Goal: Task Accomplishment & Management: Use online tool/utility

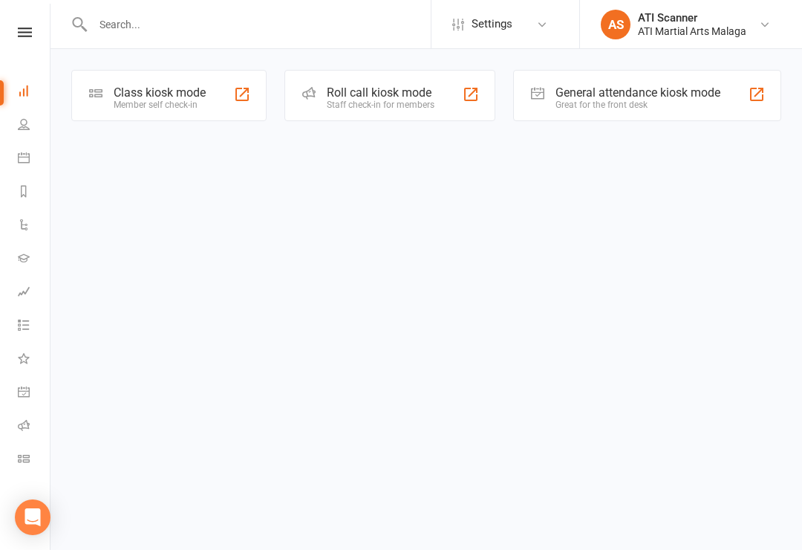
click at [605, 100] on div "Great for the front desk" at bounding box center [638, 105] width 165 height 10
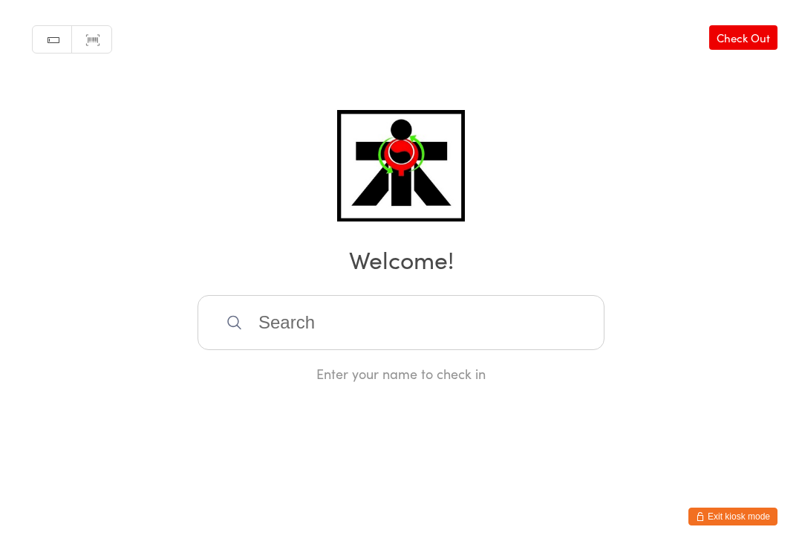
click at [415, 328] on input "search" at bounding box center [401, 322] width 407 height 55
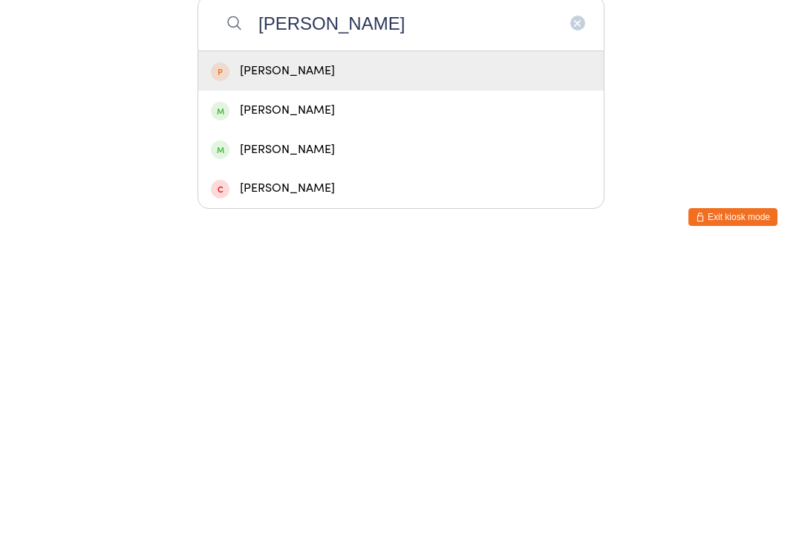
type input "Axel"
click at [289, 439] on div "Axel Stewart" at bounding box center [401, 449] width 380 height 20
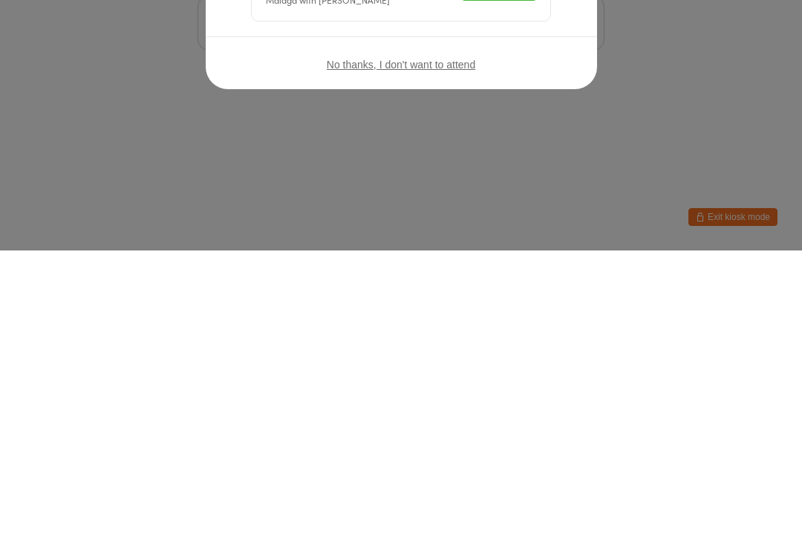
click at [505, 270] on button "Check in" at bounding box center [499, 285] width 74 height 30
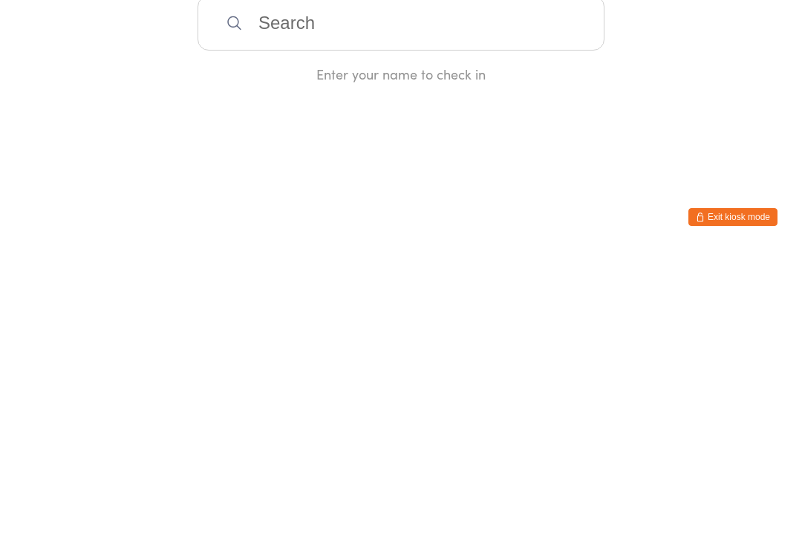
click at [310, 333] on input "search" at bounding box center [401, 322] width 407 height 55
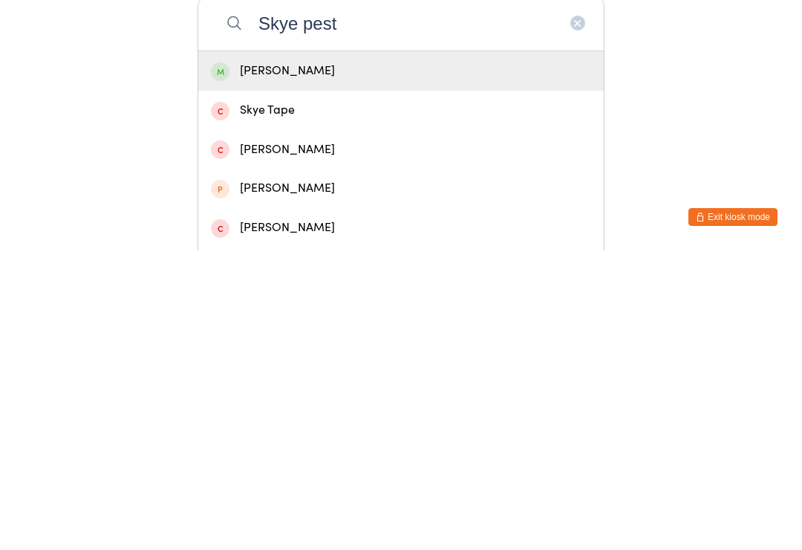
type input "Skye pest"
click at [281, 360] on div "Skye Pestrowski" at bounding box center [401, 370] width 380 height 20
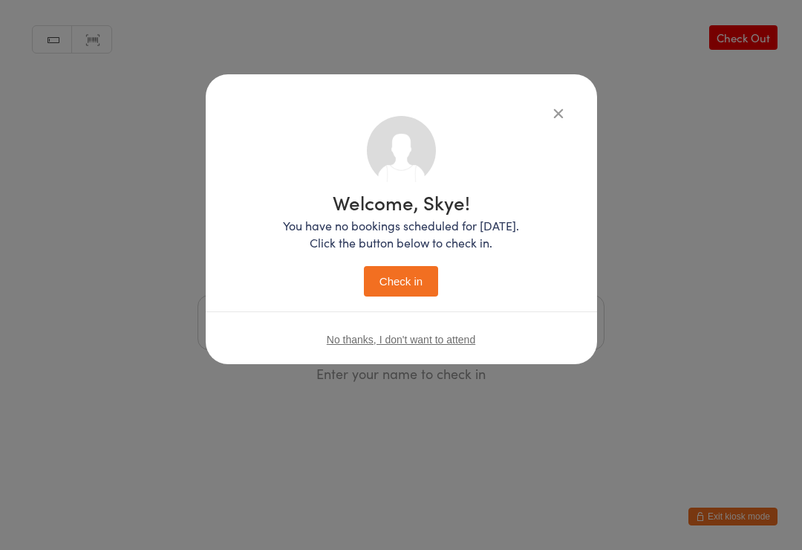
click at [385, 295] on button "Check in" at bounding box center [401, 281] width 74 height 30
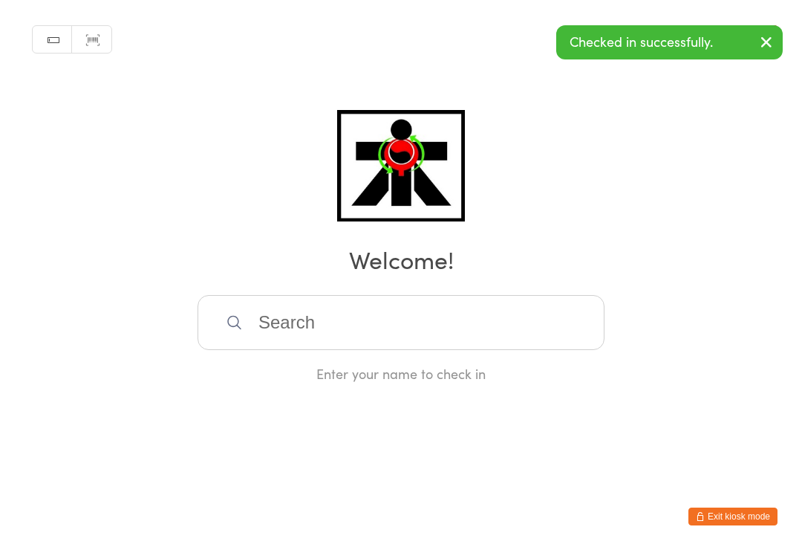
click at [327, 347] on input "search" at bounding box center [401, 322] width 407 height 55
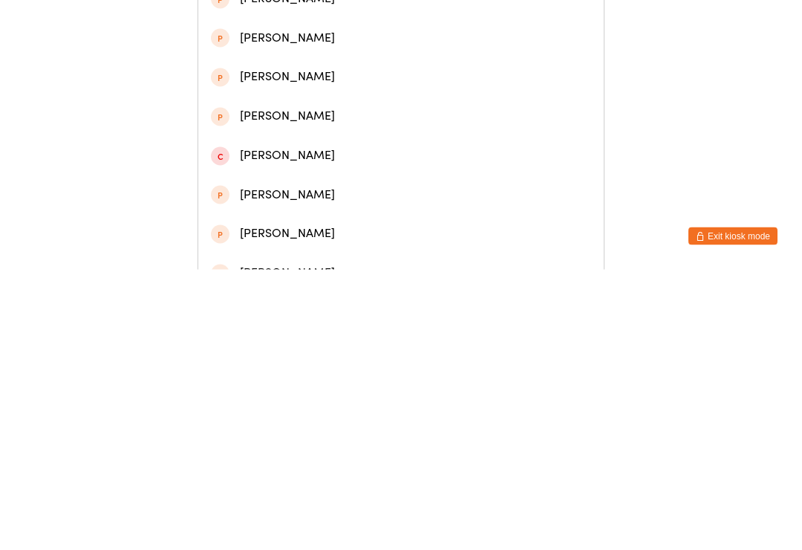
scroll to position [131, 0]
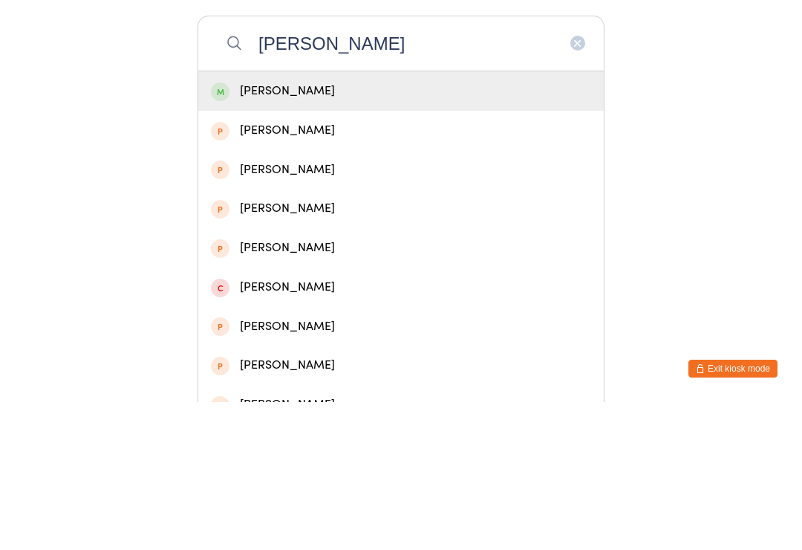
type input "Ava aloy"
click at [259, 229] on div "Ava Aloysius" at bounding box center [401, 239] width 380 height 20
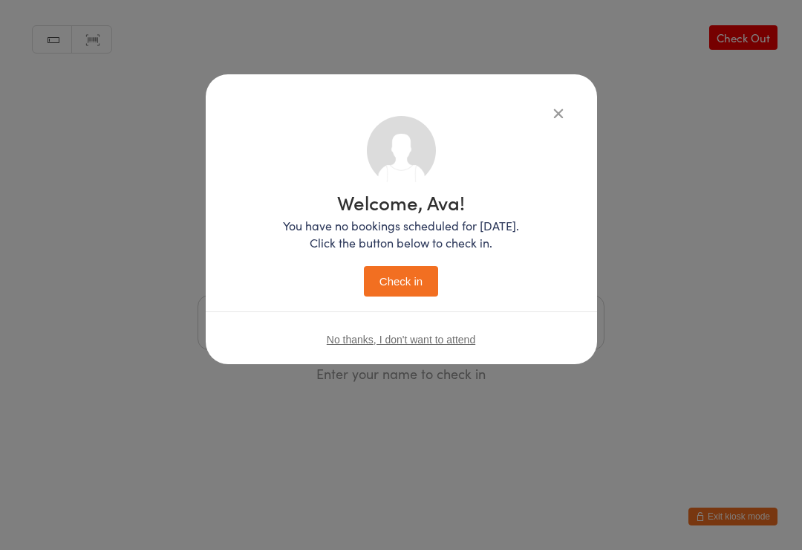
click at [411, 282] on button "Check in" at bounding box center [401, 281] width 74 height 30
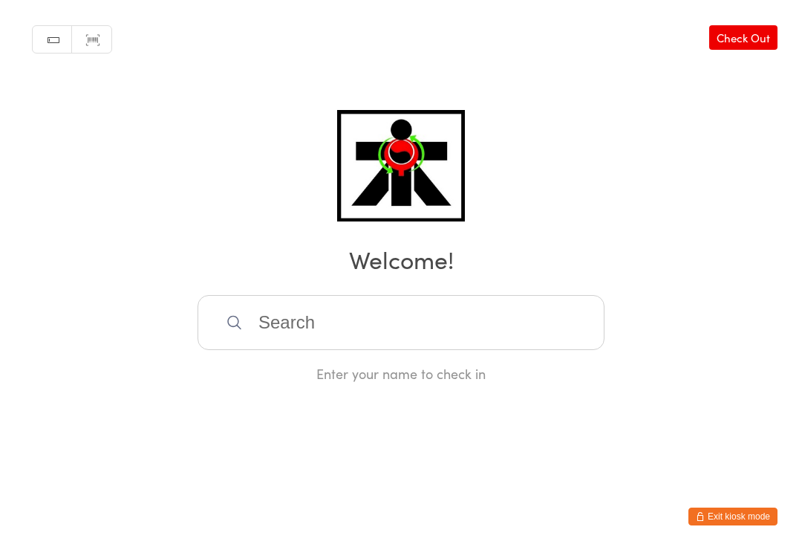
click at [310, 339] on input "search" at bounding box center [401, 322] width 407 height 55
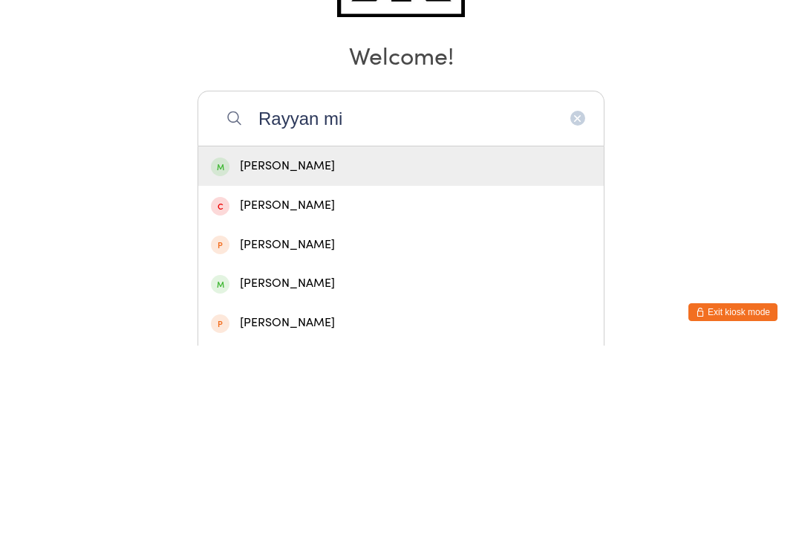
type input "Rayyan mi"
click at [321, 351] on div "Rayyan Mirwan" at bounding box center [401, 370] width 406 height 39
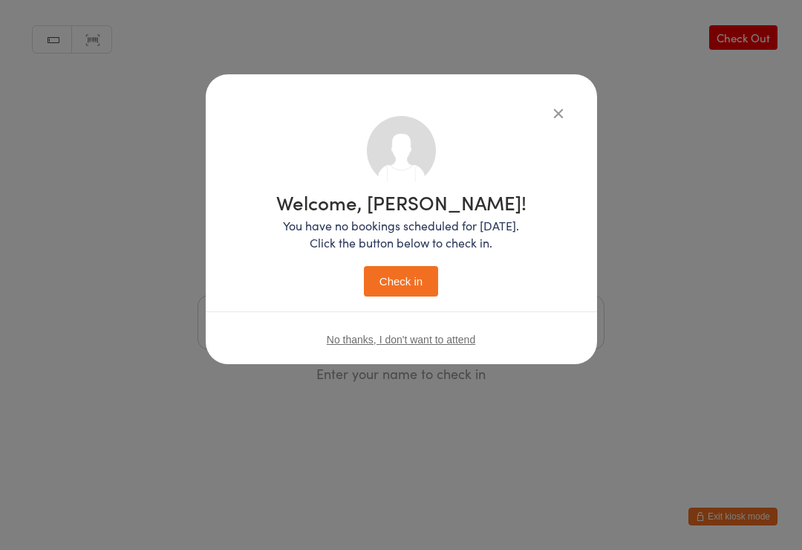
click at [406, 282] on button "Check in" at bounding box center [401, 281] width 74 height 30
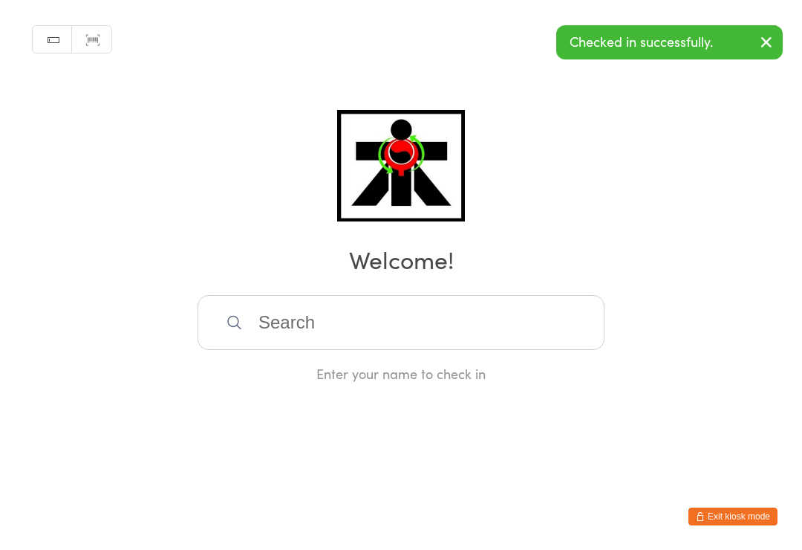
click at [336, 324] on input "search" at bounding box center [401, 322] width 407 height 55
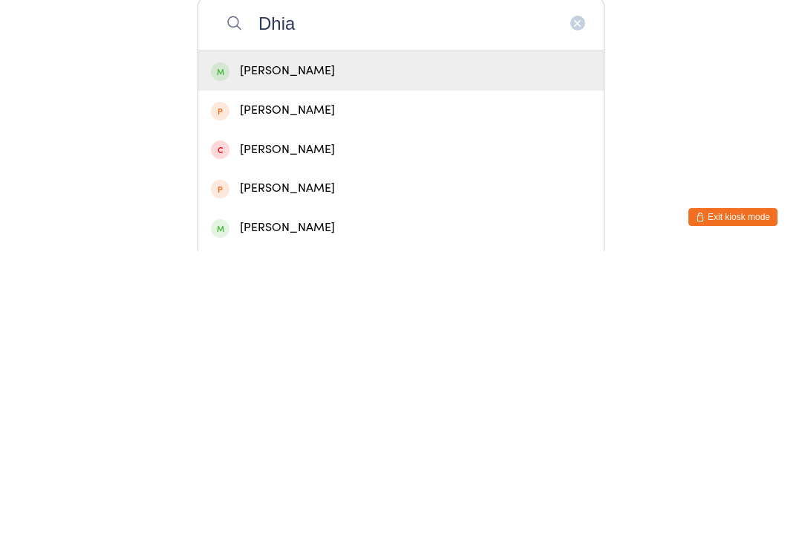
type input "Dhia"
click at [281, 360] on div "Dhia Mirwan" at bounding box center [401, 370] width 380 height 20
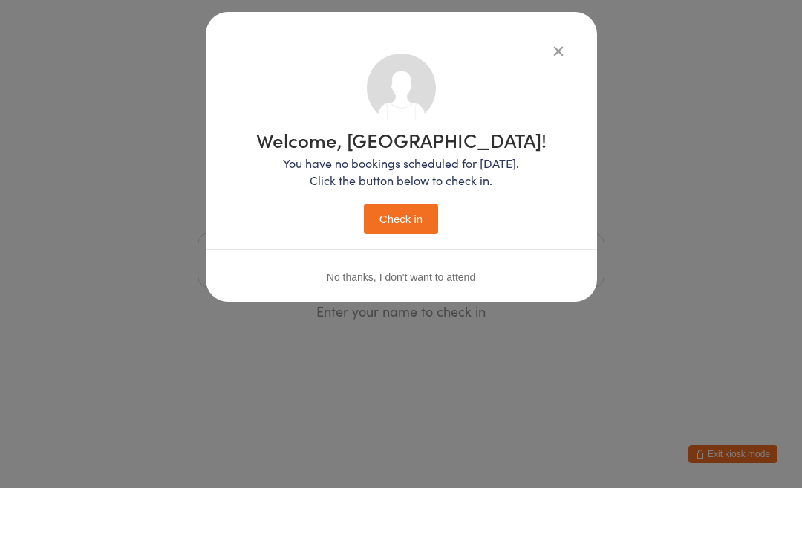
click at [406, 333] on span "No thanks, I don't want to attend" at bounding box center [401, 339] width 149 height 12
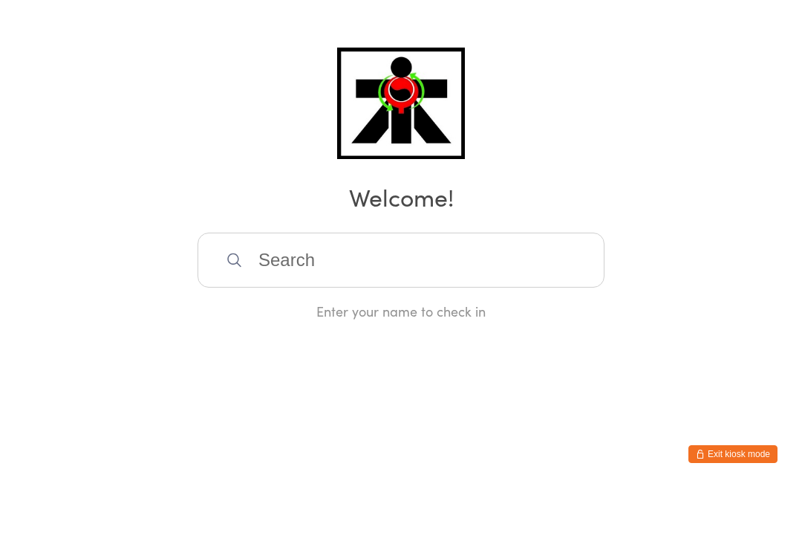
click at [388, 295] on input "search" at bounding box center [401, 322] width 407 height 55
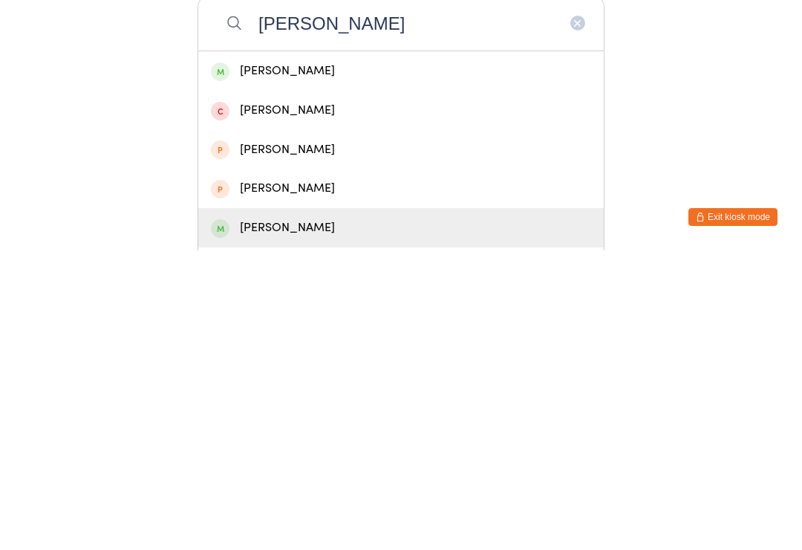
type input "Mikael"
click at [232, 517] on div "Mikael Mohamad Afiq" at bounding box center [401, 527] width 380 height 20
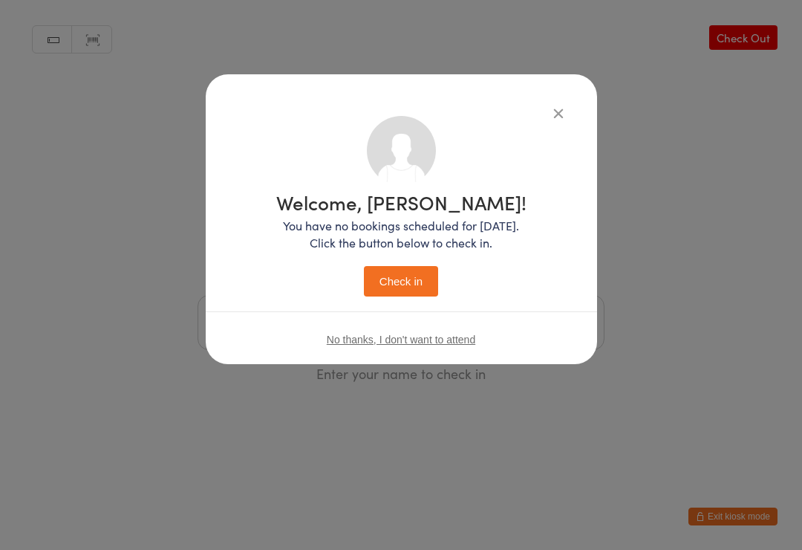
click at [413, 287] on button "Check in" at bounding box center [401, 281] width 74 height 30
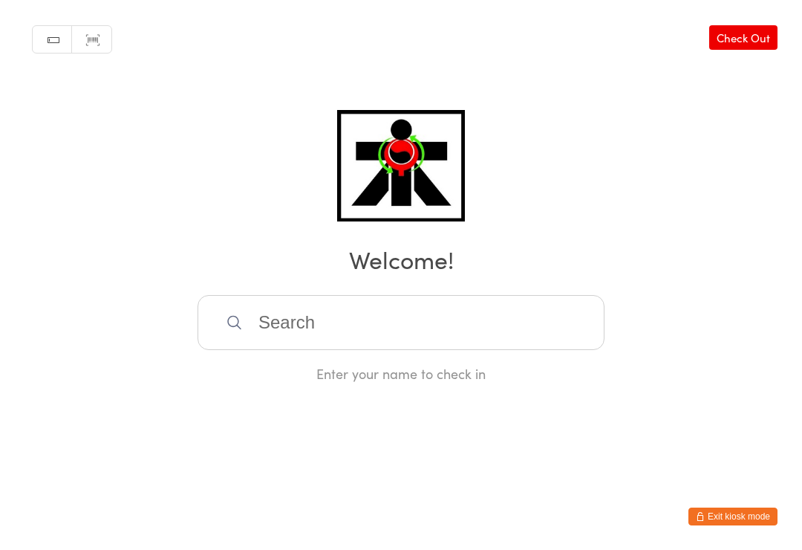
click at [123, 545] on html "You have now entered Kiosk Mode. Members will be able to check themselves in us…" at bounding box center [401, 275] width 802 height 550
click at [323, 327] on input "search" at bounding box center [401, 322] width 407 height 55
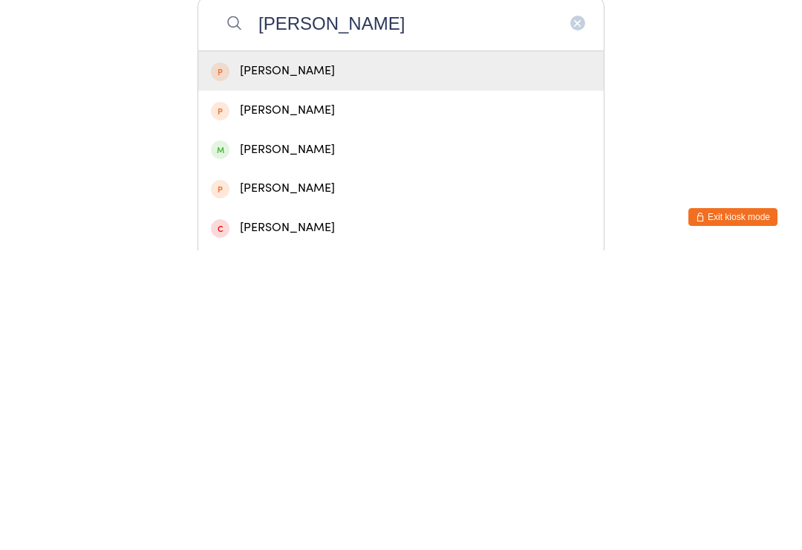
type input "Taite"
click at [322, 439] on div "Taite Williams" at bounding box center [401, 449] width 380 height 20
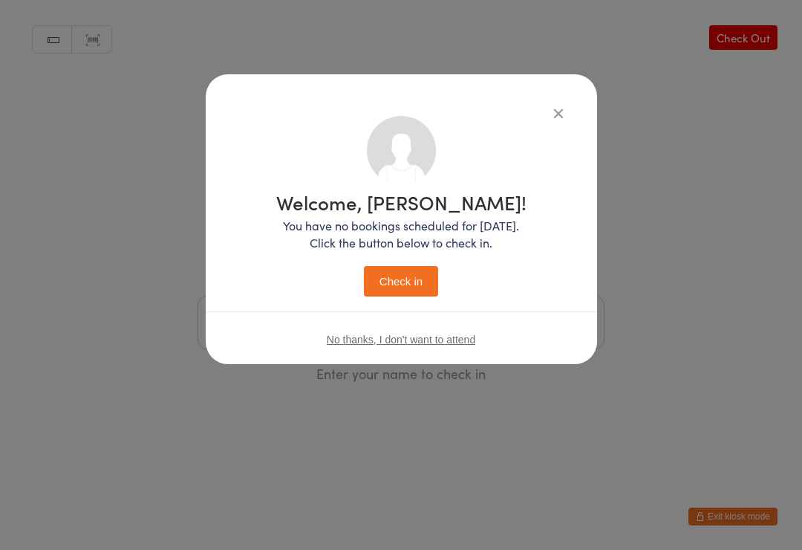
click at [409, 284] on button "Check in" at bounding box center [401, 281] width 74 height 30
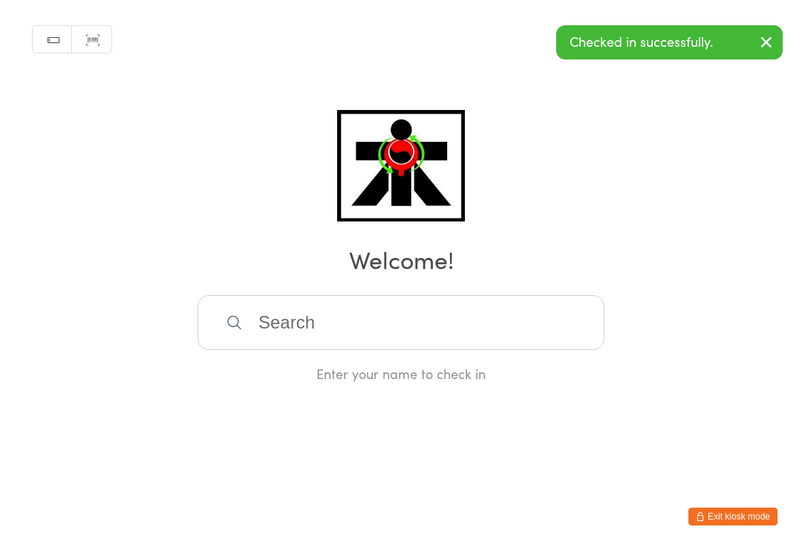
click at [424, 348] on input "search" at bounding box center [401, 322] width 407 height 55
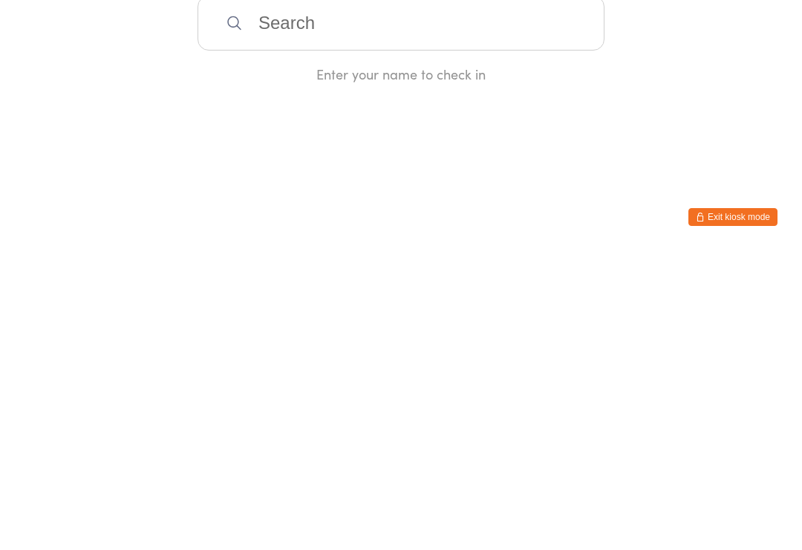
click at [156, 169] on html "You have now entered Kiosk Mode. Members will be able to check themselves in us…" at bounding box center [401, 275] width 802 height 550
click at [405, 295] on input "search" at bounding box center [401, 322] width 407 height 55
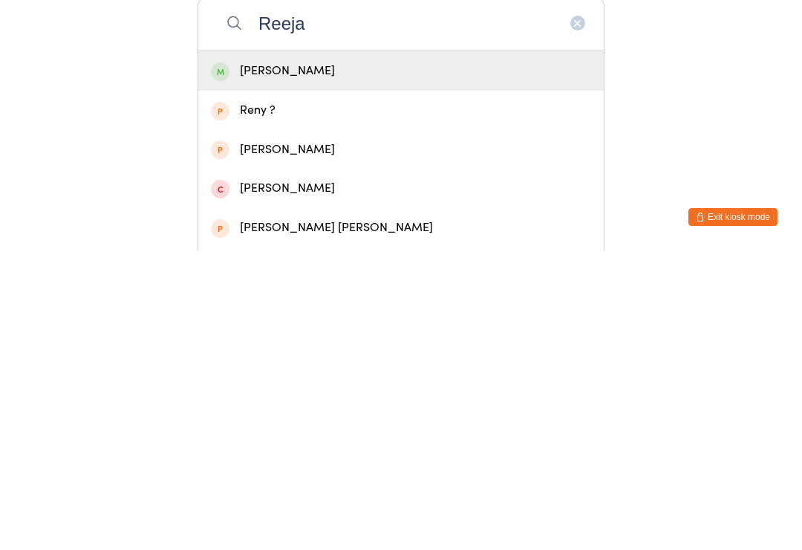
type input "Reeja"
click at [266, 360] on div "Reeja Dave" at bounding box center [401, 370] width 380 height 20
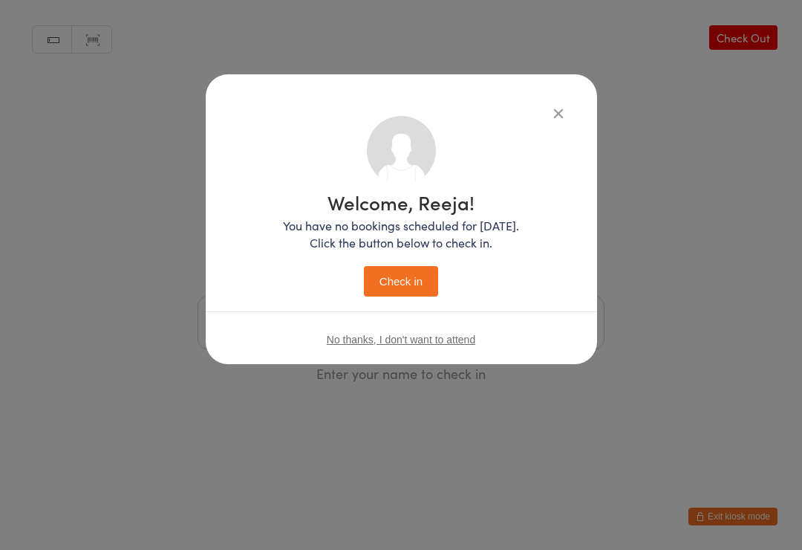
click at [371, 284] on button "Check in" at bounding box center [401, 281] width 74 height 30
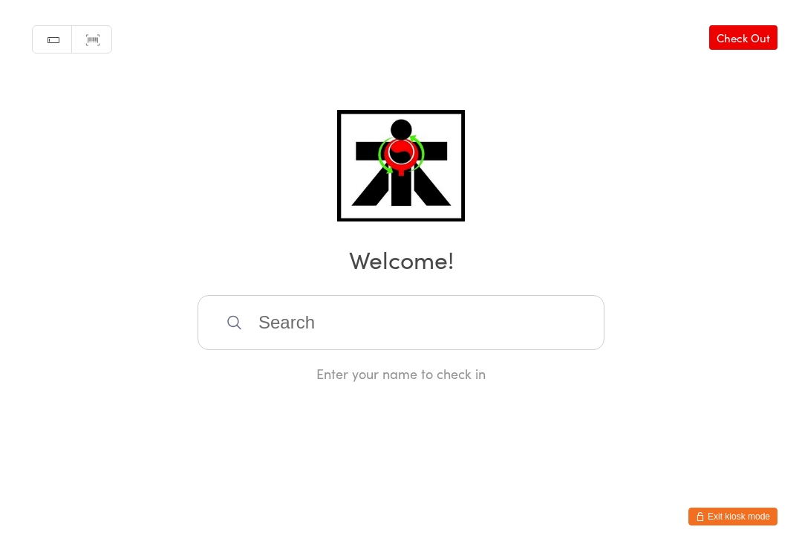
click at [394, 320] on input "search" at bounding box center [401, 322] width 407 height 55
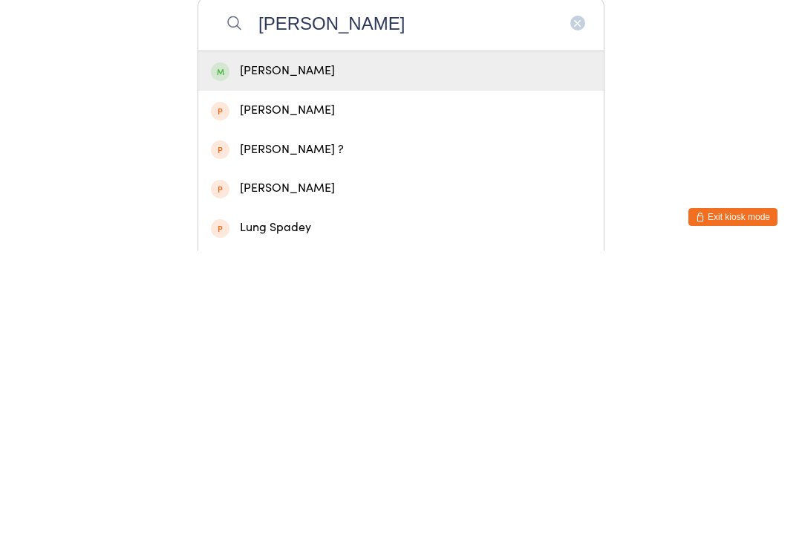
type input "Luna"
click at [411, 360] on div "Luna Kallimanes" at bounding box center [401, 370] width 380 height 20
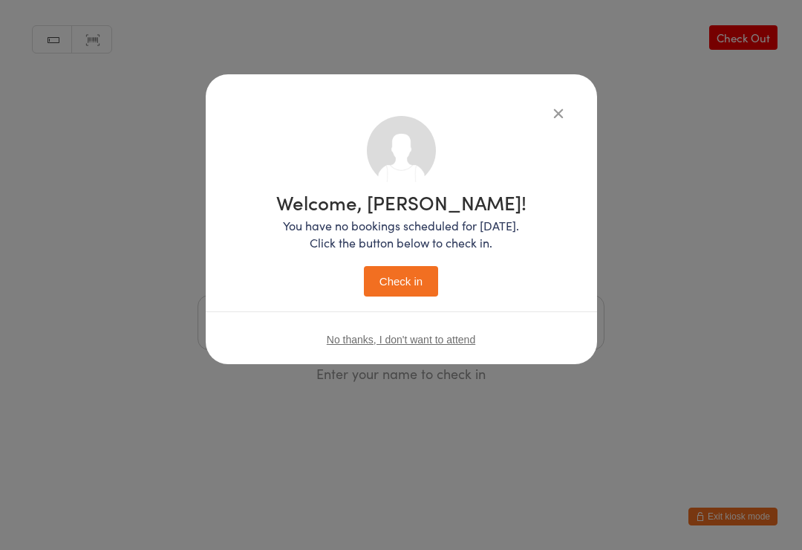
click at [415, 279] on button "Check in" at bounding box center [401, 281] width 74 height 30
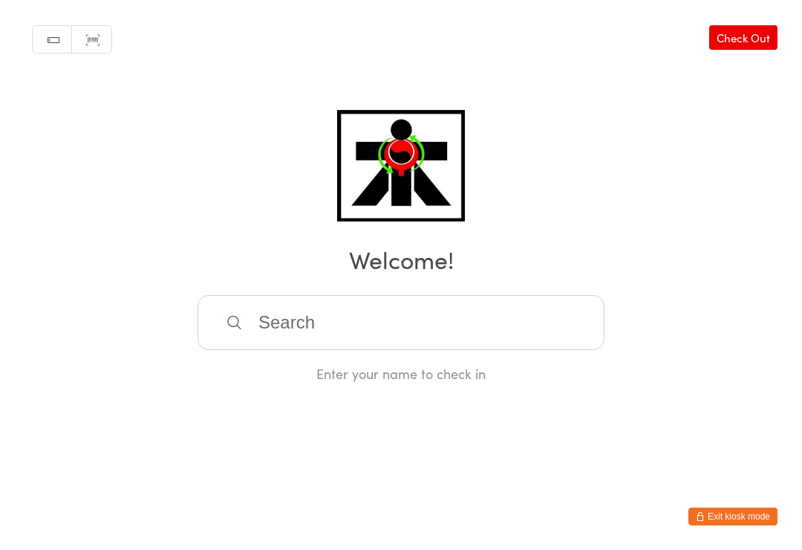
click at [484, 337] on input "search" at bounding box center [401, 322] width 407 height 55
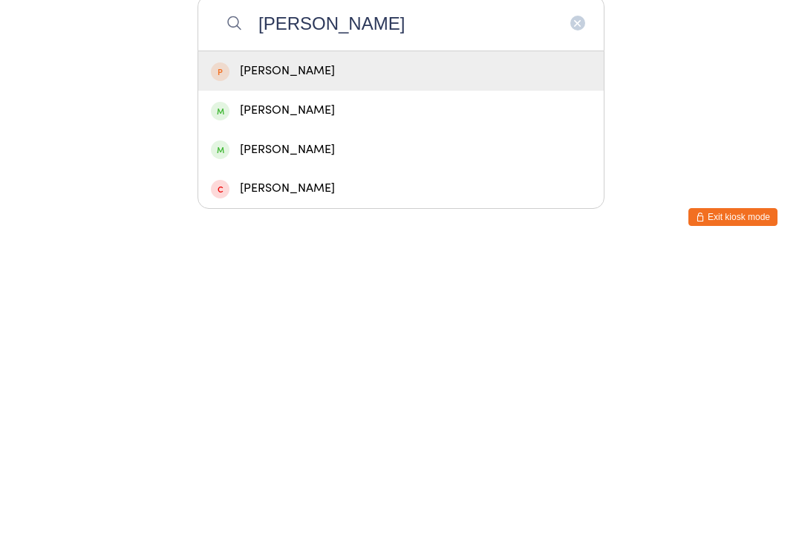
type input "Axel"
click at [295, 439] on div "Axel Stewart" at bounding box center [401, 449] width 380 height 20
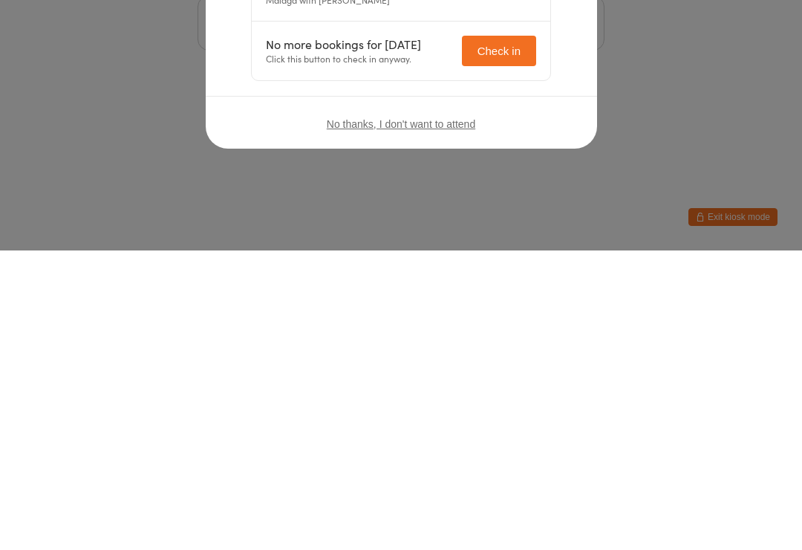
click at [552, 395] on div "No thanks, I don't want to attend" at bounding box center [401, 423] width 391 height 56
click at [561, 395] on div "No thanks, I don't want to attend" at bounding box center [401, 423] width 391 height 56
click at [556, 395] on div "No thanks, I don't want to attend" at bounding box center [401, 423] width 391 height 56
click at [580, 395] on div "No thanks, I don't want to attend" at bounding box center [401, 423] width 391 height 56
click at [573, 395] on div "No thanks, I don't want to attend" at bounding box center [401, 423] width 391 height 56
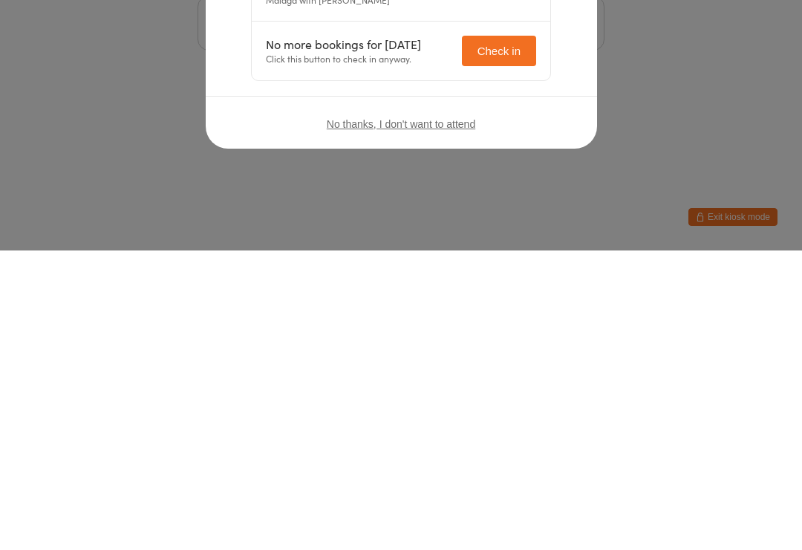
click at [570, 395] on div "No thanks, I don't want to attend" at bounding box center [401, 423] width 391 height 56
click at [764, 83] on div "Welcome, Axel Stewart! Choose an event below to check in Casual Class Paid - Ax…" at bounding box center [401, 275] width 802 height 550
click at [641, 137] on html "You have now entered Kiosk Mode. Members will be able to check themselves in us…" at bounding box center [401, 275] width 802 height 550
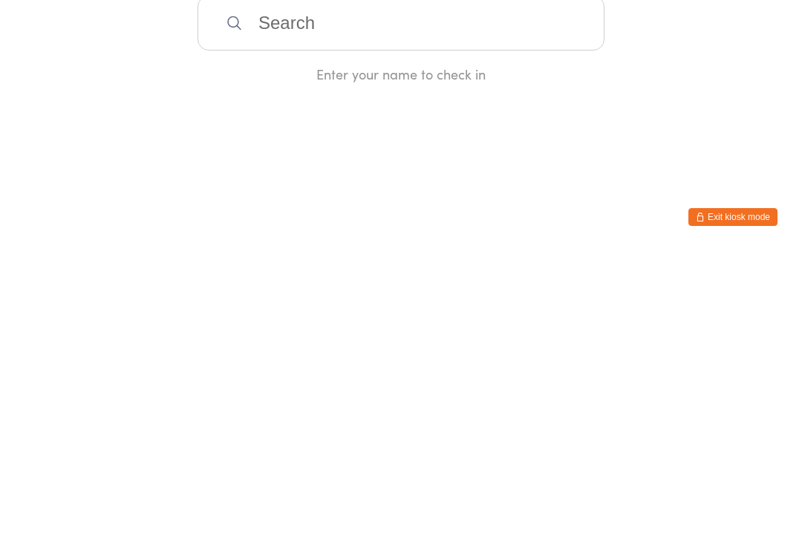
click at [464, 167] on html "You have now entered Kiosk Mode. Members will be able to check themselves in us…" at bounding box center [401, 275] width 802 height 550
click at [486, 319] on input "search" at bounding box center [401, 322] width 407 height 55
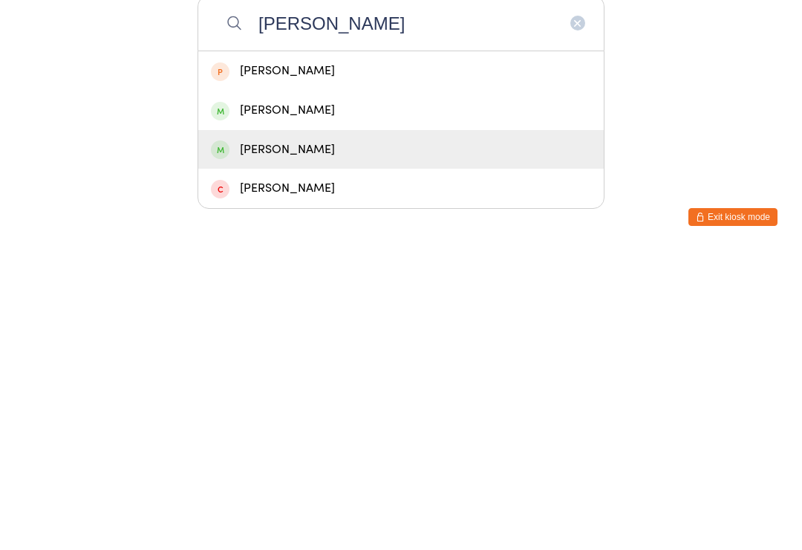
type input "Axel"
click at [298, 439] on div "Axel Stewart" at bounding box center [401, 449] width 380 height 20
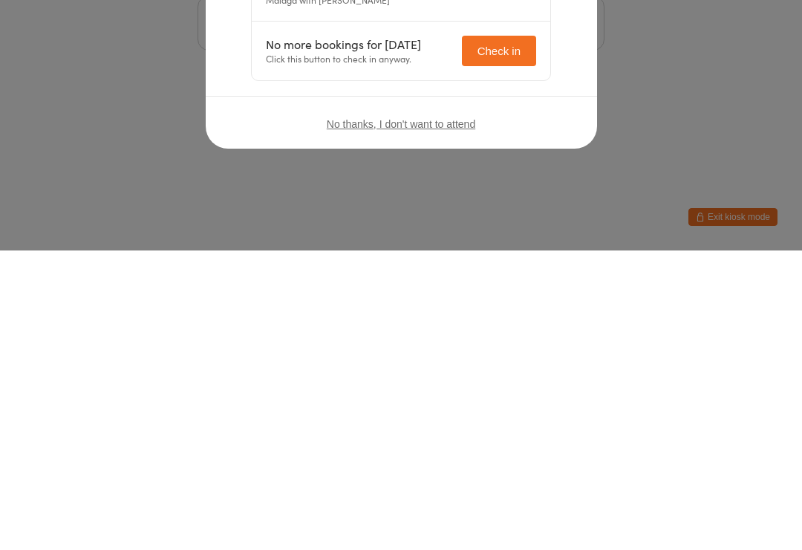
click at [559, 114] on icon "button" at bounding box center [558, 113] width 16 height 16
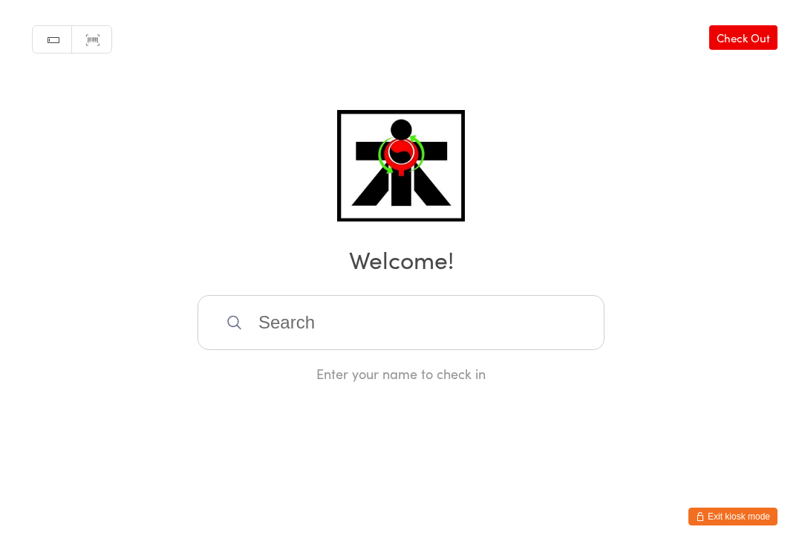
click at [359, 322] on input "search" at bounding box center [401, 322] width 407 height 55
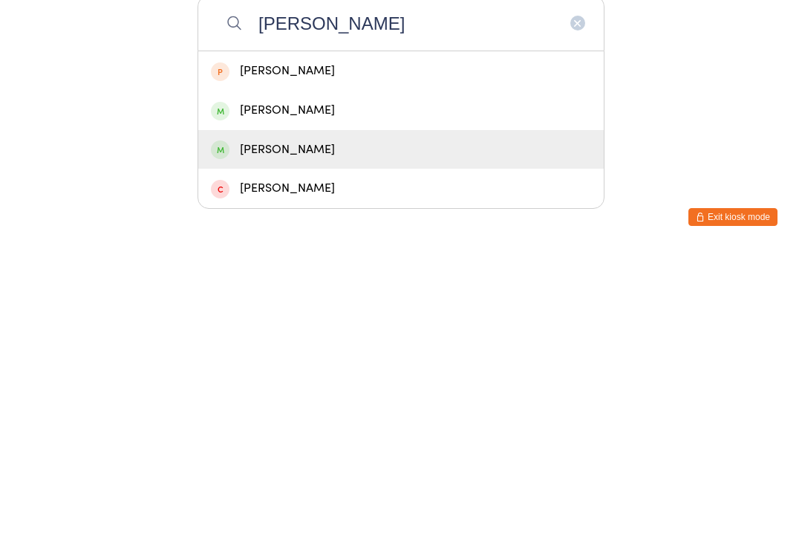
type input "Axel"
click at [323, 439] on div "Axel Stewart" at bounding box center [401, 449] width 380 height 20
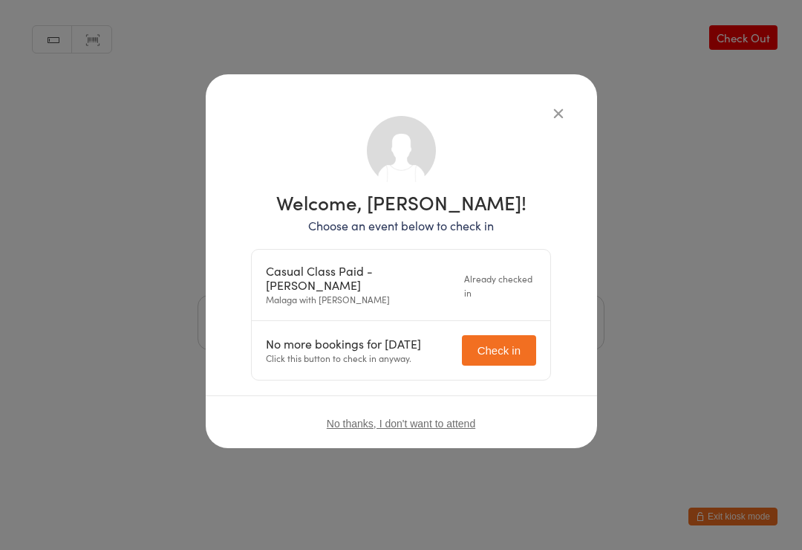
click at [511, 342] on button "Check in" at bounding box center [499, 350] width 74 height 30
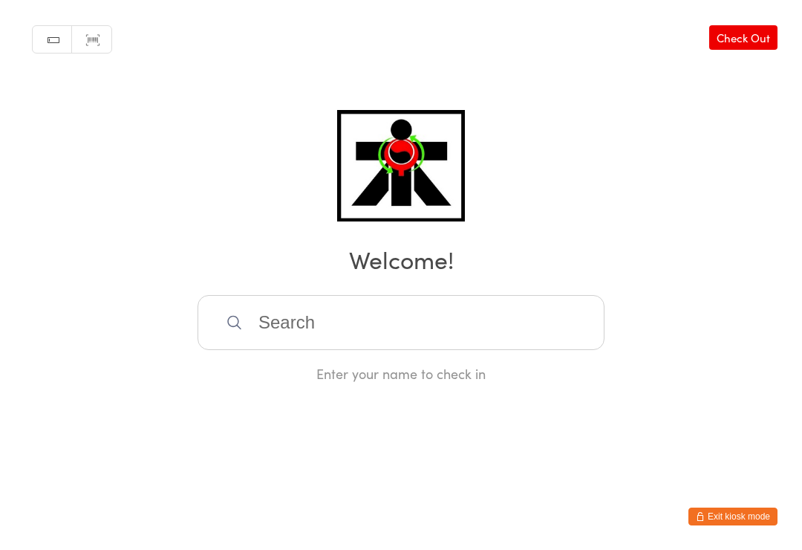
click at [305, 331] on input "search" at bounding box center [401, 322] width 407 height 55
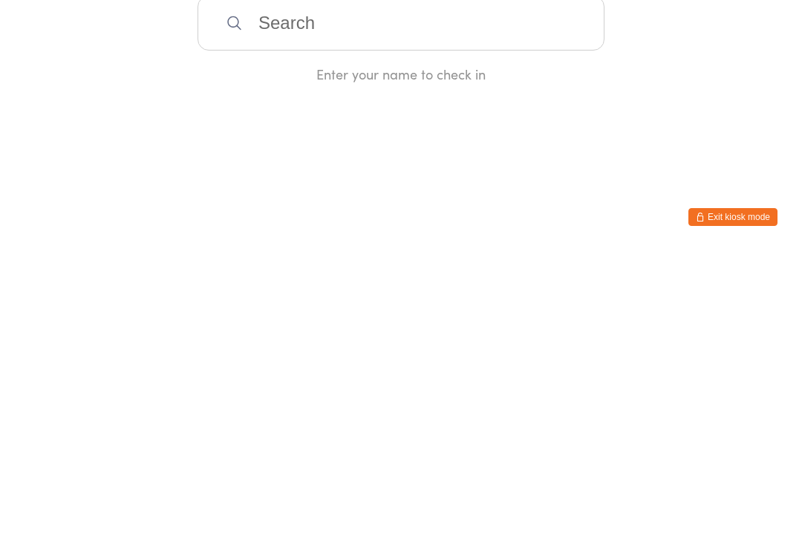
click at [650, 157] on html "You have now entered Kiosk Mode. Members will be able to check themselves in us…" at bounding box center [401, 275] width 802 height 550
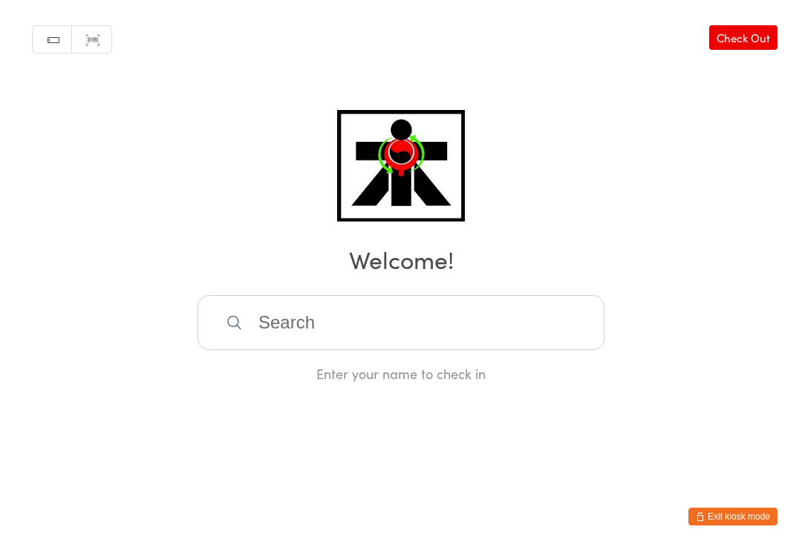
click at [301, 328] on input "search" at bounding box center [401, 322] width 407 height 55
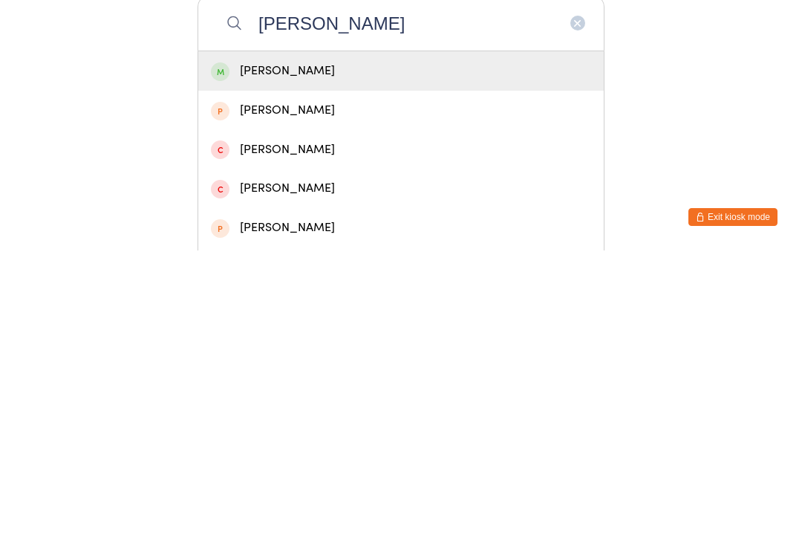
type input "Charlie star"
click at [353, 360] on div "Charlie Starling" at bounding box center [401, 370] width 380 height 20
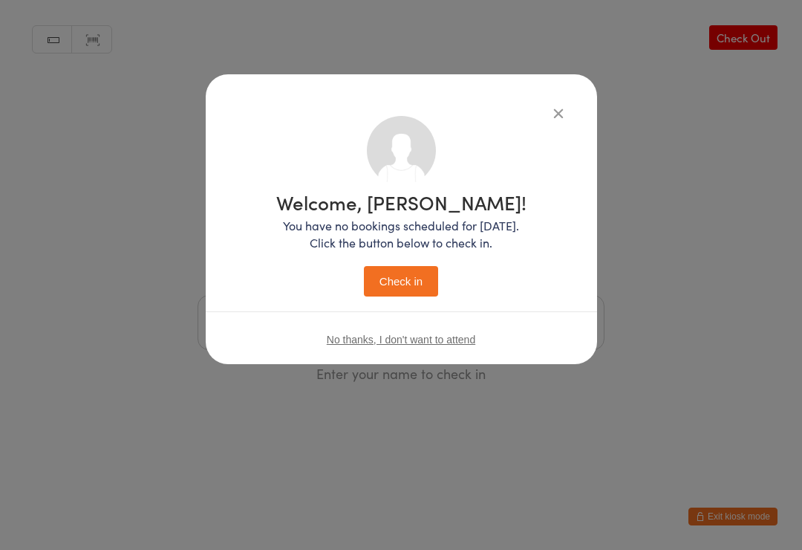
click at [395, 280] on button "Check in" at bounding box center [401, 281] width 74 height 30
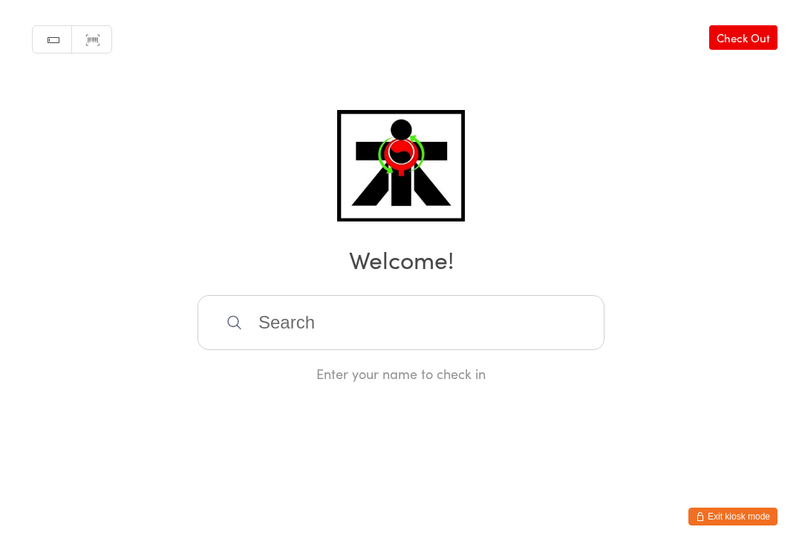
click at [414, 323] on input "search" at bounding box center [401, 322] width 407 height 55
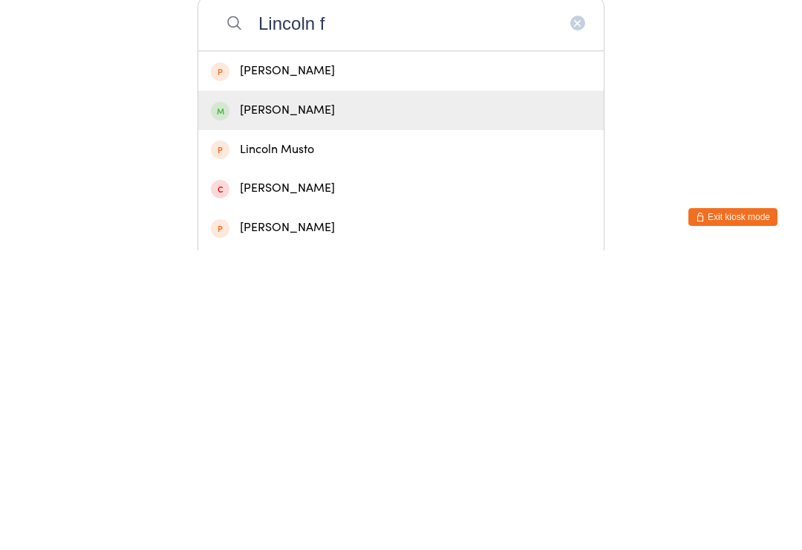
type input "Lincoln f"
click at [386, 400] on div "Lincoln Foster" at bounding box center [401, 410] width 380 height 20
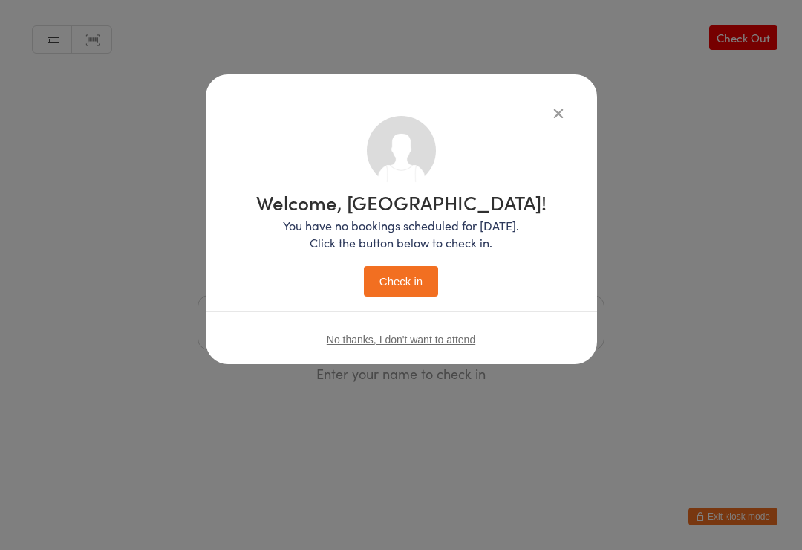
click at [400, 281] on button "Check in" at bounding box center [401, 281] width 74 height 30
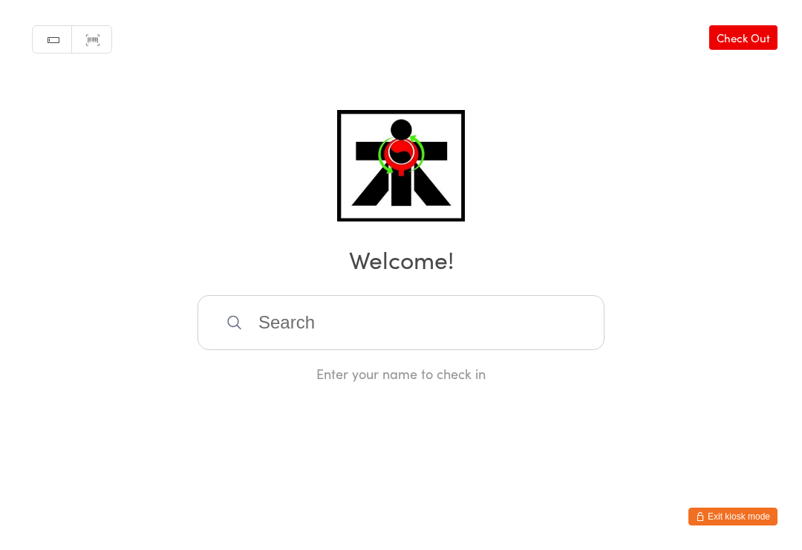
click at [365, 350] on input "search" at bounding box center [401, 322] width 407 height 55
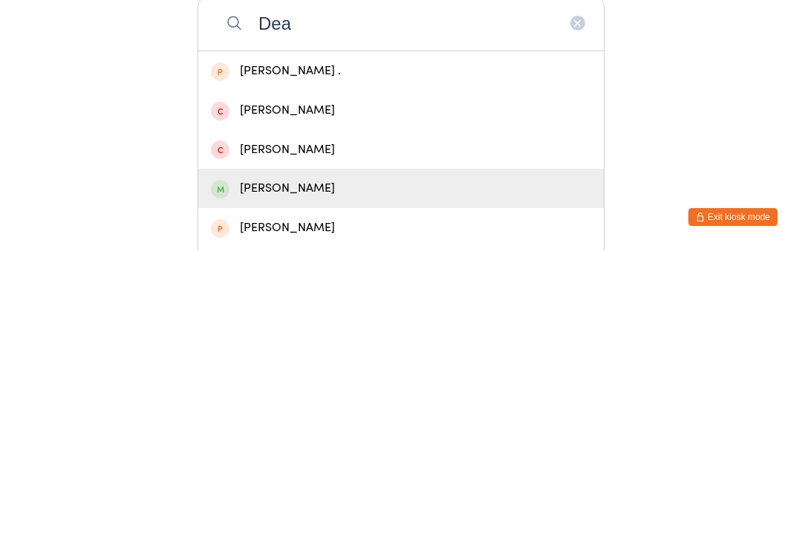
type input "Dea"
click at [299, 478] on div "Dean Bada" at bounding box center [401, 488] width 380 height 20
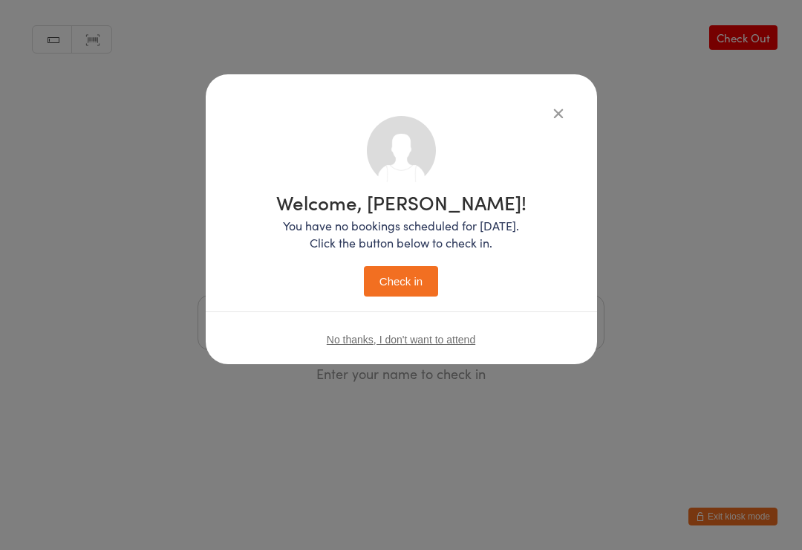
click at [398, 287] on button "Check in" at bounding box center [401, 281] width 74 height 30
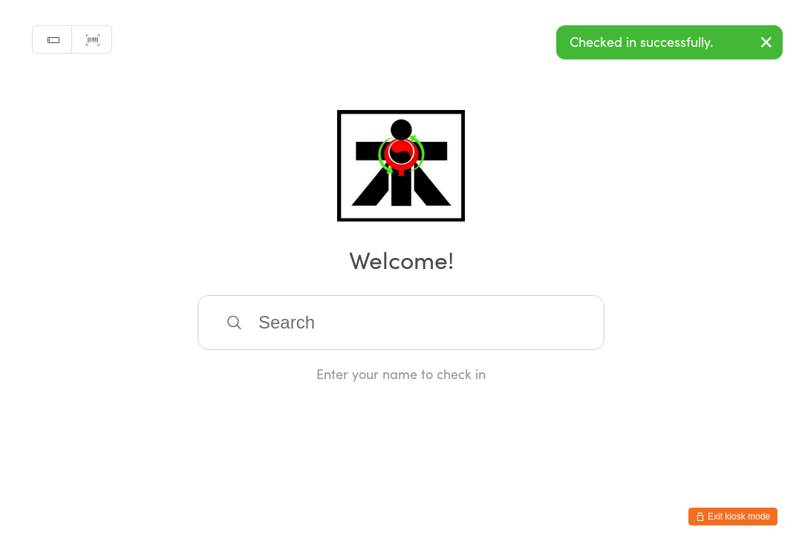
click at [333, 317] on input "search" at bounding box center [401, 322] width 407 height 55
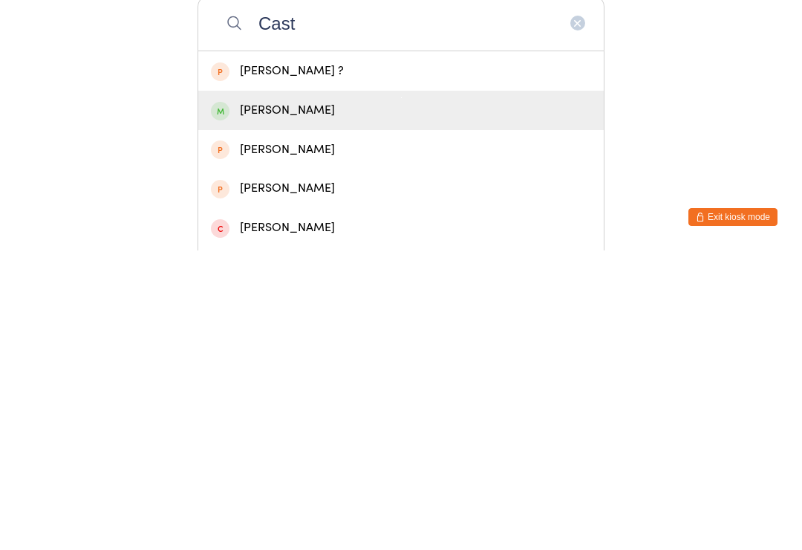
type input "Cast"
click at [327, 400] on div "Castiel Bada" at bounding box center [401, 410] width 380 height 20
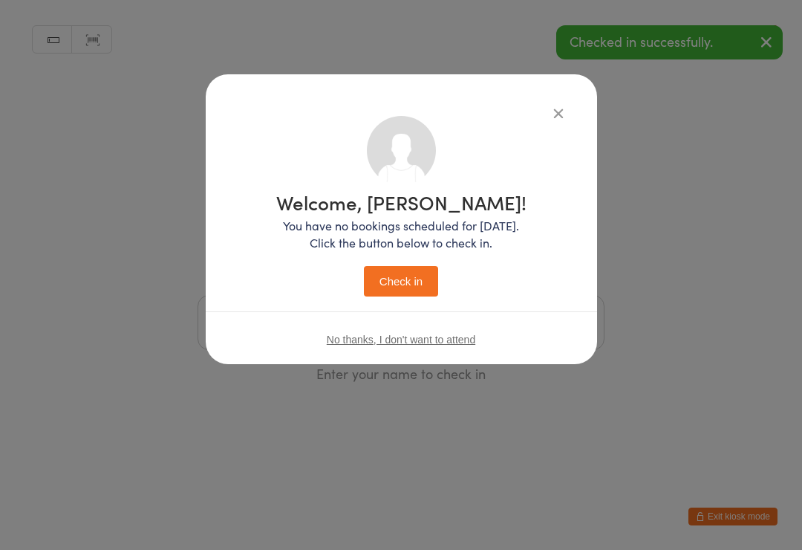
click at [409, 289] on button "Check in" at bounding box center [401, 281] width 74 height 30
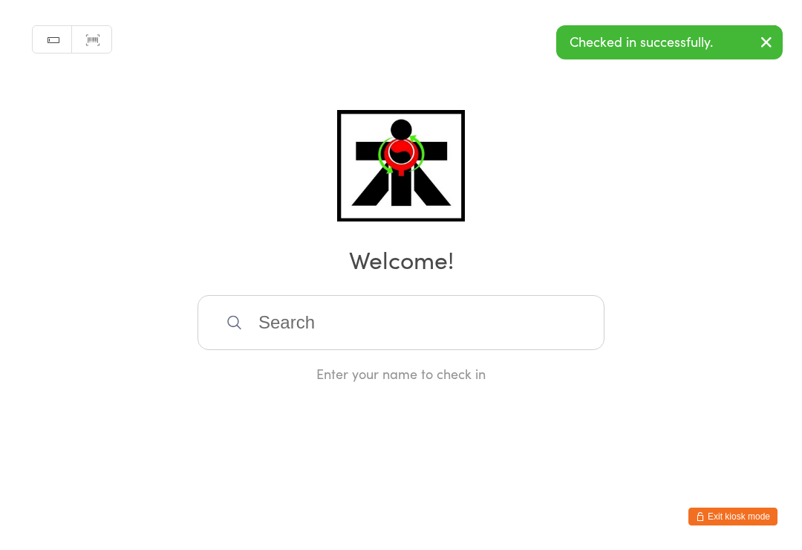
click at [383, 299] on input "search" at bounding box center [401, 322] width 407 height 55
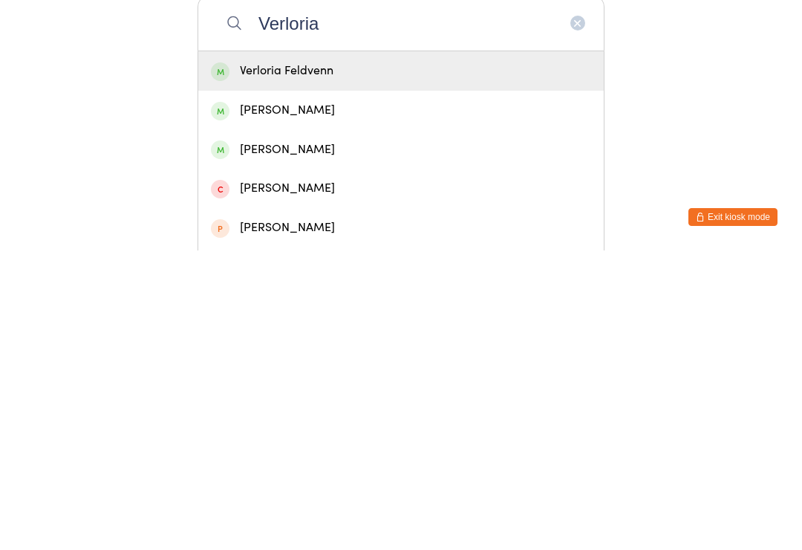
type input "Verloria"
click at [391, 360] on div "Verloria Feldvenn" at bounding box center [401, 370] width 380 height 20
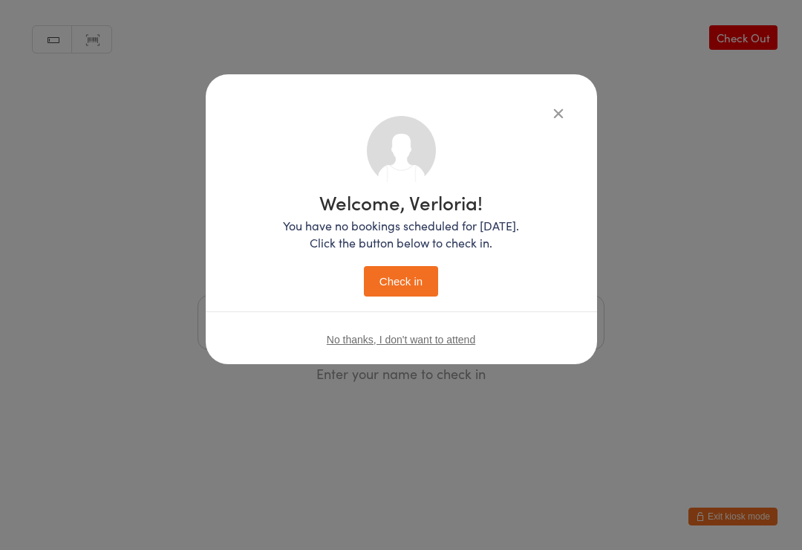
click at [412, 290] on button "Check in" at bounding box center [401, 281] width 74 height 30
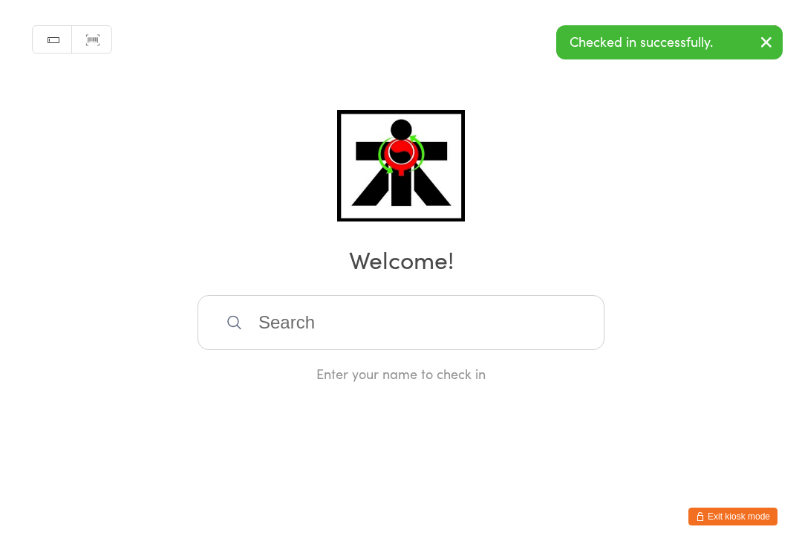
click at [371, 333] on input "search" at bounding box center [401, 322] width 407 height 55
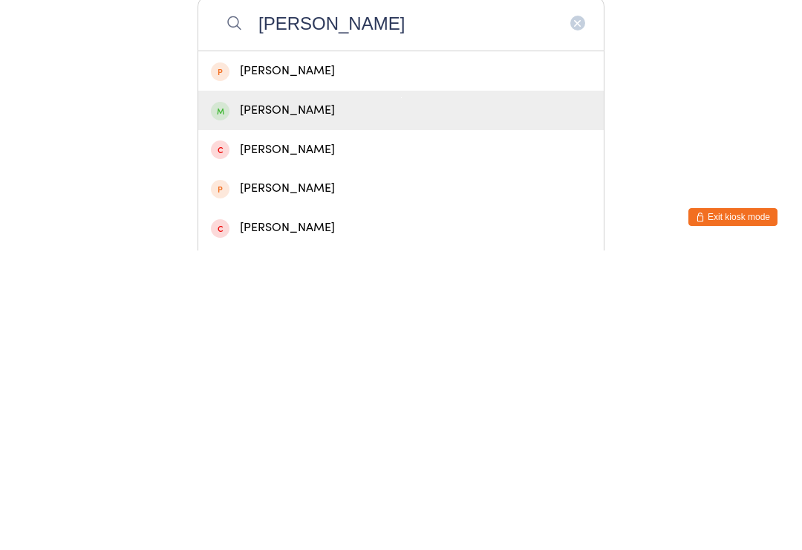
type input "Hailey fe"
click at [328, 400] on div "Hailey Feldvenn" at bounding box center [401, 410] width 380 height 20
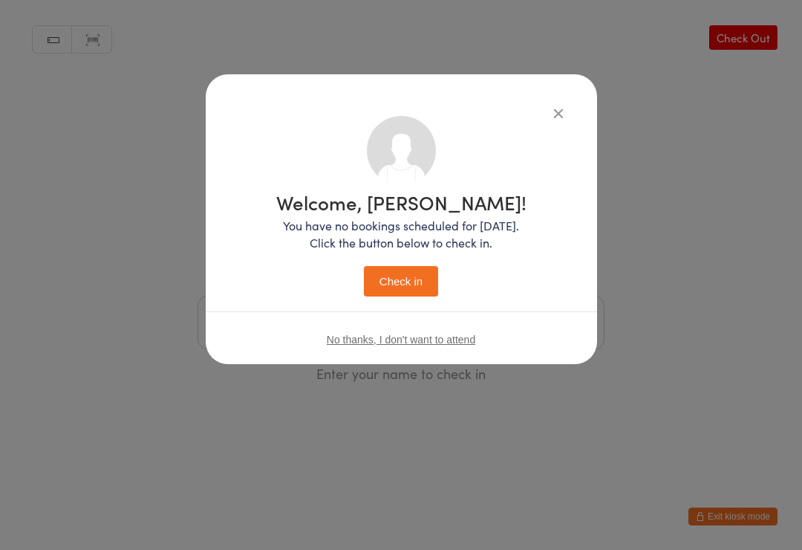
click at [414, 289] on button "Check in" at bounding box center [401, 281] width 74 height 30
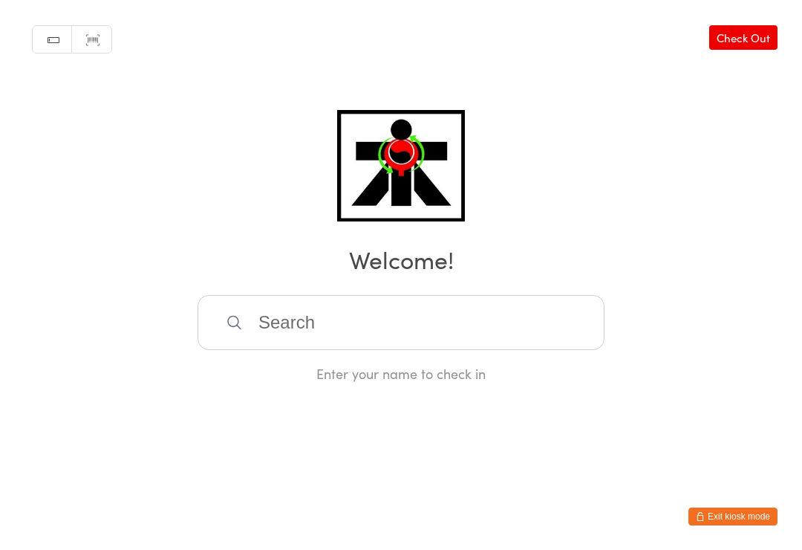
click at [250, 308] on input "search" at bounding box center [401, 322] width 407 height 55
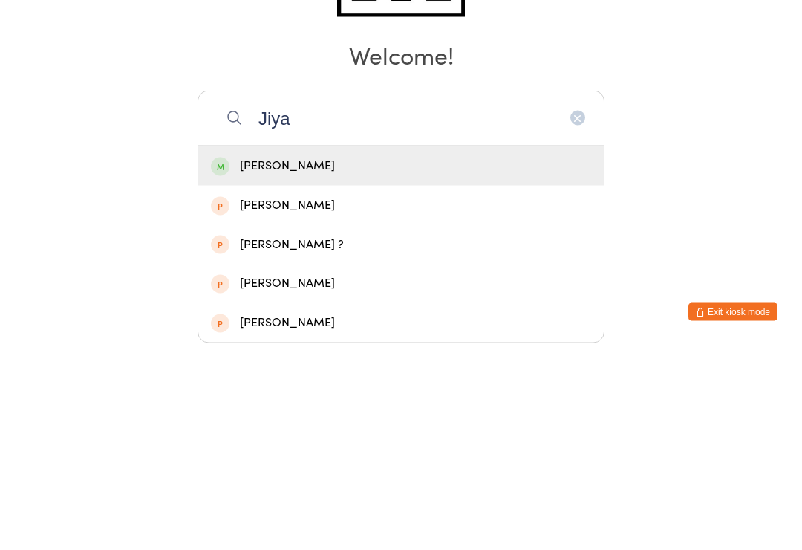
type input "Jiya"
click at [250, 351] on div "Jiya Dave" at bounding box center [401, 370] width 406 height 39
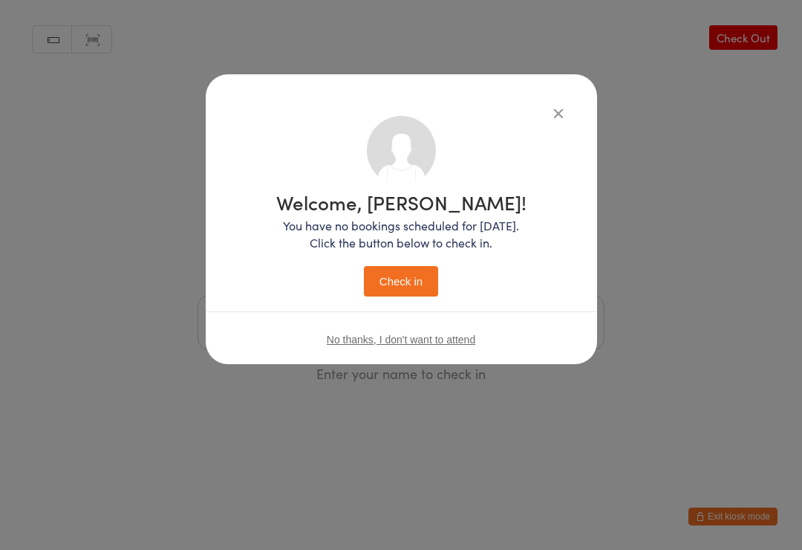
click at [391, 270] on button "Check in" at bounding box center [401, 281] width 74 height 30
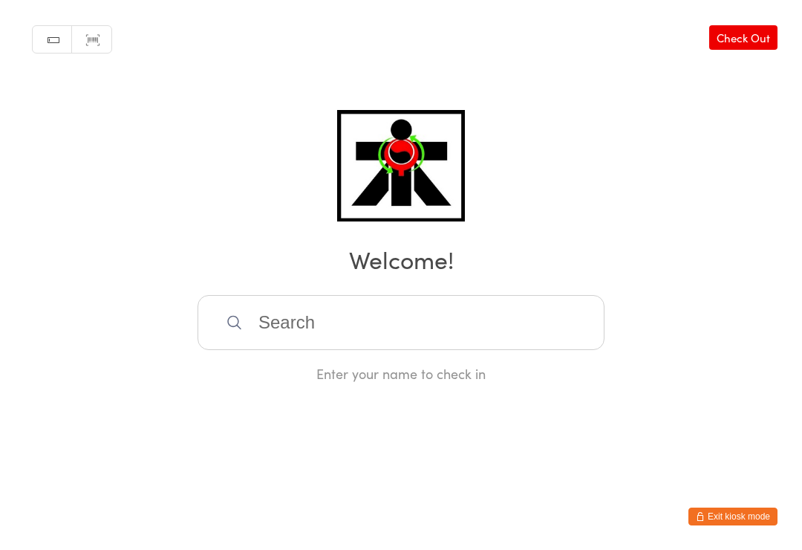
click at [331, 350] on input "search" at bounding box center [401, 322] width 407 height 55
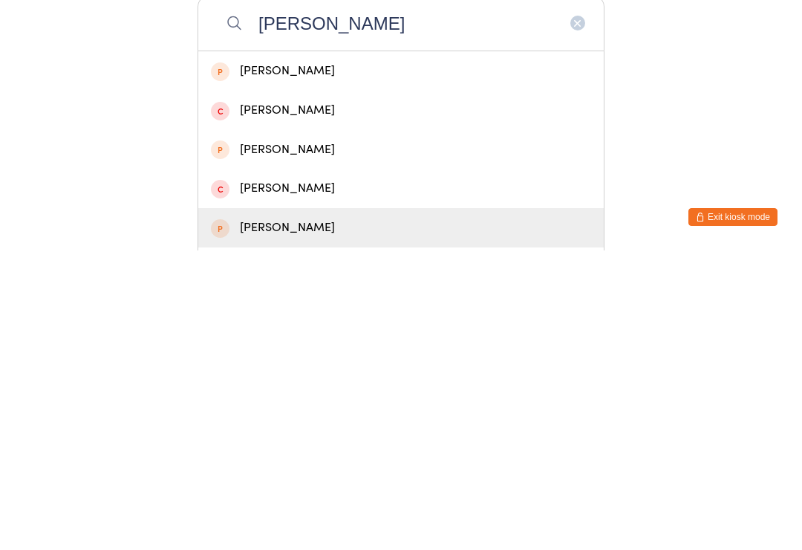
type input "Ariann"
click at [425, 507] on div "Arianna Bradford" at bounding box center [401, 526] width 406 height 39
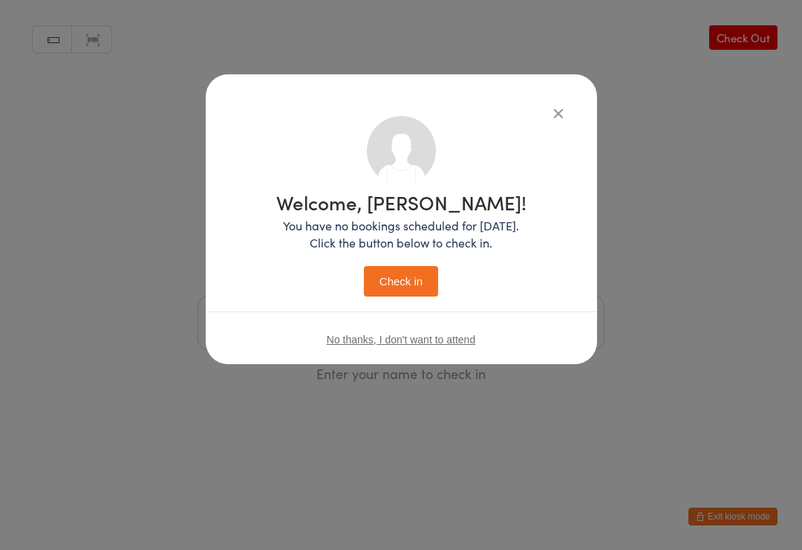
click at [564, 117] on icon "button" at bounding box center [558, 113] width 16 height 16
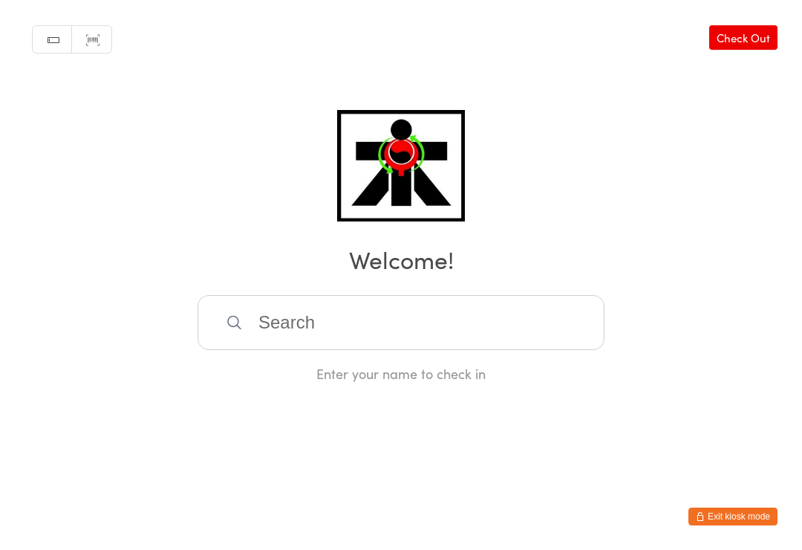
click at [417, 324] on input "search" at bounding box center [401, 322] width 407 height 55
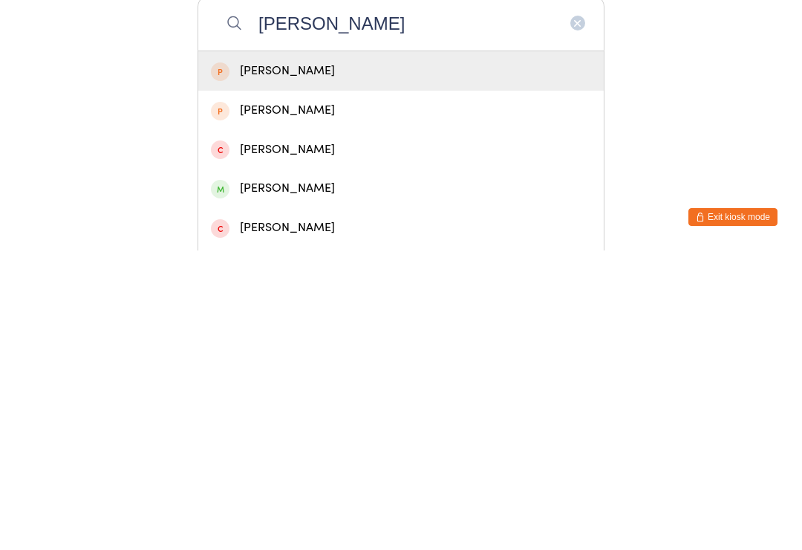
type input "Arianna"
click at [323, 478] on div "Arianna Minchilli" at bounding box center [401, 488] width 380 height 20
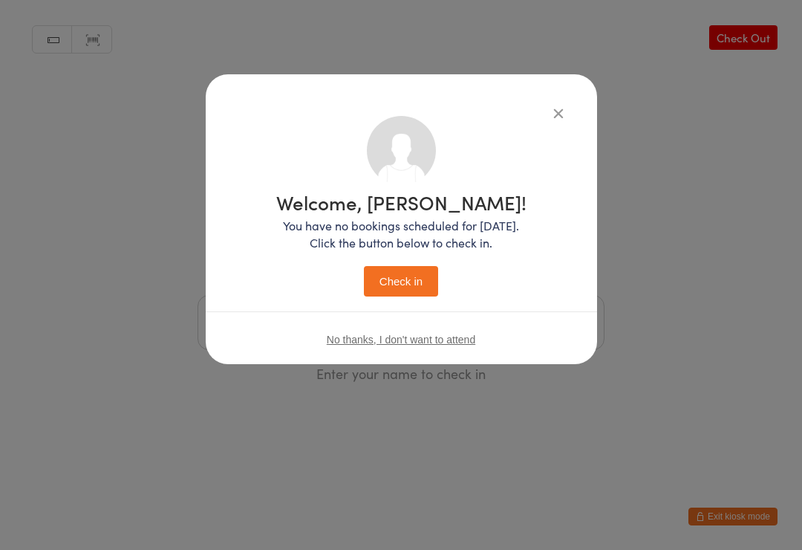
click at [412, 278] on button "Check in" at bounding box center [401, 281] width 74 height 30
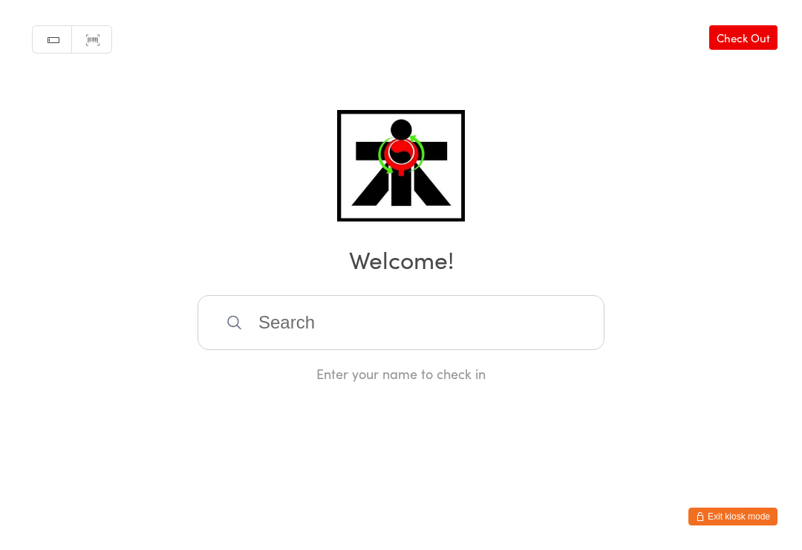
click at [397, 340] on input "search" at bounding box center [401, 322] width 407 height 55
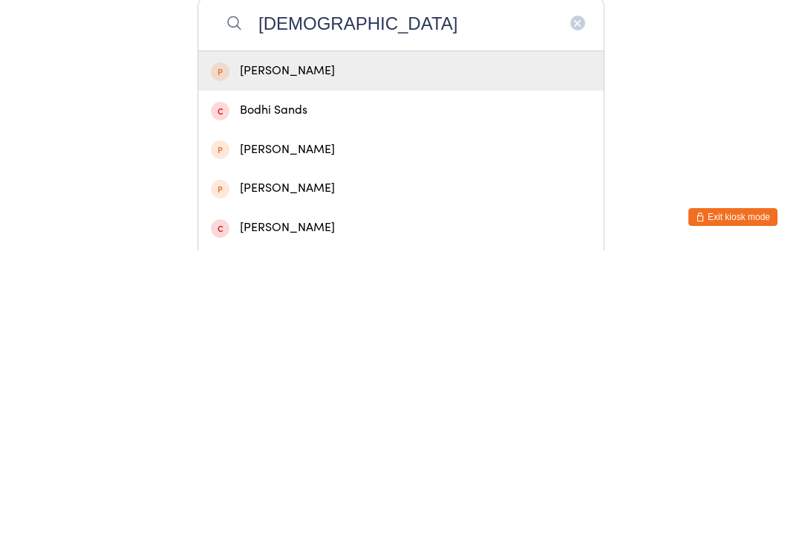
type input "Bodhi"
click at [295, 360] on div "Bodhi Bates" at bounding box center [401, 370] width 380 height 20
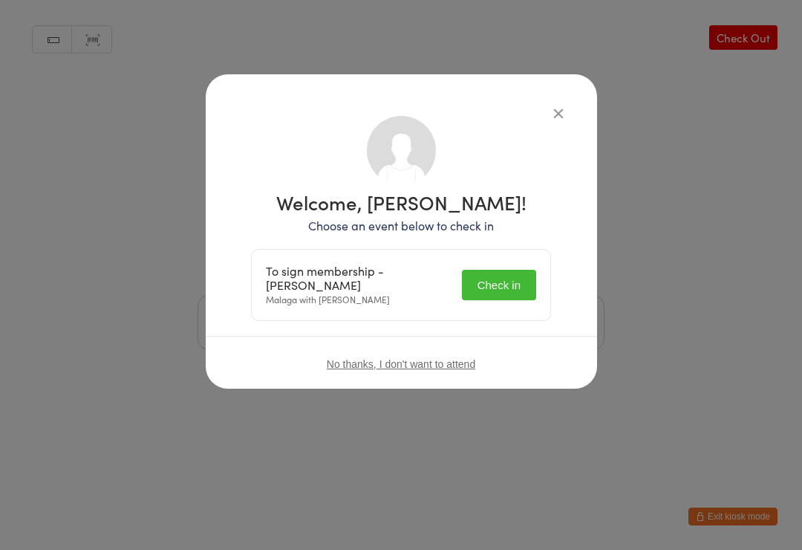
click at [499, 284] on button "Check in" at bounding box center [499, 285] width 74 height 30
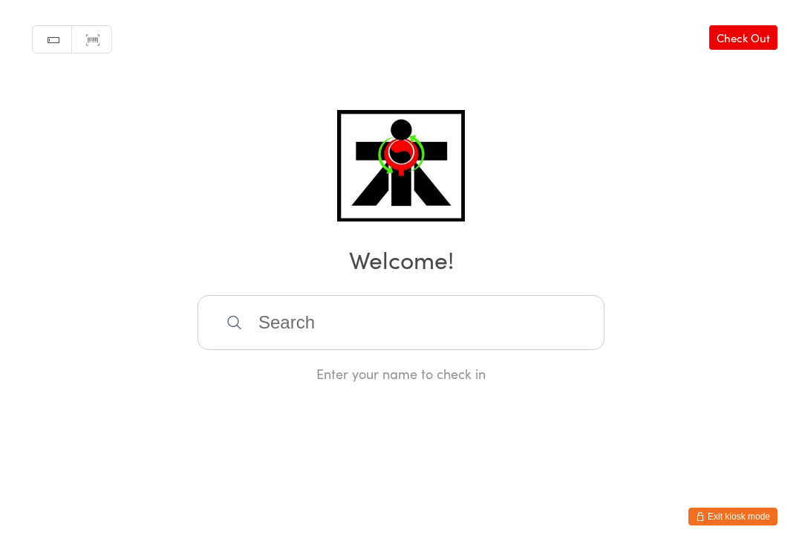
click at [372, 320] on input "search" at bounding box center [401, 322] width 407 height 55
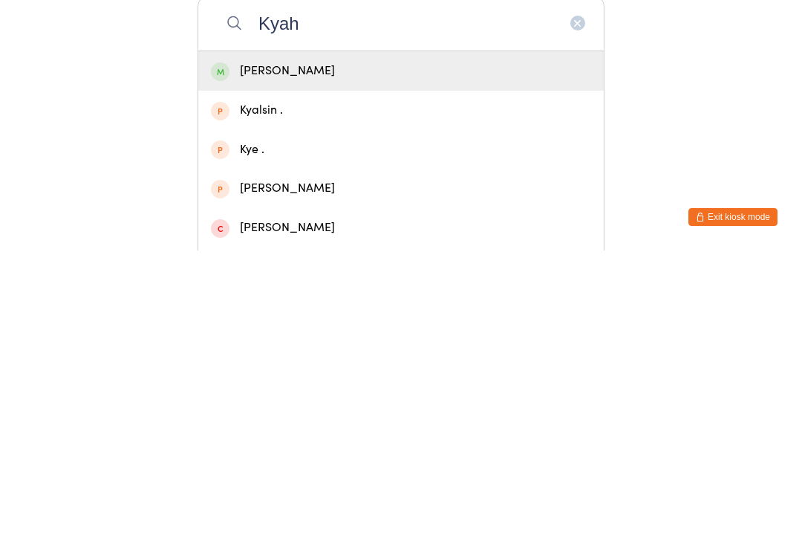
type input "Kyah"
click at [331, 360] on div "Kyah Thompson" at bounding box center [401, 370] width 380 height 20
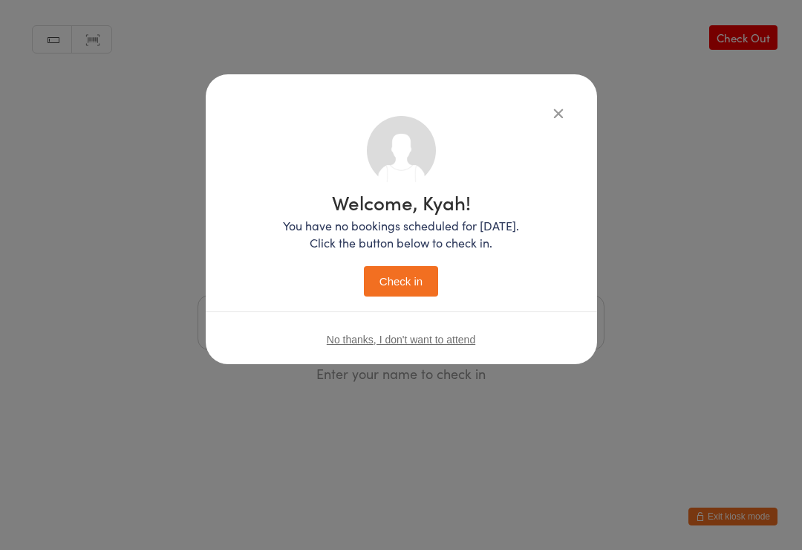
click at [413, 279] on button "Check in" at bounding box center [401, 281] width 74 height 30
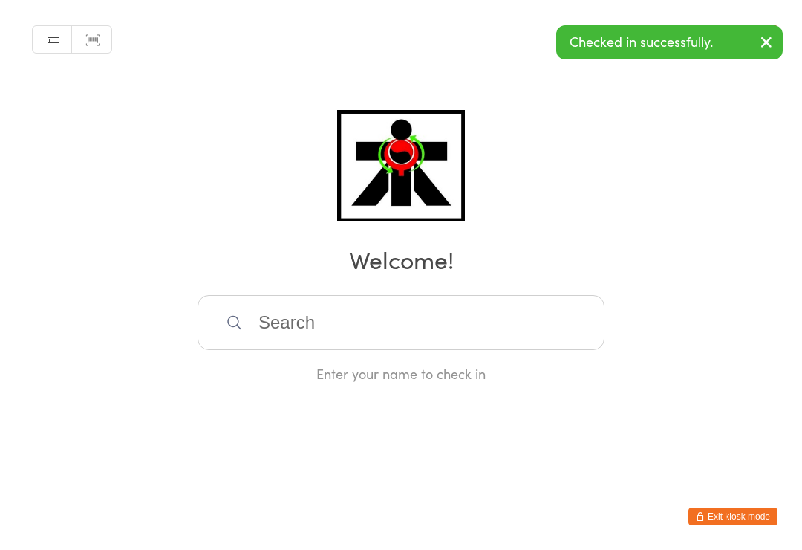
click at [354, 321] on input "search" at bounding box center [401, 322] width 407 height 55
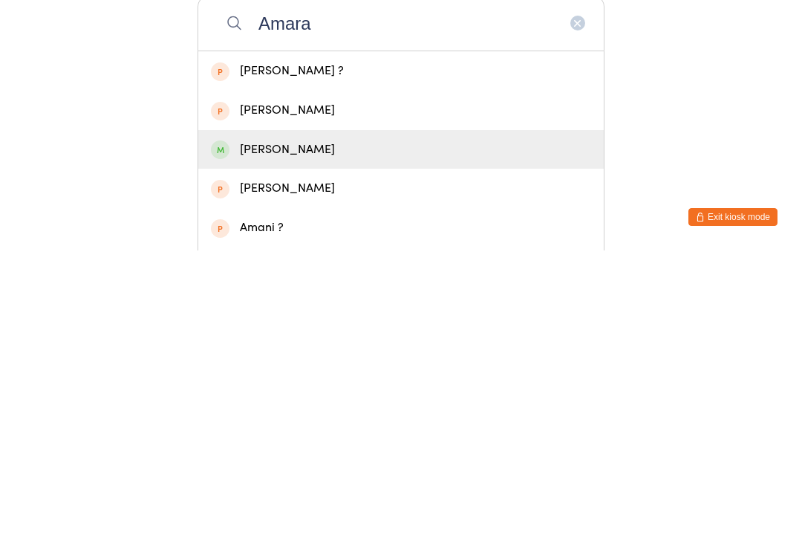
type input "Amara"
click at [322, 439] on div "Amara Thompson" at bounding box center [401, 449] width 380 height 20
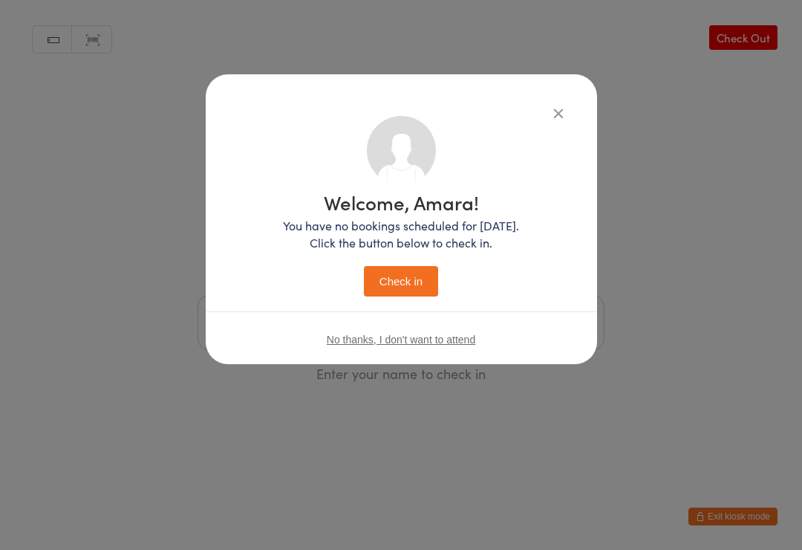
click at [406, 283] on button "Check in" at bounding box center [401, 281] width 74 height 30
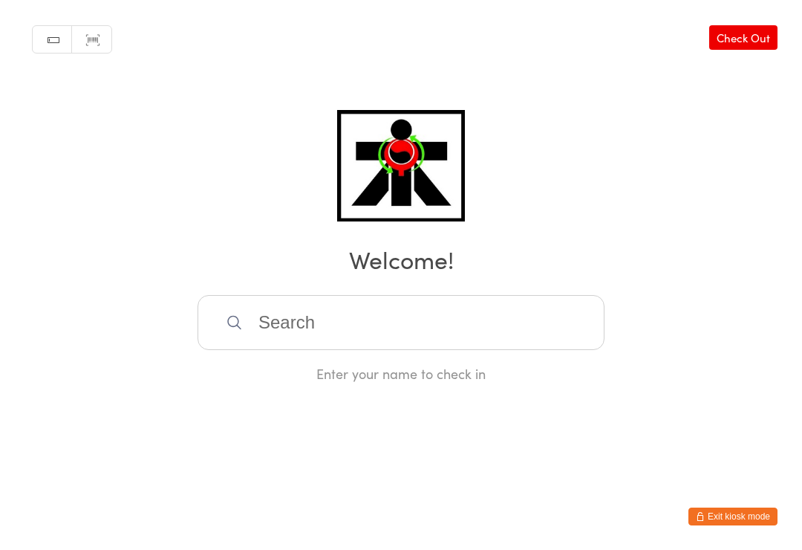
click at [474, 340] on input "search" at bounding box center [401, 322] width 407 height 55
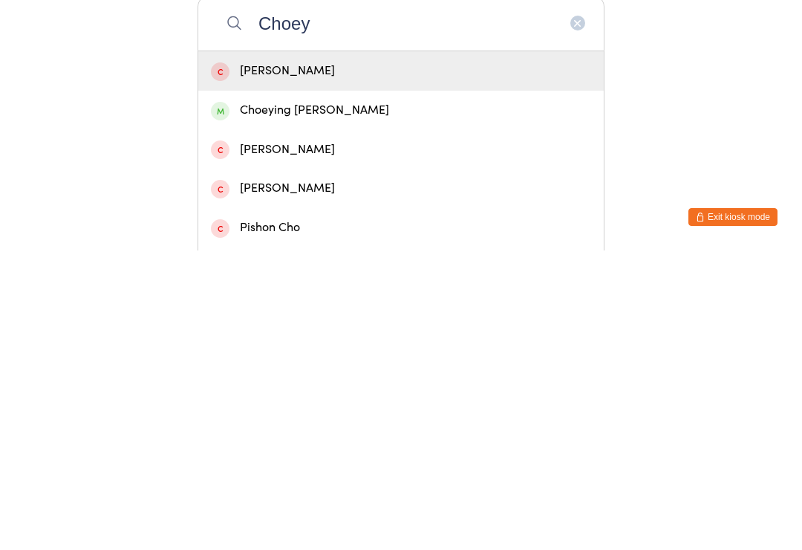
type input "Choey"
click at [371, 400] on div "Choeying Dolma Tshering" at bounding box center [401, 410] width 380 height 20
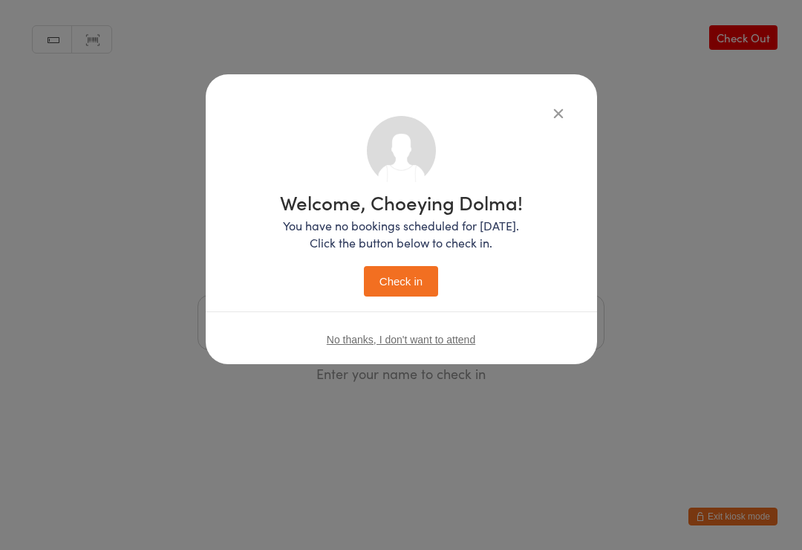
click at [428, 281] on button "Check in" at bounding box center [401, 281] width 74 height 30
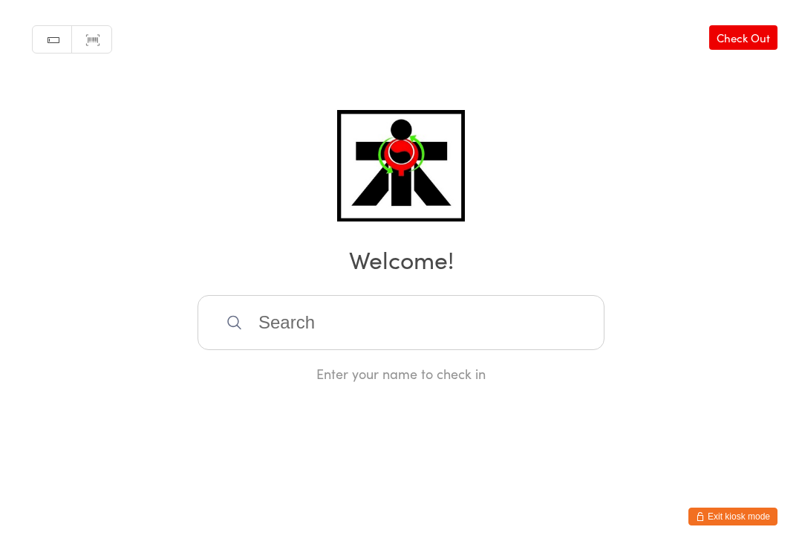
click at [285, 323] on input "search" at bounding box center [401, 322] width 407 height 55
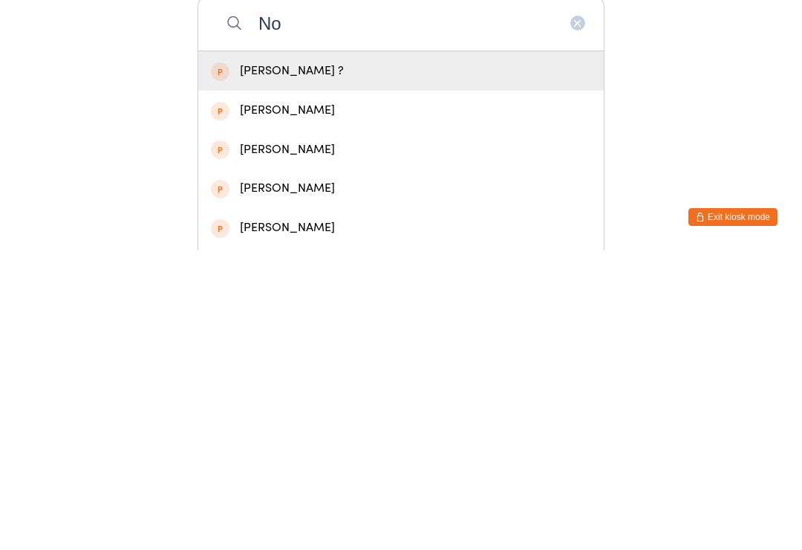
type input "N"
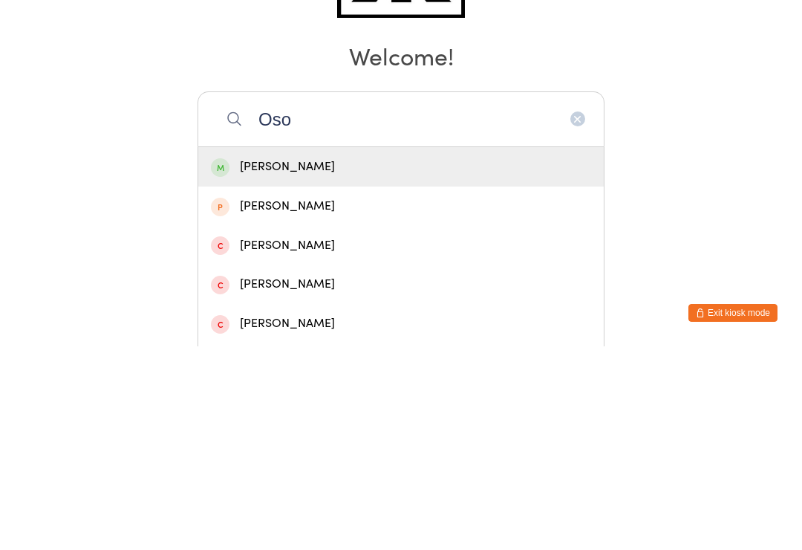
type input "Oso"
click at [299, 360] on div "Noah Osorio" at bounding box center [401, 370] width 380 height 20
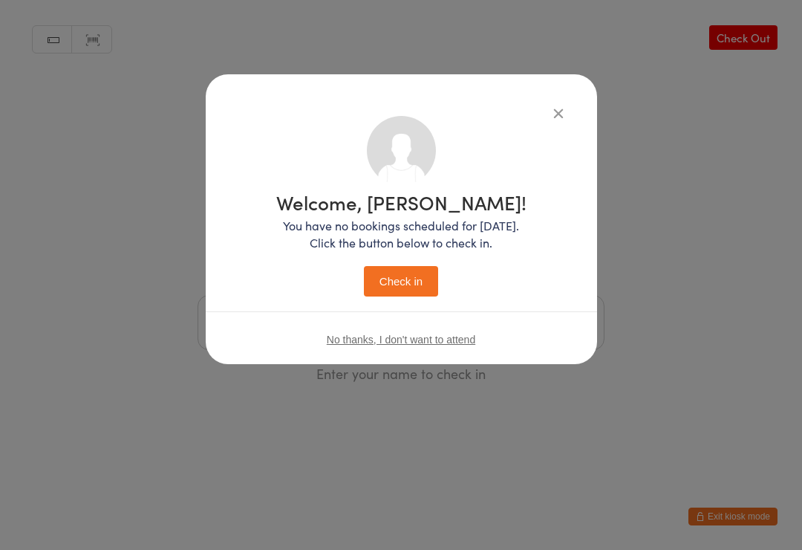
click at [416, 277] on button "Check in" at bounding box center [401, 281] width 74 height 30
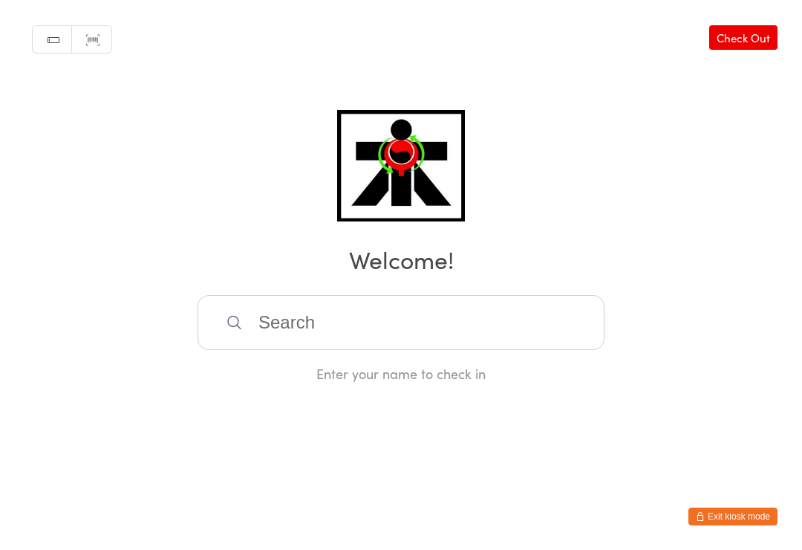
click at [426, 309] on input "search" at bounding box center [401, 322] width 407 height 55
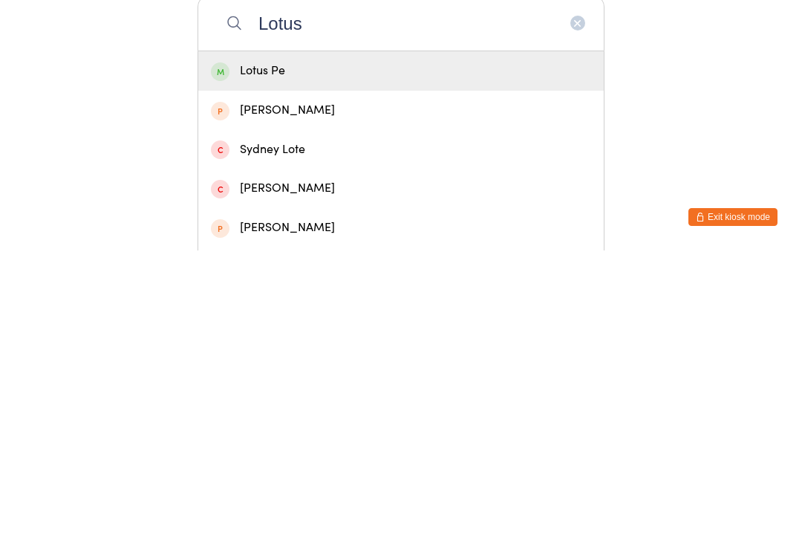
type input "Lotus"
click at [365, 360] on div "Lotus Pe" at bounding box center [401, 370] width 380 height 20
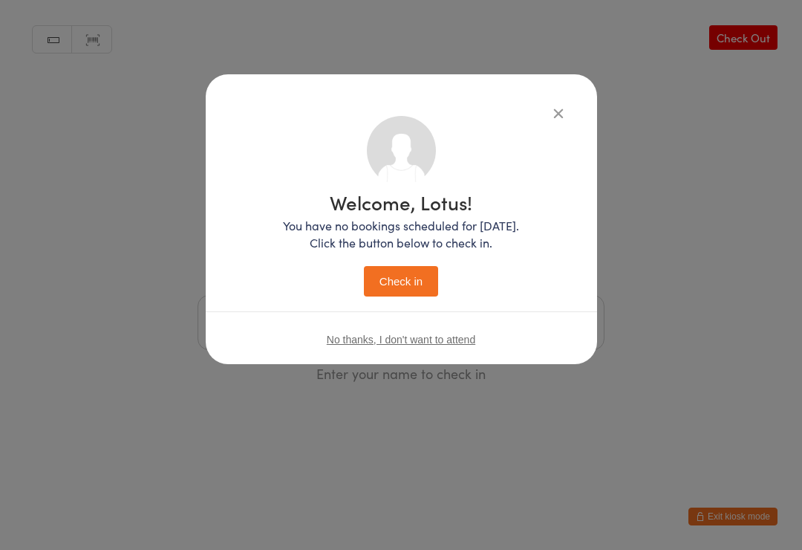
click at [418, 290] on button "Check in" at bounding box center [401, 281] width 74 height 30
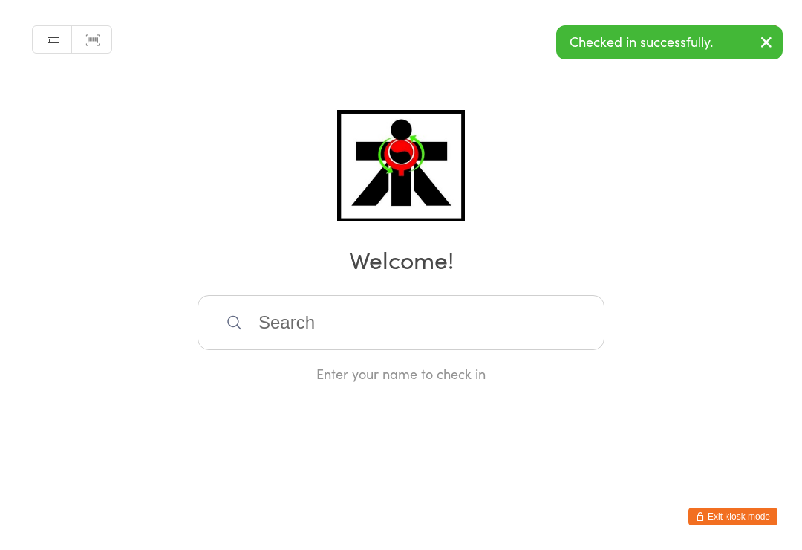
click at [390, 334] on input "search" at bounding box center [401, 322] width 407 height 55
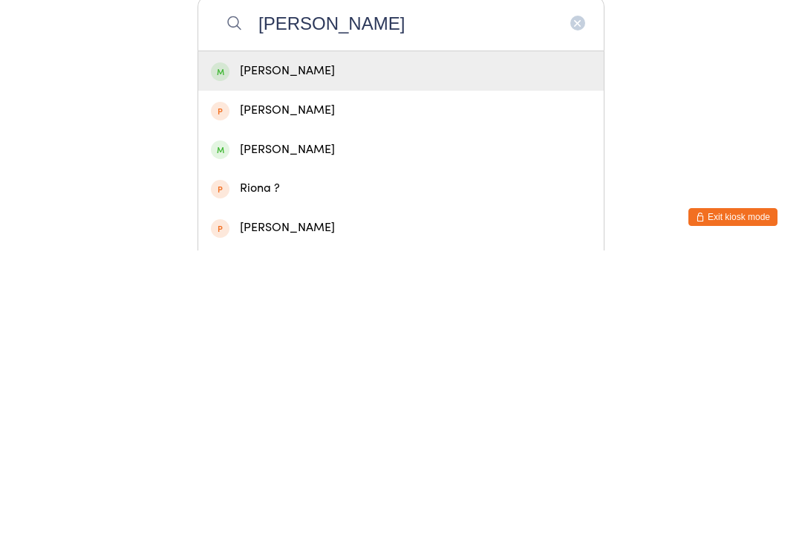
type input "Fiona"
click at [330, 360] on div "Fiona Pe" at bounding box center [401, 370] width 380 height 20
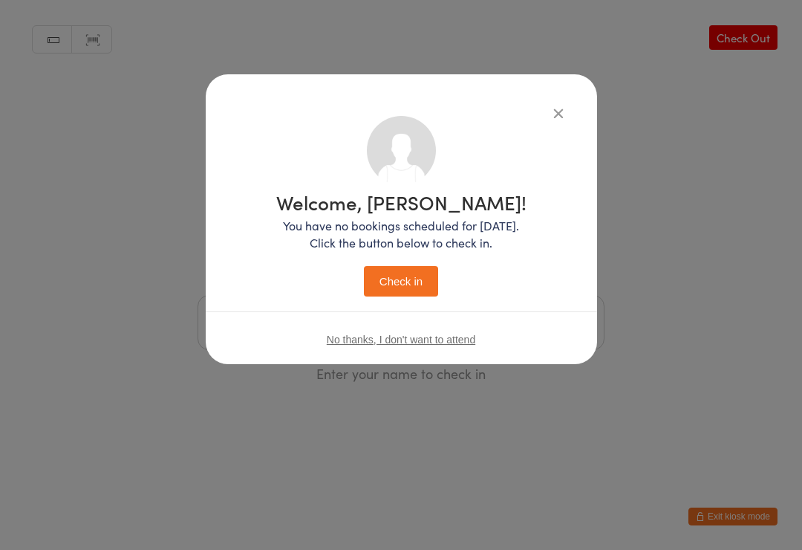
click at [409, 289] on button "Check in" at bounding box center [401, 281] width 74 height 30
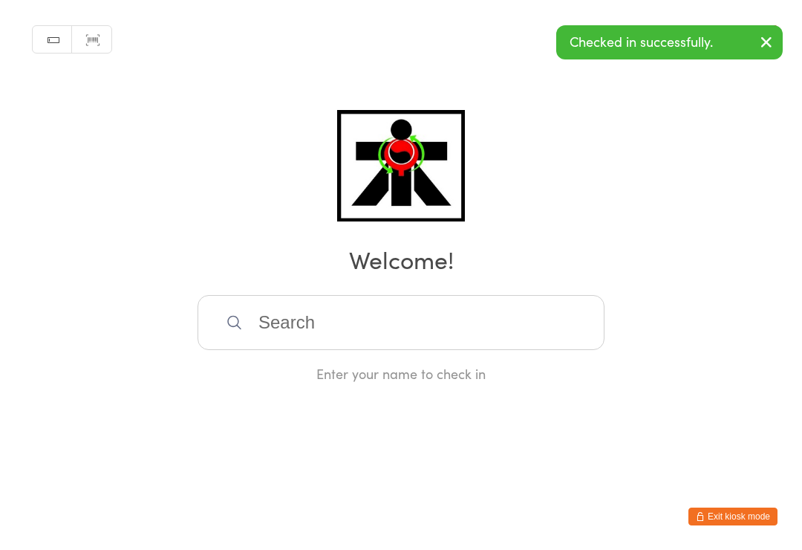
click at [406, 342] on input "search" at bounding box center [401, 322] width 407 height 55
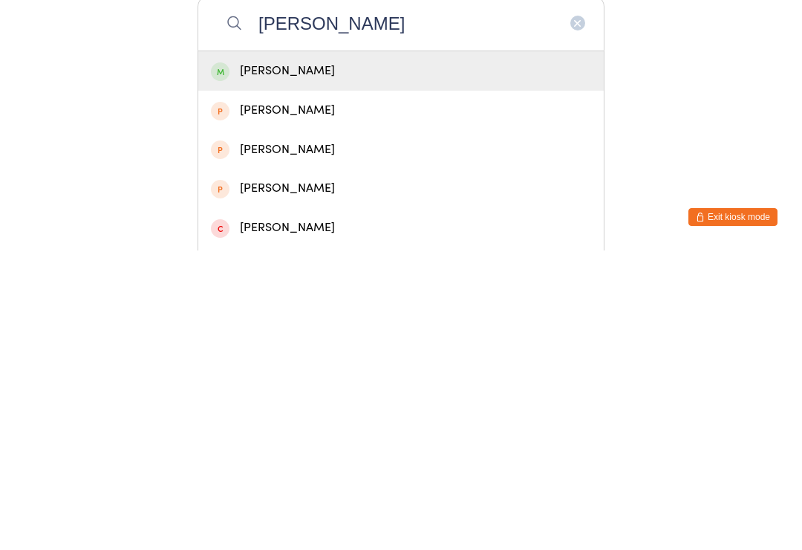
type input "Joe"
click at [319, 360] on div "Joe Pe" at bounding box center [401, 370] width 380 height 20
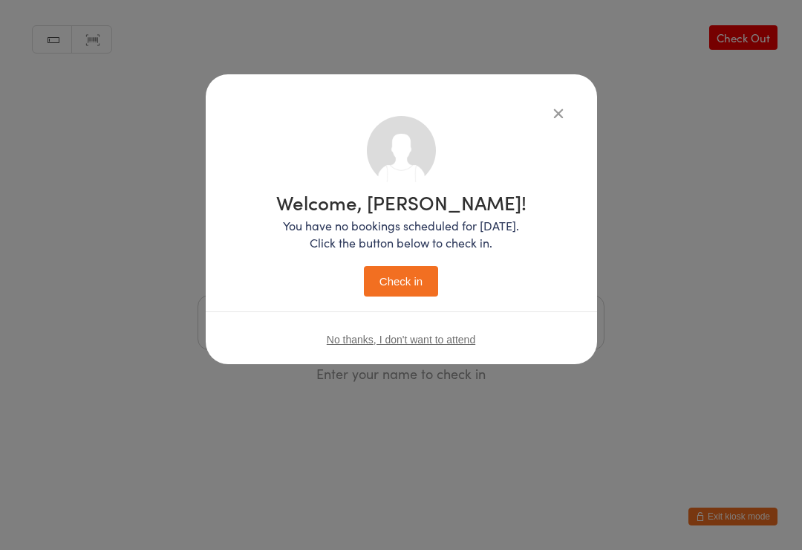
click at [399, 277] on button "Check in" at bounding box center [401, 281] width 74 height 30
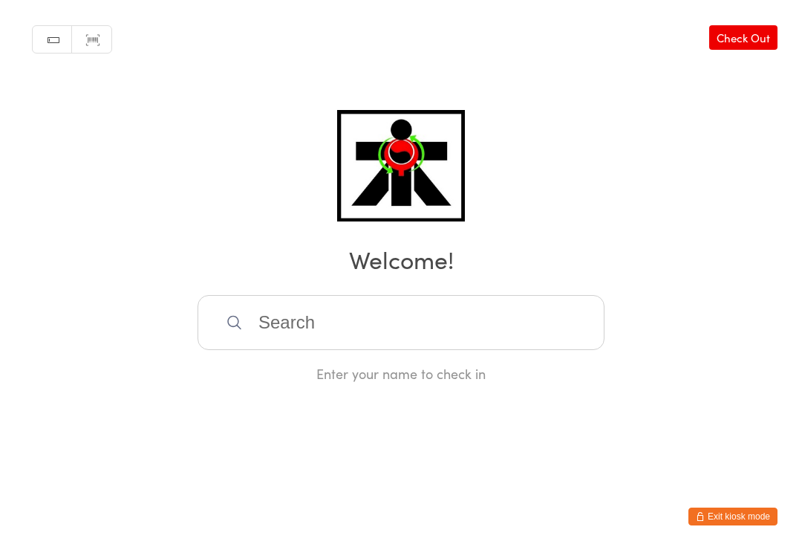
click at [550, 324] on input "search" at bounding box center [401, 322] width 407 height 55
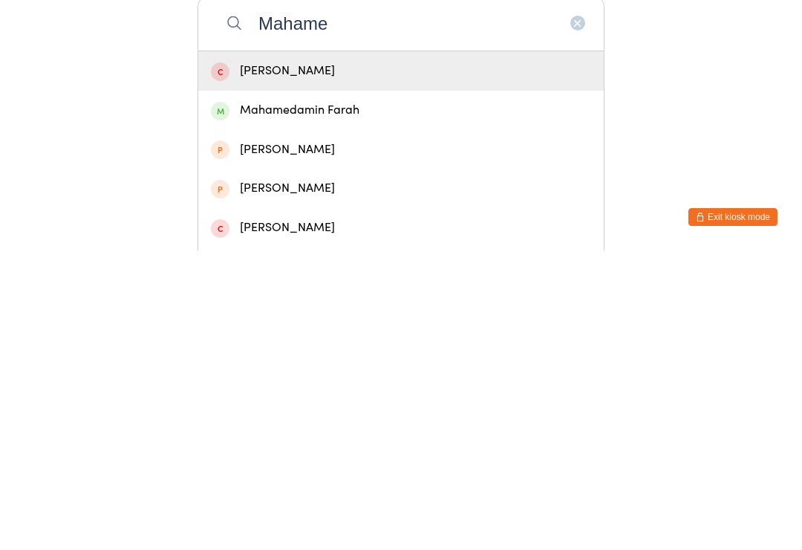
type input "Mahame"
click at [373, 390] on div "Mahamedamin Farah" at bounding box center [401, 409] width 406 height 39
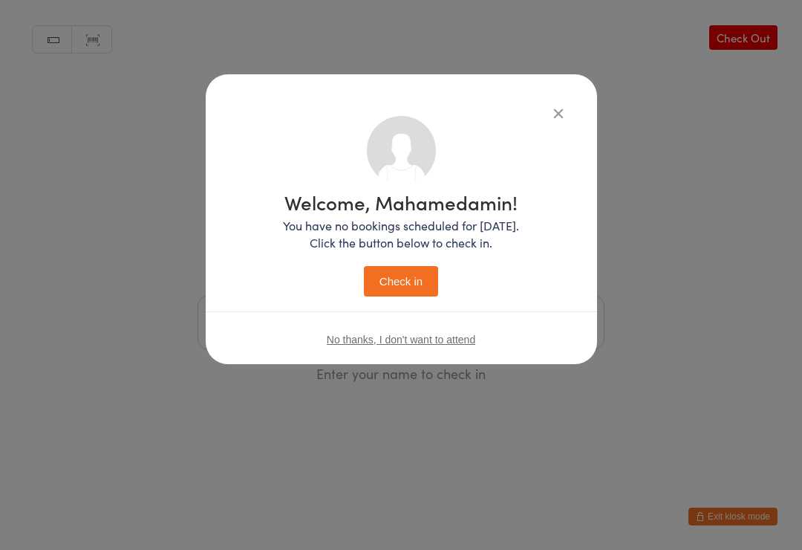
click at [434, 328] on div "No thanks, I don't want to attend" at bounding box center [401, 339] width 391 height 56
click at [564, 495] on div "Welcome, Mahamedamin! You have no bookings scheduled for today. Click the butto…" at bounding box center [401, 275] width 802 height 550
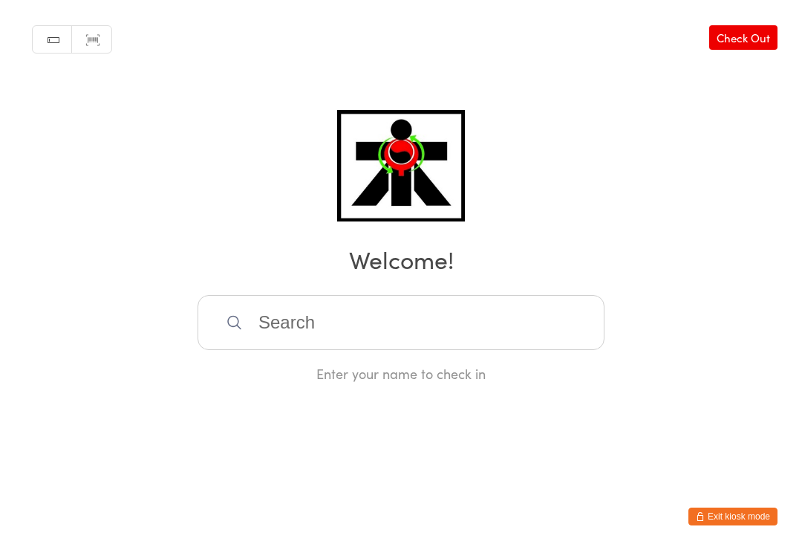
click at [494, 328] on input "search" at bounding box center [401, 322] width 407 height 55
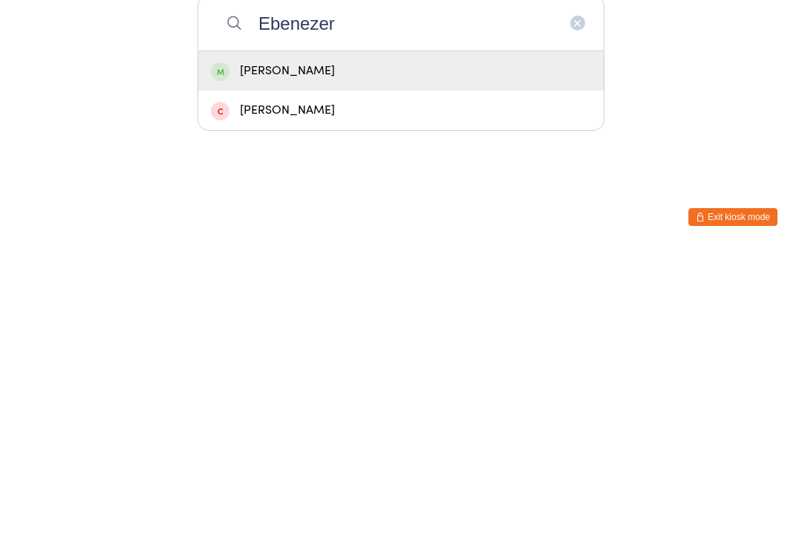
type input "Ebenezer"
click at [267, 360] on div "Ebenezer Bereket" at bounding box center [401, 370] width 380 height 20
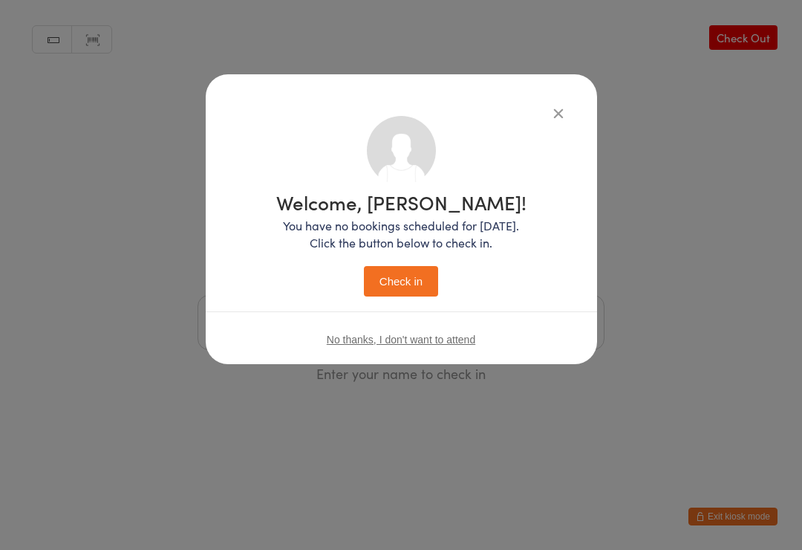
click at [400, 306] on div "Welcome, Ebenezer! You have no bookings scheduled for today. Click the button b…" at bounding box center [401, 241] width 332 height 251
click at [411, 284] on button "Check in" at bounding box center [401, 281] width 74 height 30
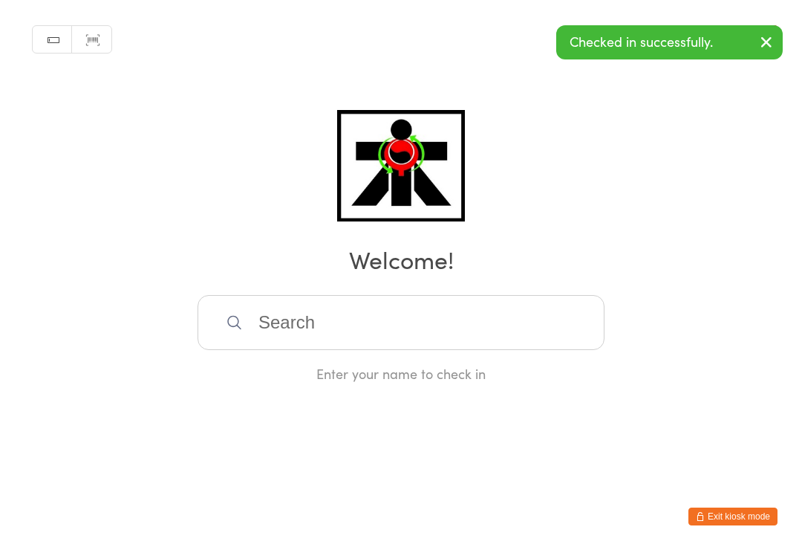
click at [700, 524] on button "Exit kiosk mode" at bounding box center [733, 516] width 89 height 18
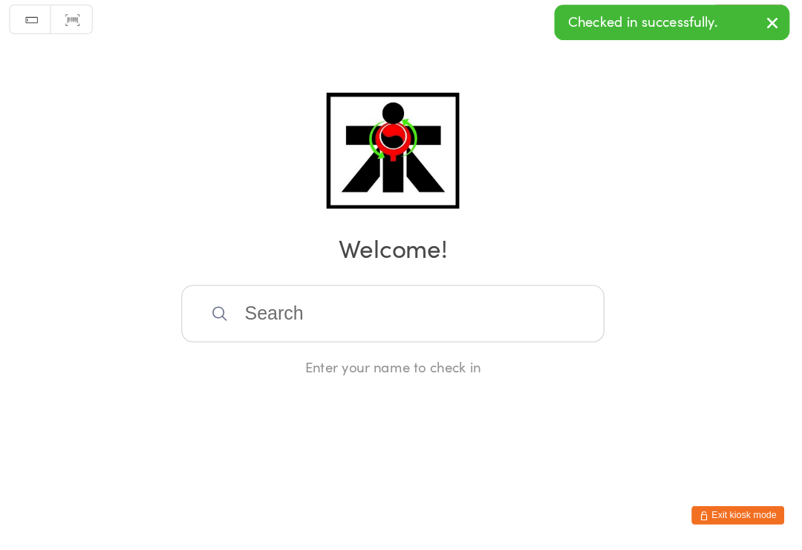
click at [307, 316] on input "search" at bounding box center [401, 322] width 407 height 55
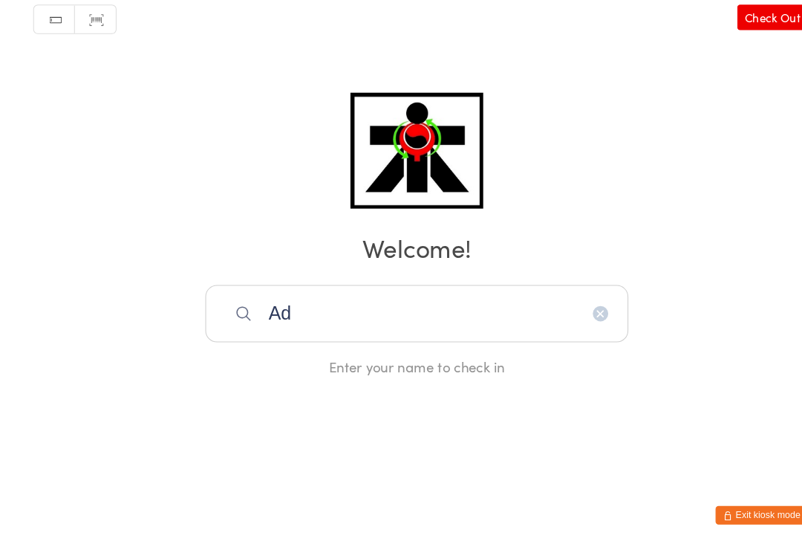
click at [337, 306] on input "Ad" at bounding box center [401, 322] width 407 height 55
click at [328, 301] on input "Adva" at bounding box center [401, 322] width 407 height 55
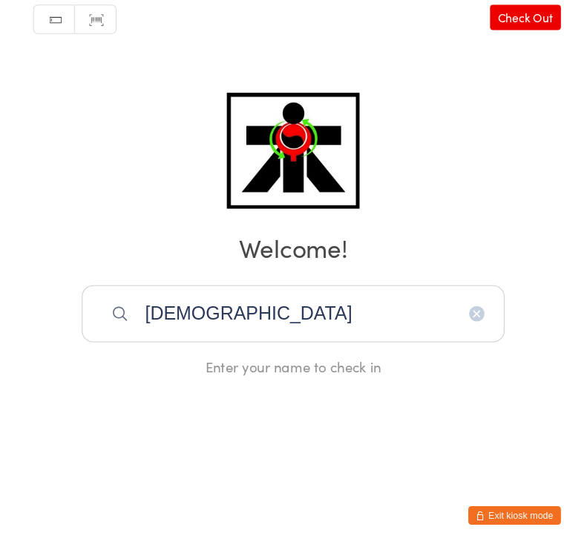
click at [189, 320] on input "Advait" at bounding box center [282, 322] width 407 height 55
click at [234, 302] on input "Advait go" at bounding box center [282, 322] width 407 height 55
click at [254, 305] on input "Advait goe" at bounding box center [282, 322] width 407 height 55
click at [268, 299] on input "Advait goel" at bounding box center [282, 322] width 407 height 55
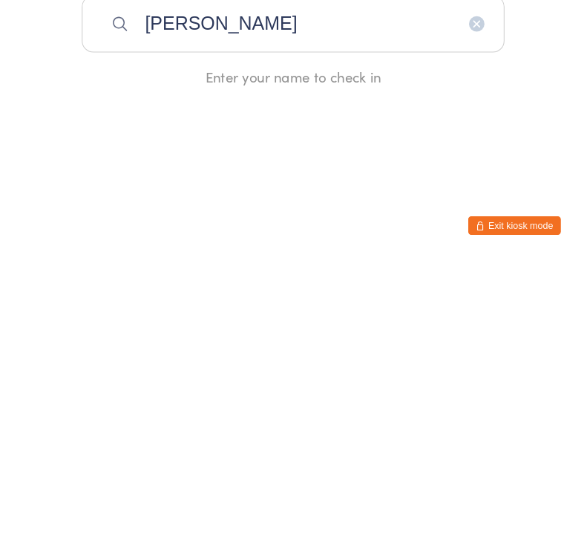
click at [253, 295] on input "Advait goel" at bounding box center [282, 322] width 407 height 55
click at [105, 295] on input "Advait goel" at bounding box center [282, 322] width 407 height 55
click at [253, 295] on input "Advait goel" at bounding box center [282, 322] width 407 height 55
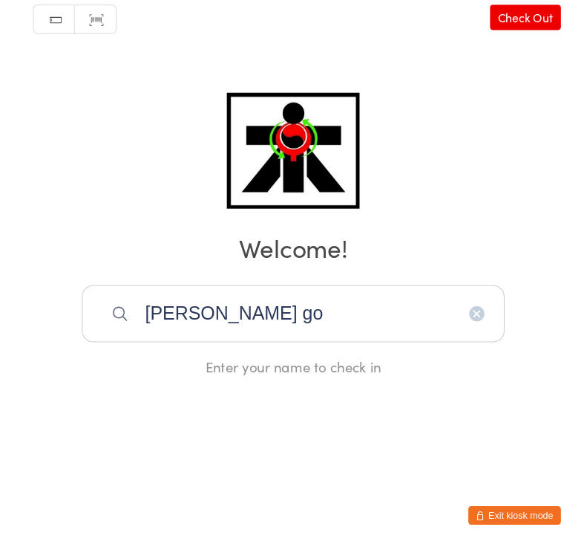
click at [224, 308] on input "Advait go" at bounding box center [282, 322] width 407 height 55
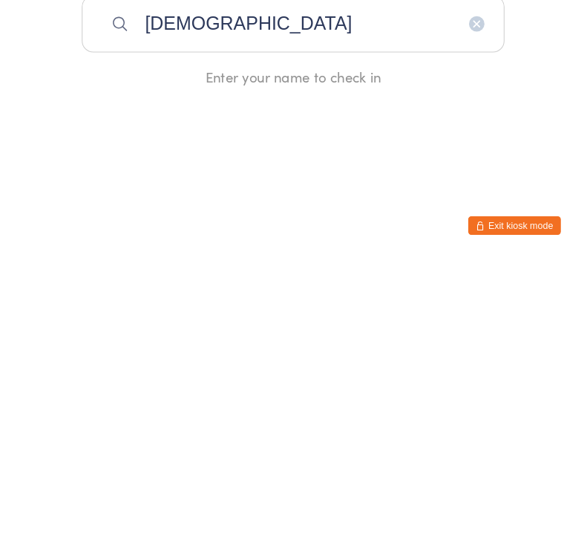
type input "[DEMOGRAPHIC_DATA]"
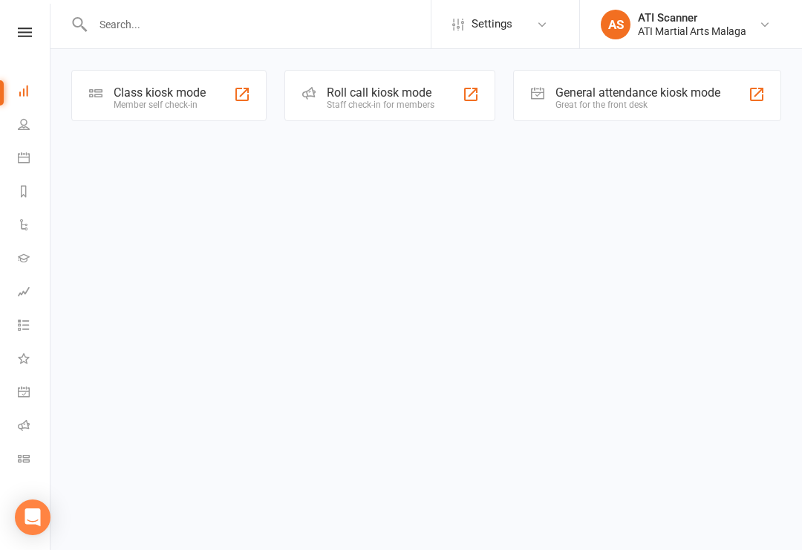
click at [331, 30] on input "text" at bounding box center [259, 24] width 342 height 21
type input "[DEMOGRAPHIC_DATA]"
click at [714, 28] on div "ATI Martial Arts Malaga" at bounding box center [692, 31] width 108 height 13
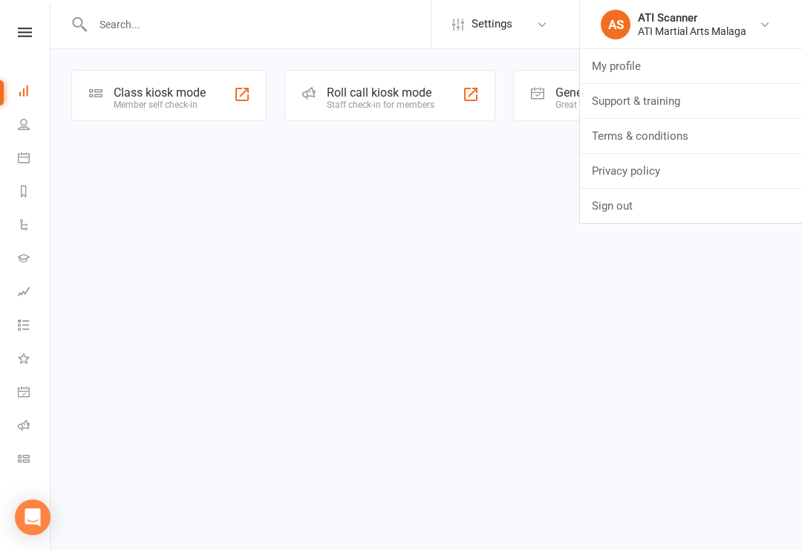
click at [448, 163] on html "Settings Event Templates Appointment Types AS ATI Scanner ATI Martial Arts Mala…" at bounding box center [401, 81] width 802 height 163
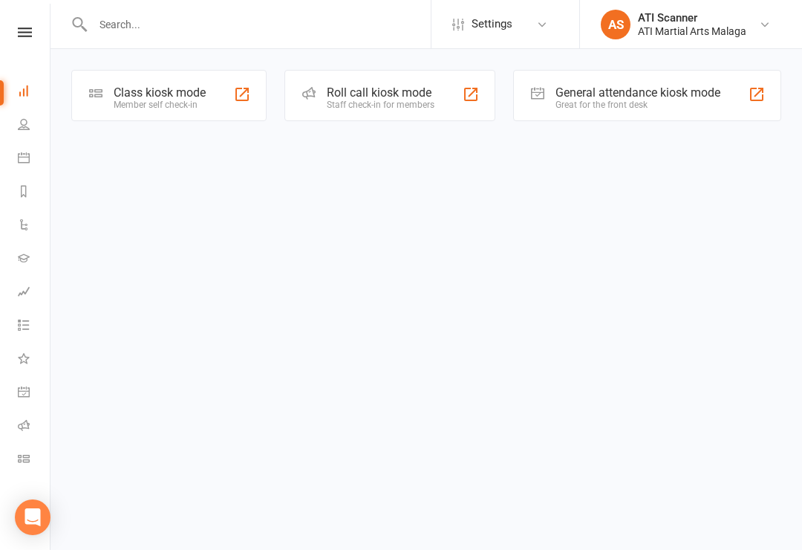
click at [163, 111] on div "Class kiosk mode Member self check-in" at bounding box center [168, 95] width 195 height 51
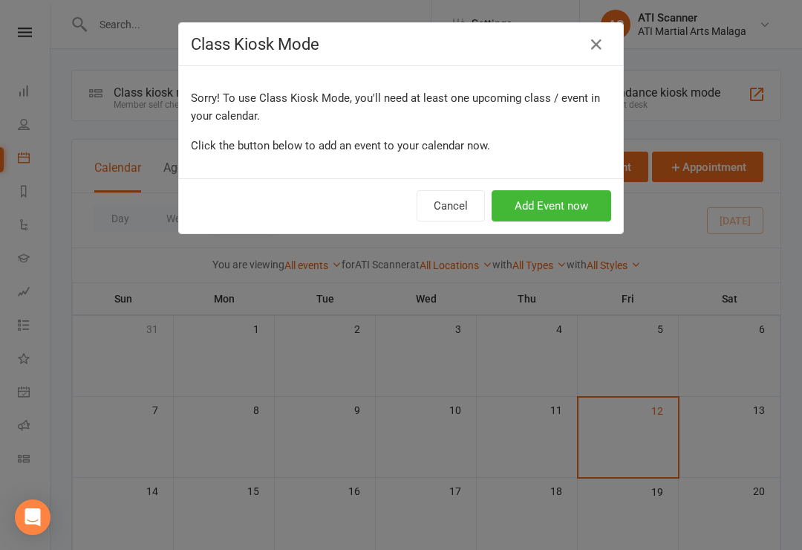
click at [602, 34] on button "button" at bounding box center [597, 45] width 24 height 24
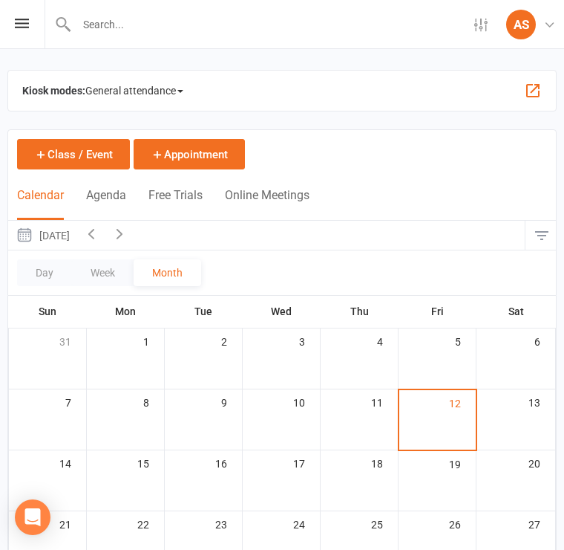
scroll to position [0, 1]
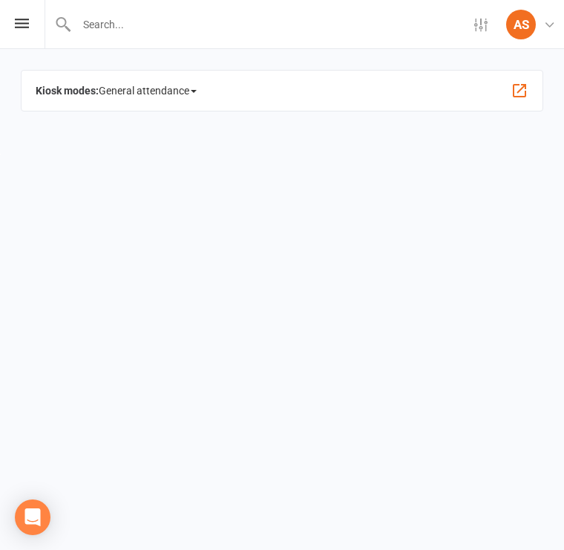
click at [144, 93] on span "General attendance" at bounding box center [148, 91] width 98 height 24
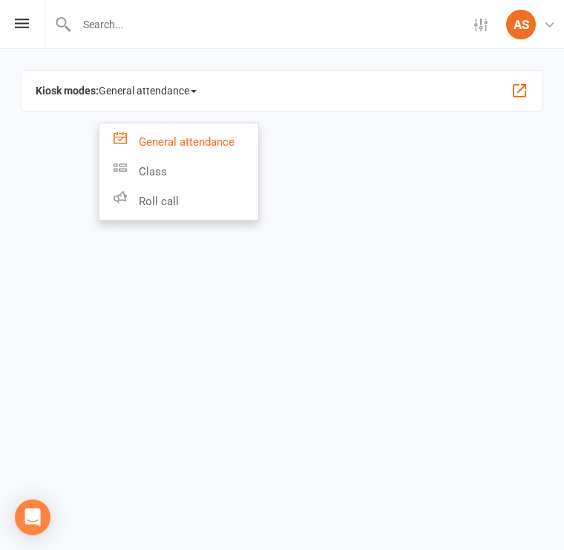
click at [154, 169] on link "Class" at bounding box center [179, 172] width 159 height 30
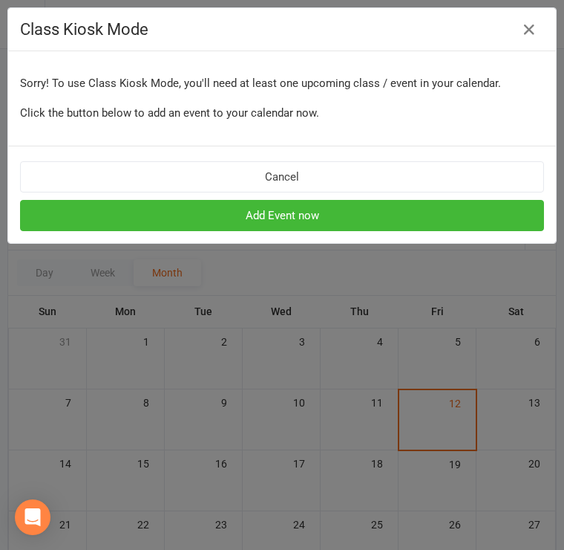
click at [520, 32] on button "button" at bounding box center [530, 30] width 24 height 24
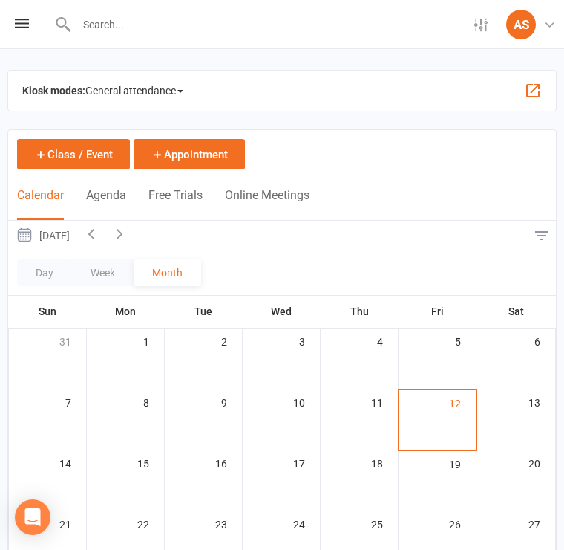
click at [523, 29] on div "AS" at bounding box center [522, 25] width 30 height 30
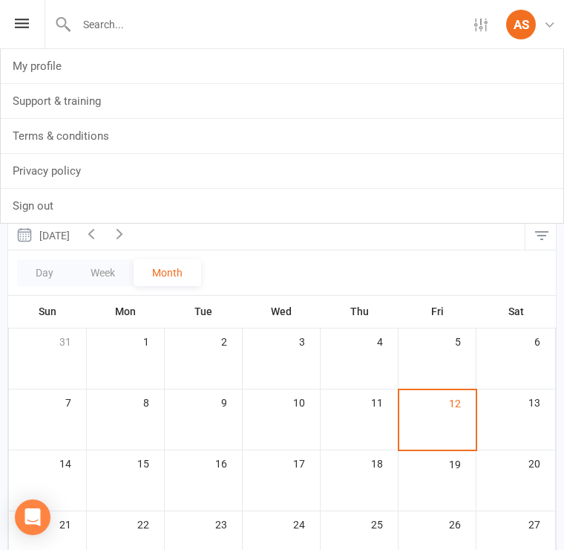
click at [167, 70] on link "My profile" at bounding box center [282, 66] width 563 height 34
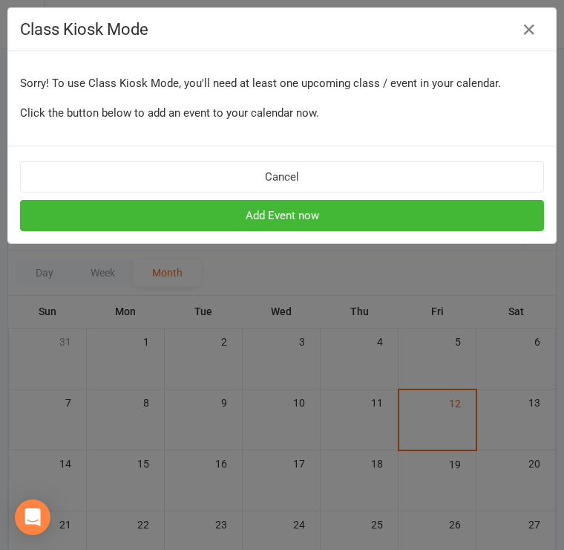
click at [284, 181] on button "Cancel" at bounding box center [282, 176] width 524 height 31
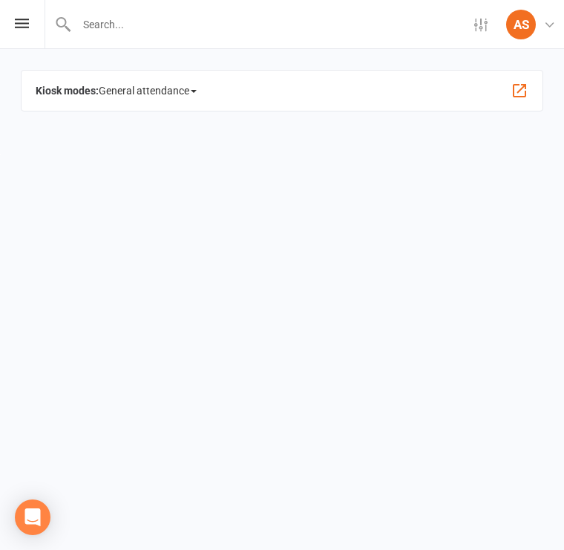
click at [15, 27] on icon at bounding box center [22, 24] width 14 height 10
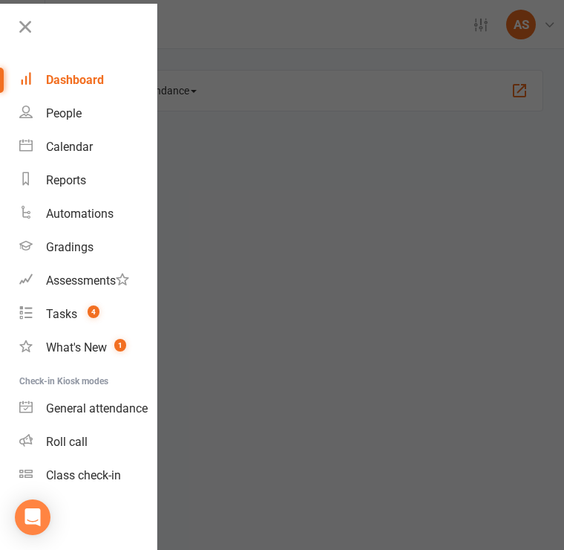
click at [317, 94] on div at bounding box center [282, 275] width 564 height 550
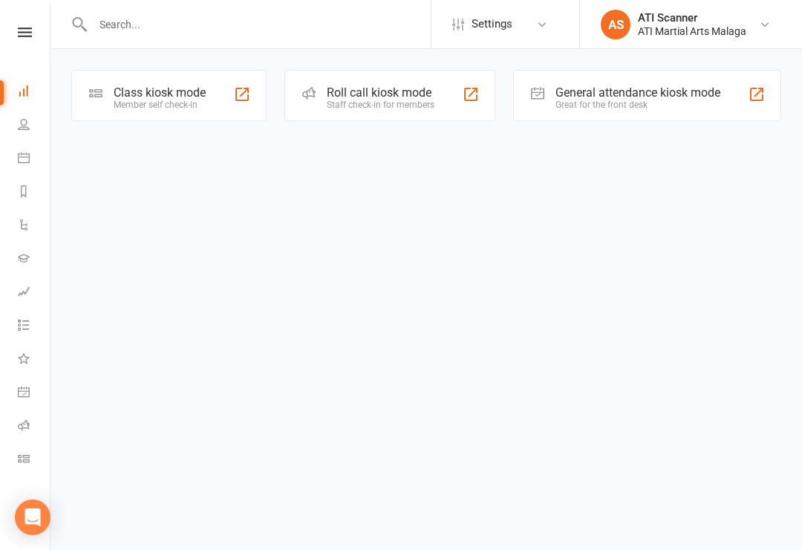
click at [564, 85] on div "General attendance kiosk mode" at bounding box center [638, 92] width 165 height 14
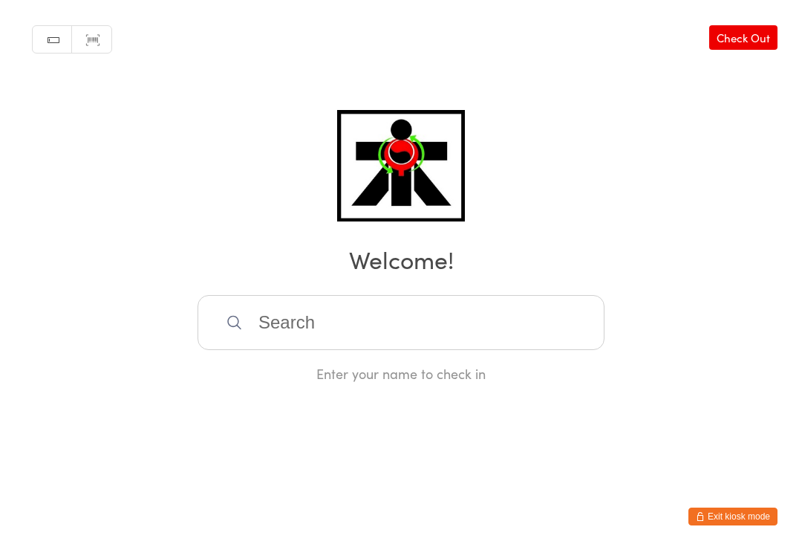
click at [285, 315] on input "search" at bounding box center [401, 322] width 407 height 55
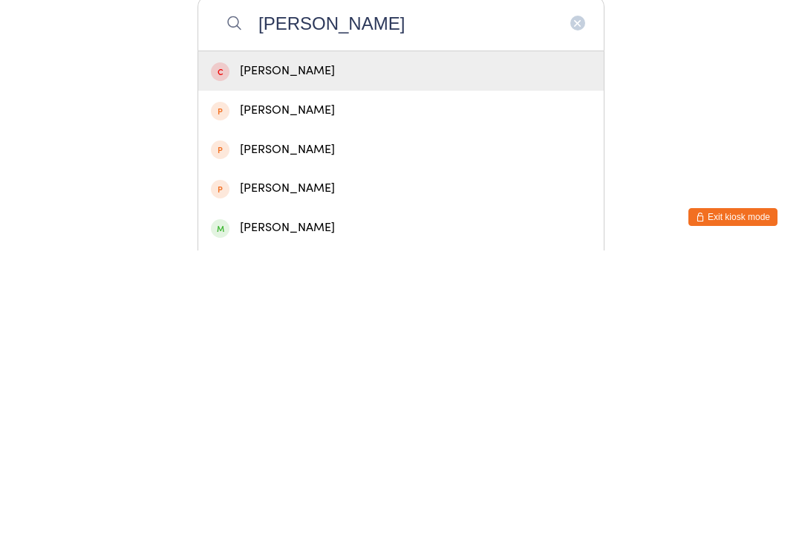
type input "[PERSON_NAME]"
click at [328, 507] on div "[PERSON_NAME]" at bounding box center [401, 526] width 406 height 39
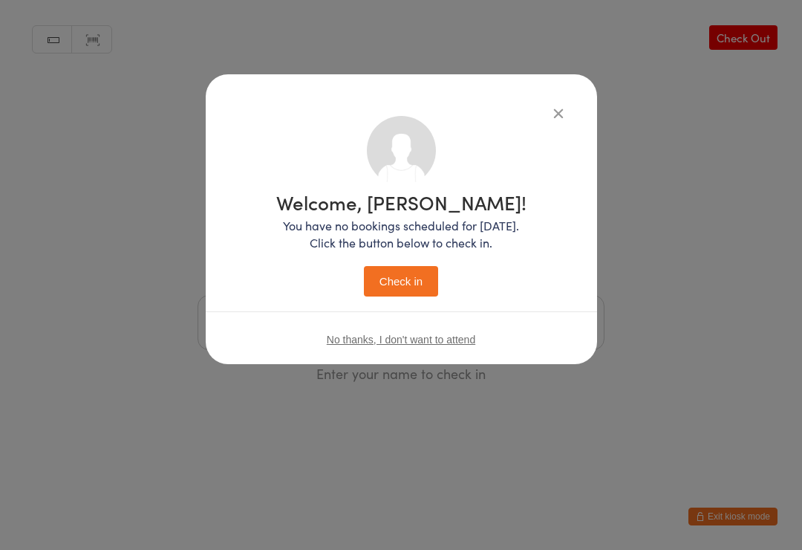
click at [411, 275] on button "Check in" at bounding box center [401, 281] width 74 height 30
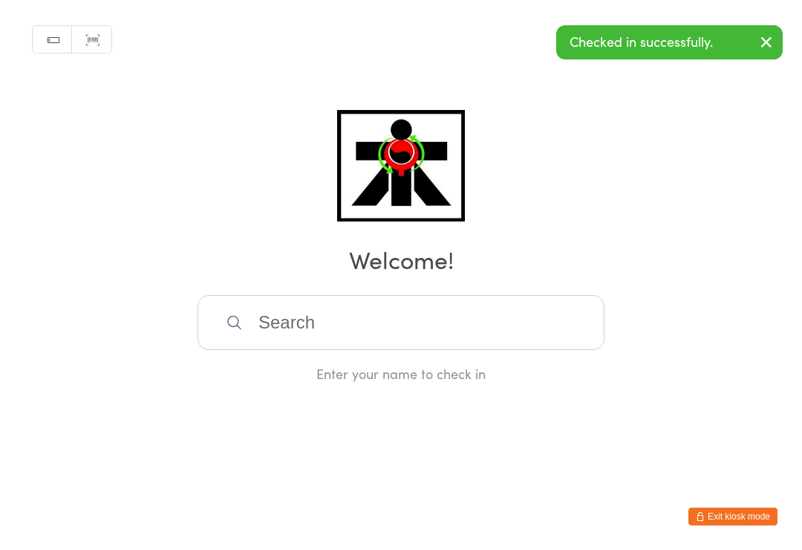
click at [449, 340] on input "search" at bounding box center [401, 322] width 407 height 55
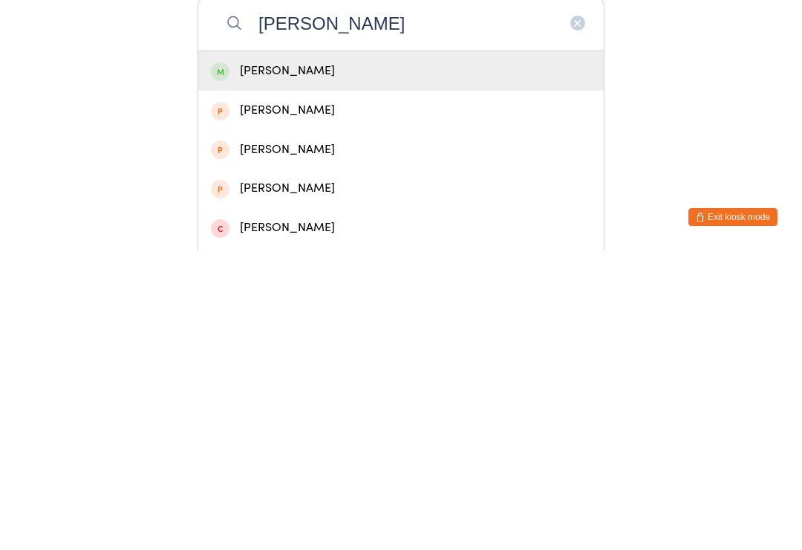
type input "[PERSON_NAME]"
click at [322, 360] on div "[PERSON_NAME]" at bounding box center [401, 370] width 380 height 20
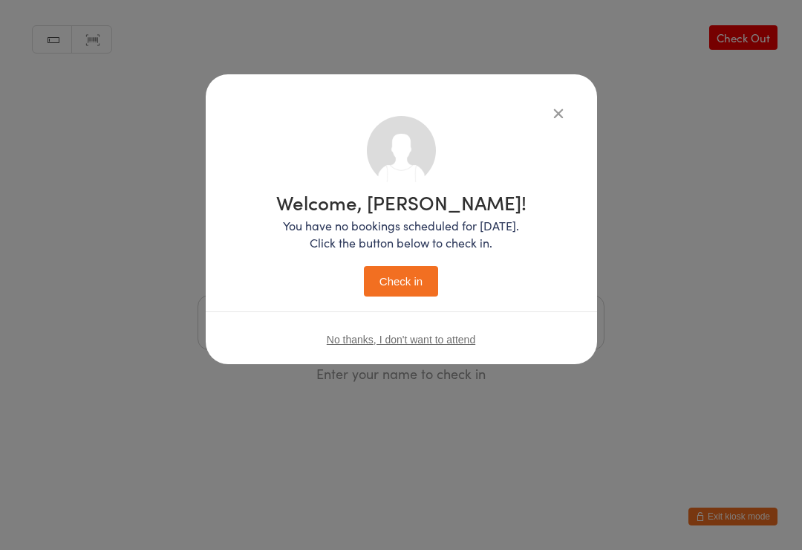
click at [412, 278] on button "Check in" at bounding box center [401, 281] width 74 height 30
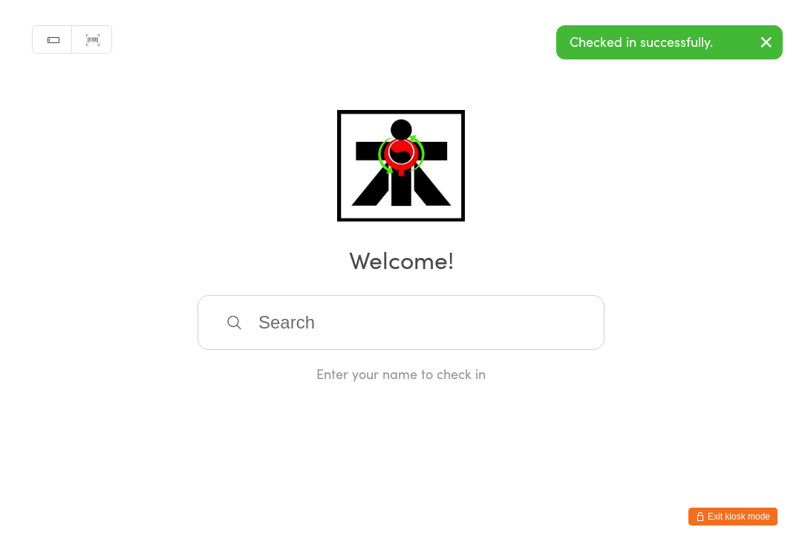
click at [451, 331] on input "search" at bounding box center [401, 322] width 407 height 55
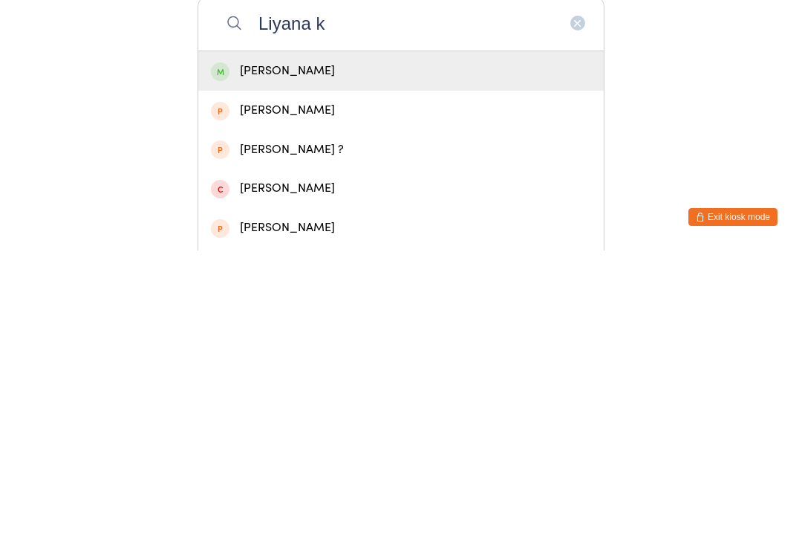
type input "Liyana k"
click at [342, 360] on div "[PERSON_NAME]" at bounding box center [401, 370] width 380 height 20
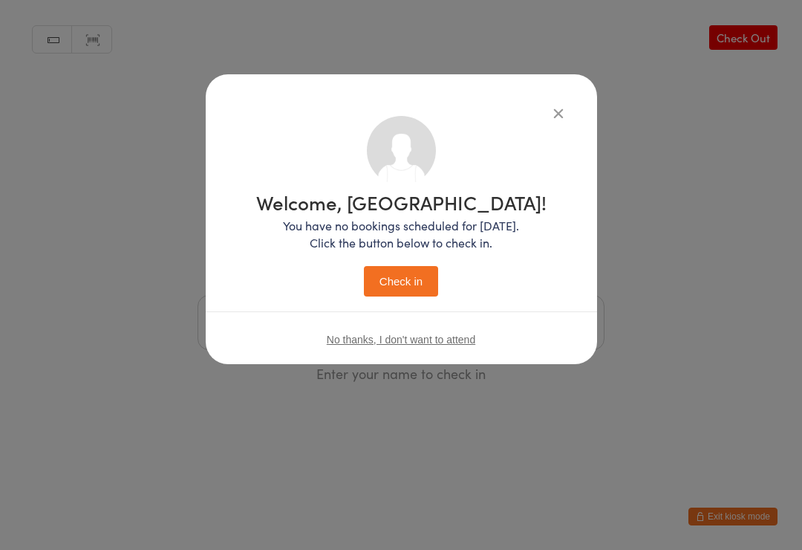
click at [413, 269] on button "Check in" at bounding box center [401, 281] width 74 height 30
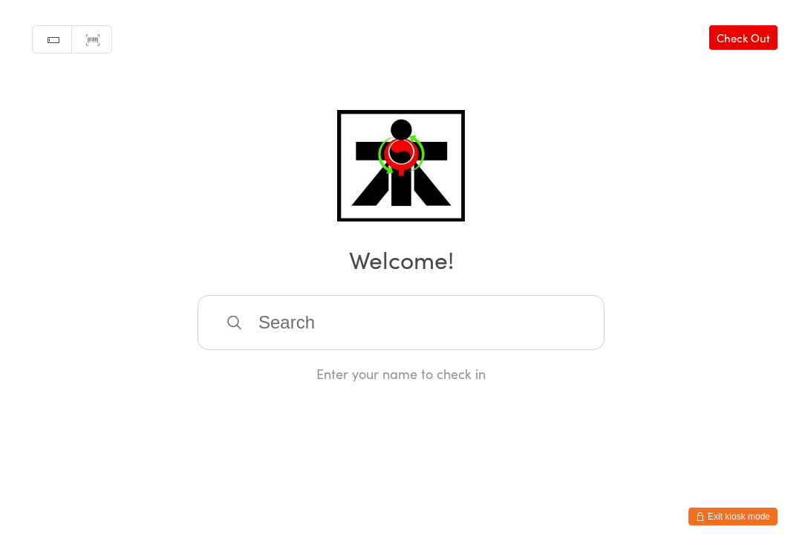
click at [252, 339] on input "search" at bounding box center [401, 322] width 407 height 55
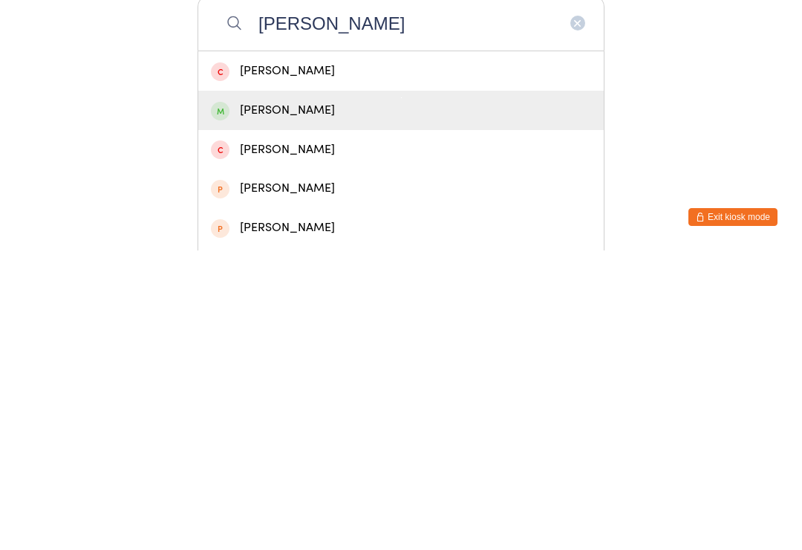
type input "[PERSON_NAME]"
click at [230, 400] on div "[PERSON_NAME]" at bounding box center [401, 410] width 380 height 20
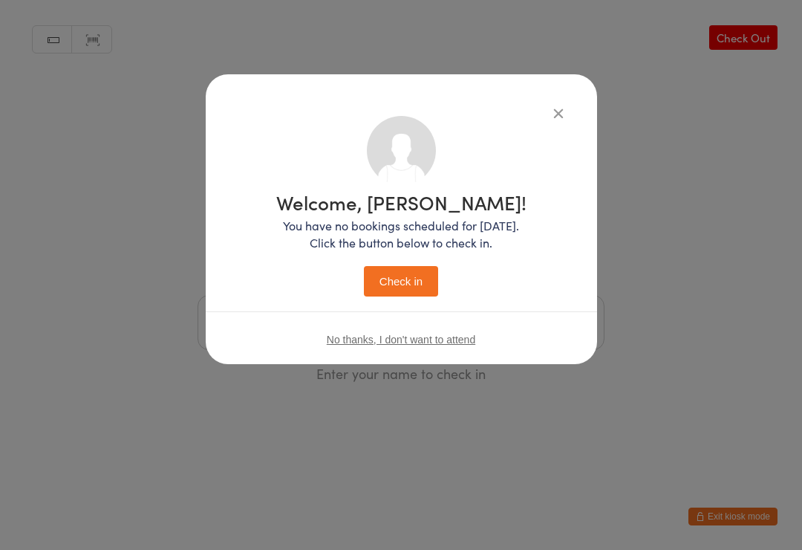
click at [417, 281] on button "Check in" at bounding box center [401, 281] width 74 height 30
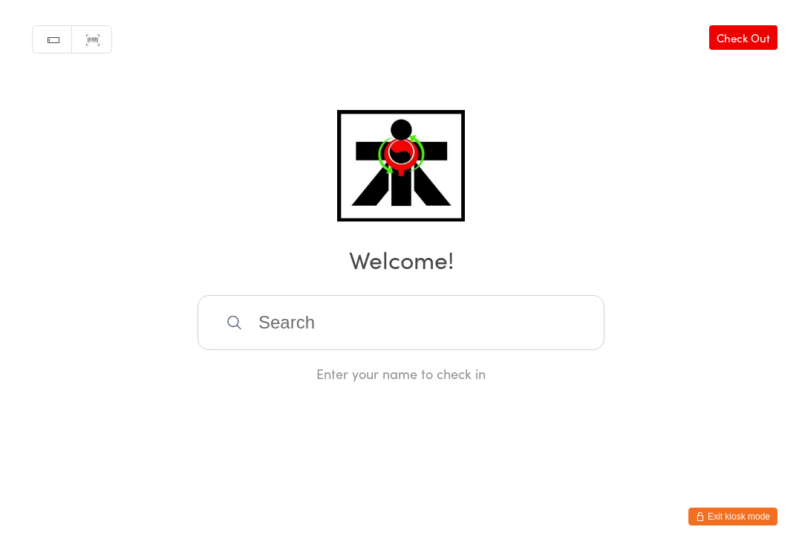
click at [432, 302] on input "search" at bounding box center [401, 322] width 407 height 55
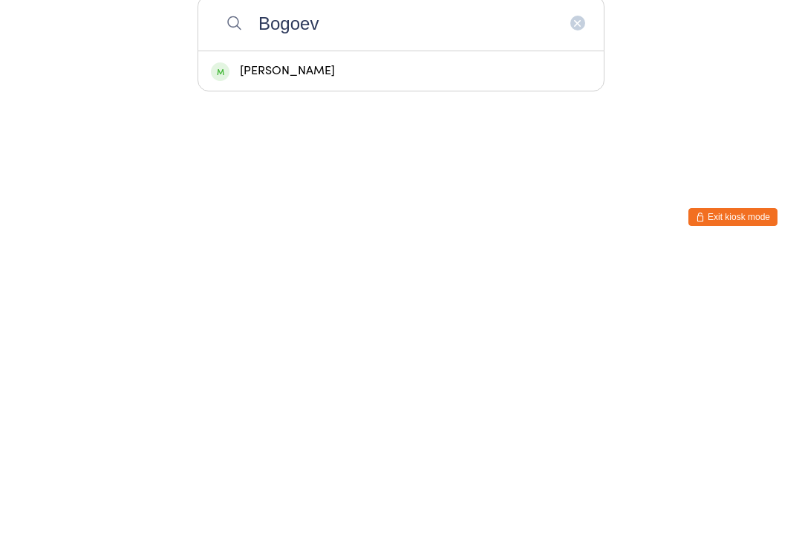
type input "Bogoev"
click at [446, 360] on div "[PERSON_NAME]" at bounding box center [401, 370] width 380 height 20
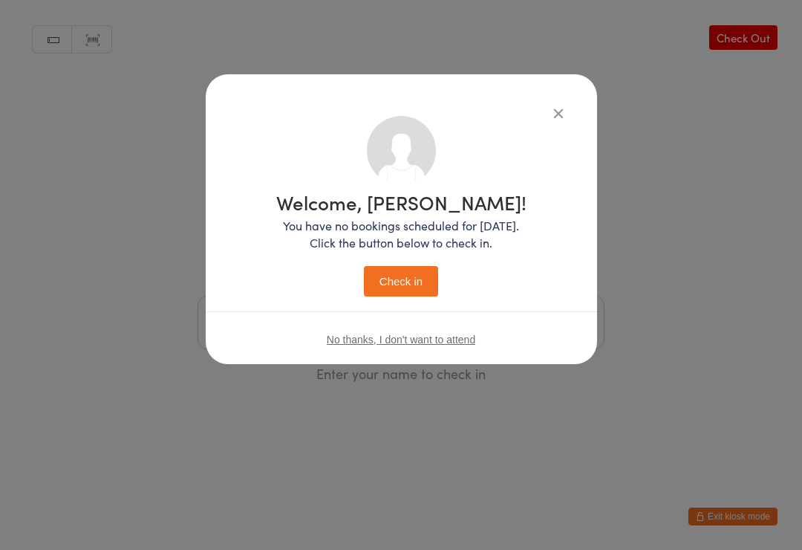
click at [422, 287] on button "Check in" at bounding box center [401, 281] width 74 height 30
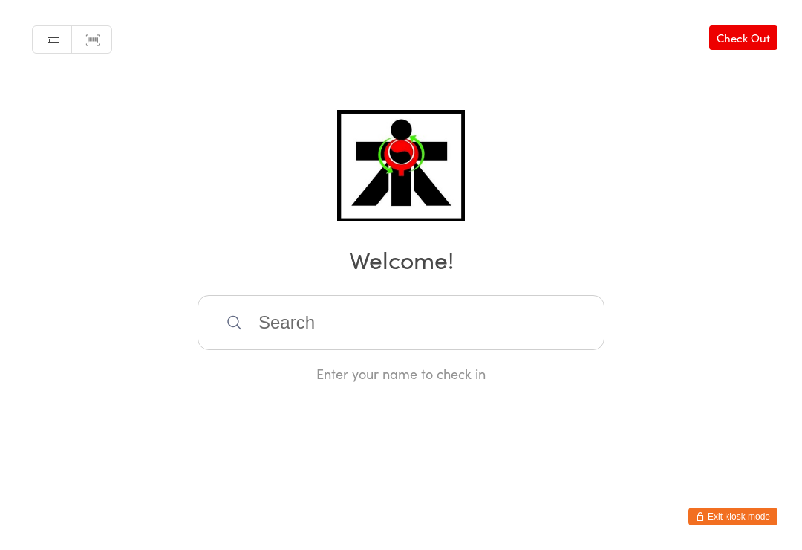
click at [442, 308] on input "search" at bounding box center [401, 322] width 407 height 55
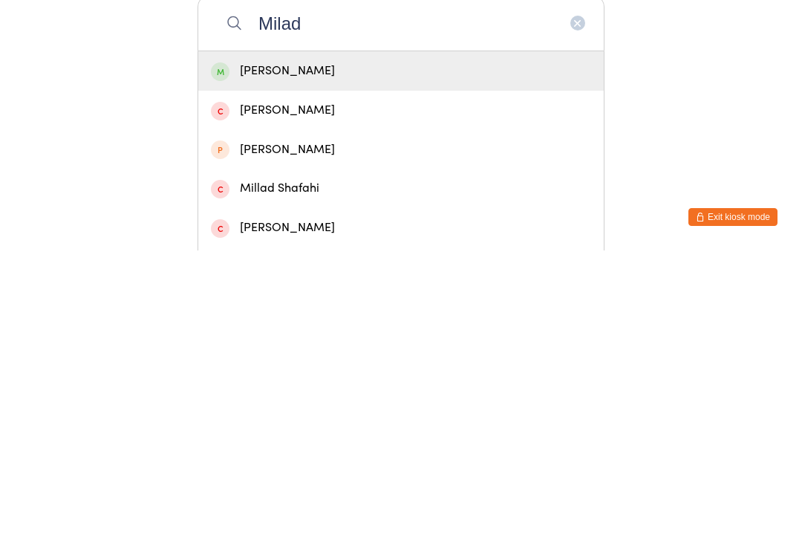
type input "Milad"
click at [420, 360] on div "[PERSON_NAME]" at bounding box center [401, 370] width 380 height 20
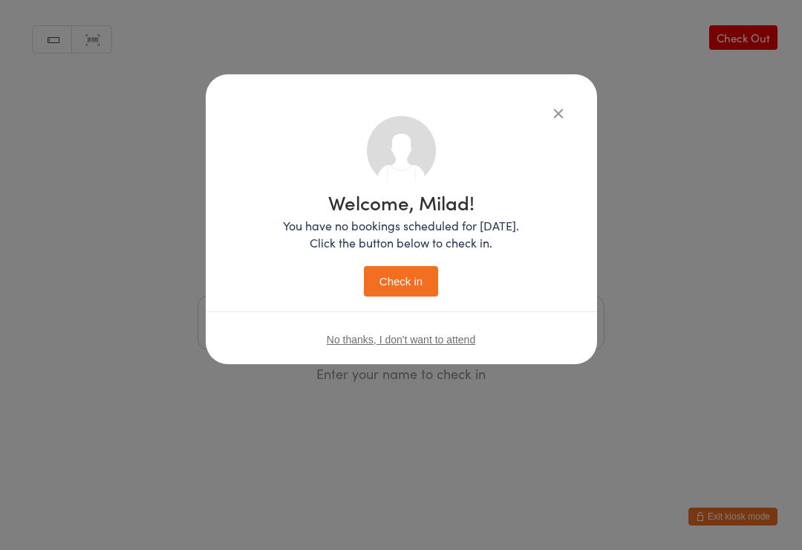
click at [398, 273] on button "Check in" at bounding box center [401, 281] width 74 height 30
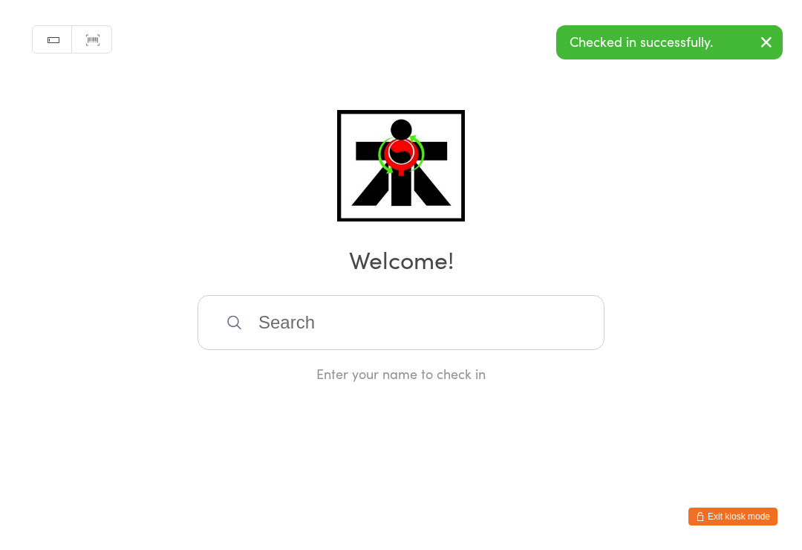
click at [769, 536] on html "You have now entered Kiosk Mode. Members will be able to check themselves in us…" at bounding box center [401, 275] width 802 height 550
click at [495, 350] on input "search" at bounding box center [401, 322] width 407 height 55
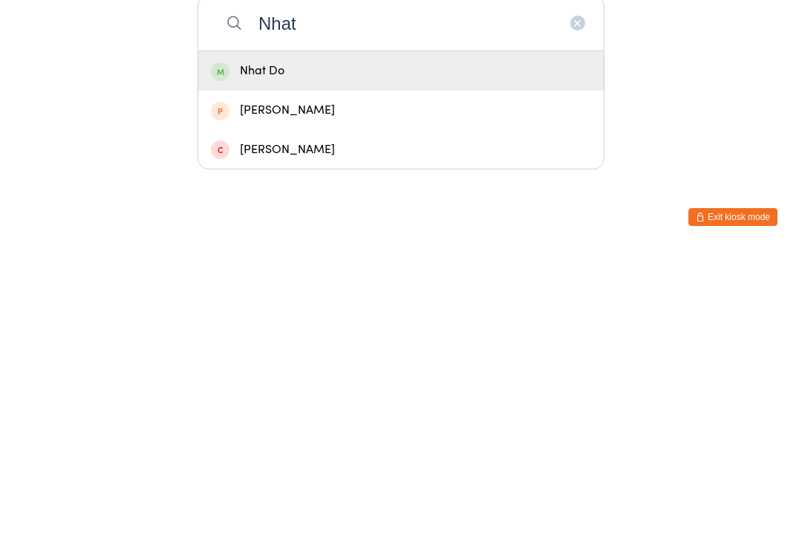
type input "Nhat"
click at [465, 360] on div "Nhat Do" at bounding box center [401, 370] width 380 height 20
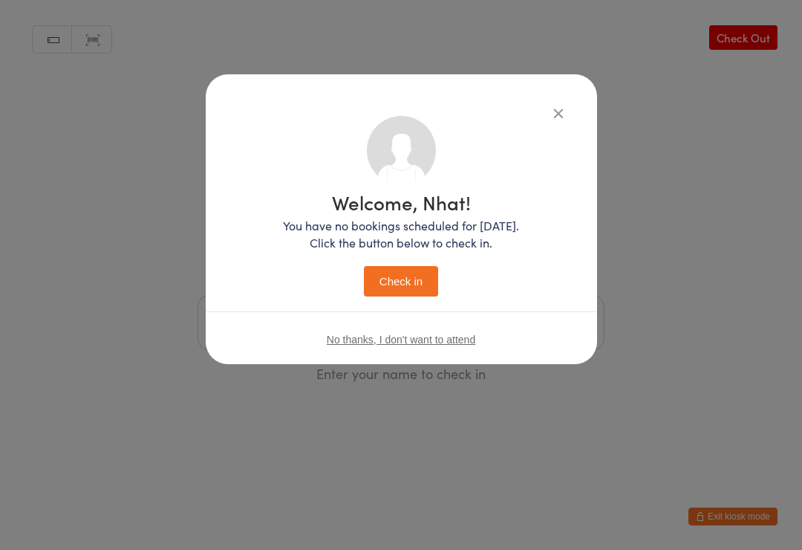
click at [419, 279] on button "Check in" at bounding box center [401, 281] width 74 height 30
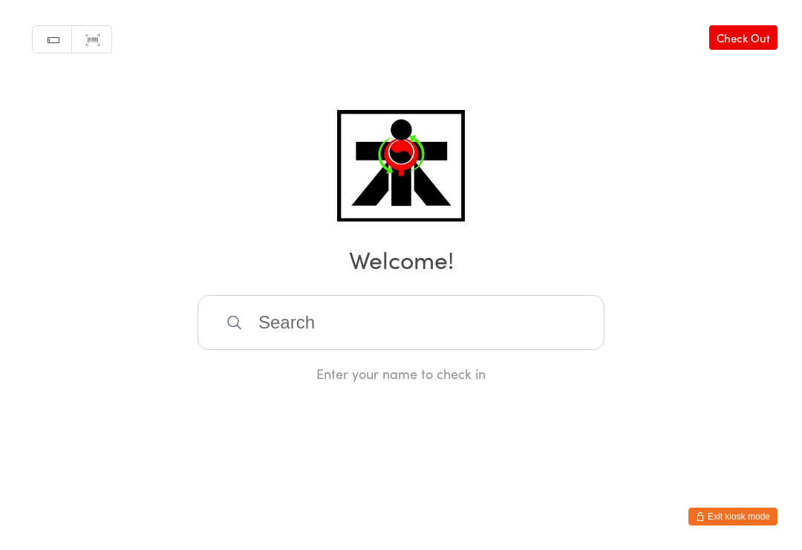
click at [292, 336] on input "search" at bounding box center [401, 322] width 407 height 55
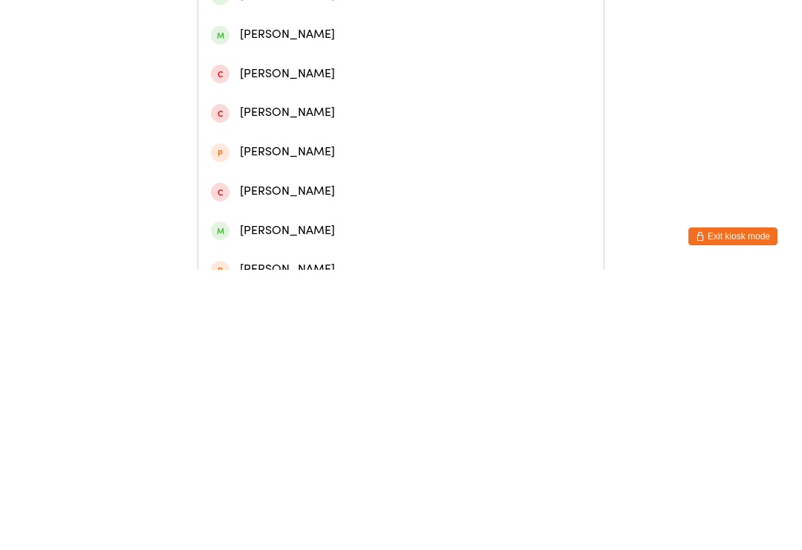
scroll to position [253, 0]
type input "Zayn"
click at [314, 500] on div "[PERSON_NAME]" at bounding box center [401, 510] width 380 height 20
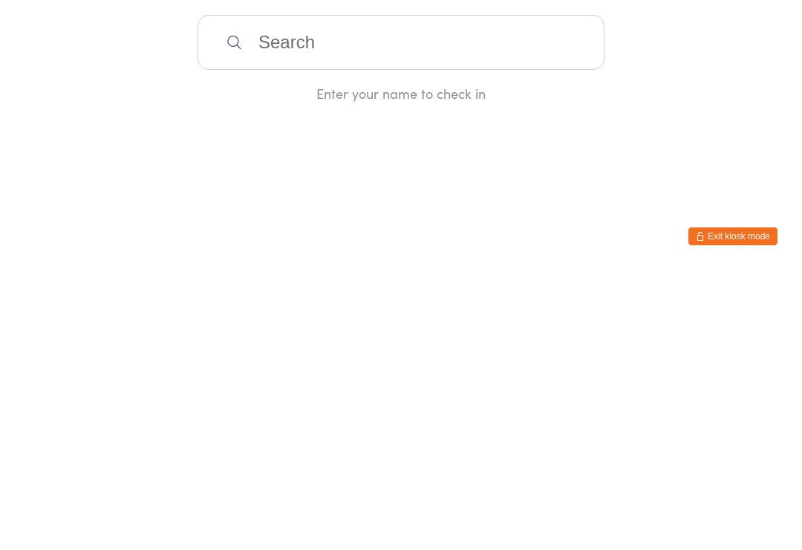
scroll to position [0, 0]
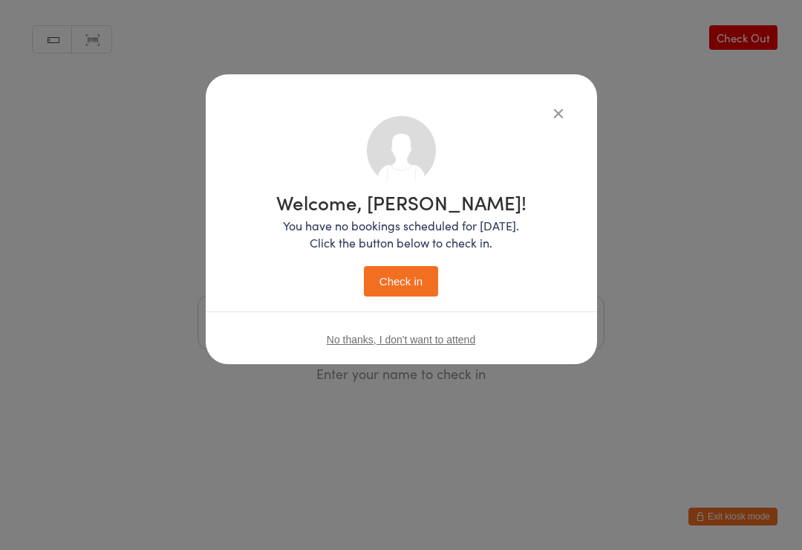
click at [411, 287] on button "Check in" at bounding box center [401, 281] width 74 height 30
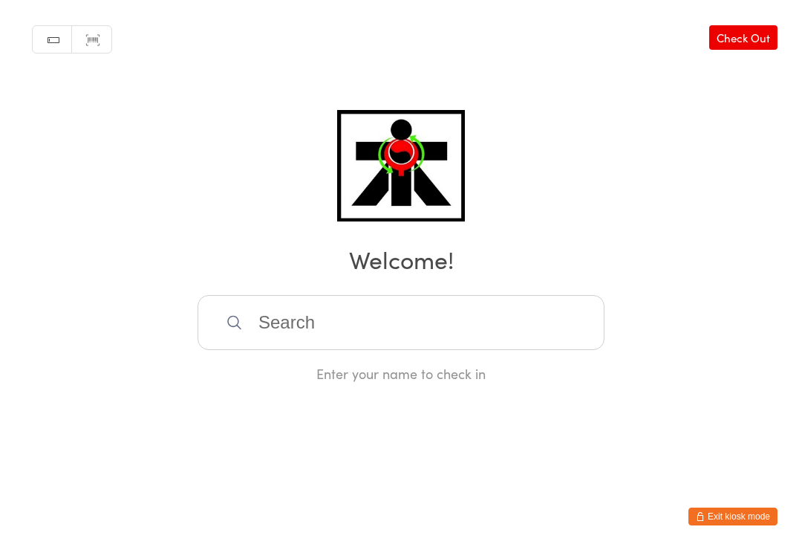
click at [397, 350] on input "search" at bounding box center [401, 322] width 407 height 55
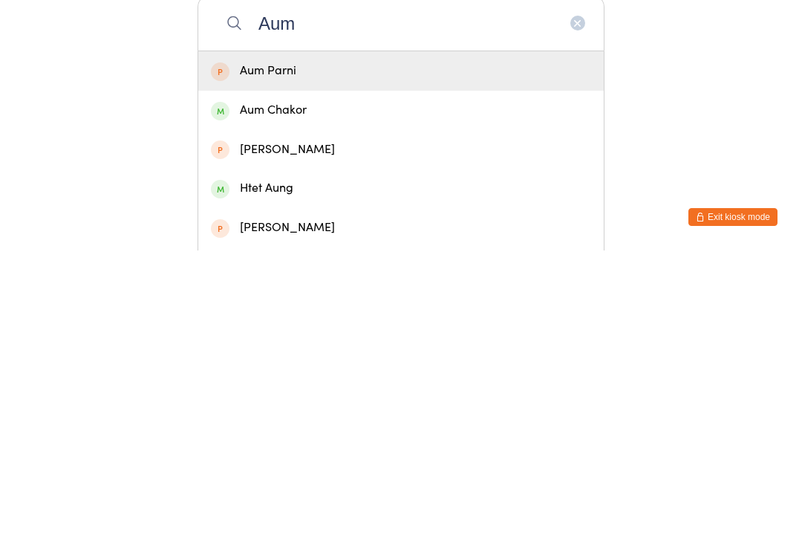
type input "Aum"
click at [343, 400] on div "Aum Chakor" at bounding box center [401, 410] width 380 height 20
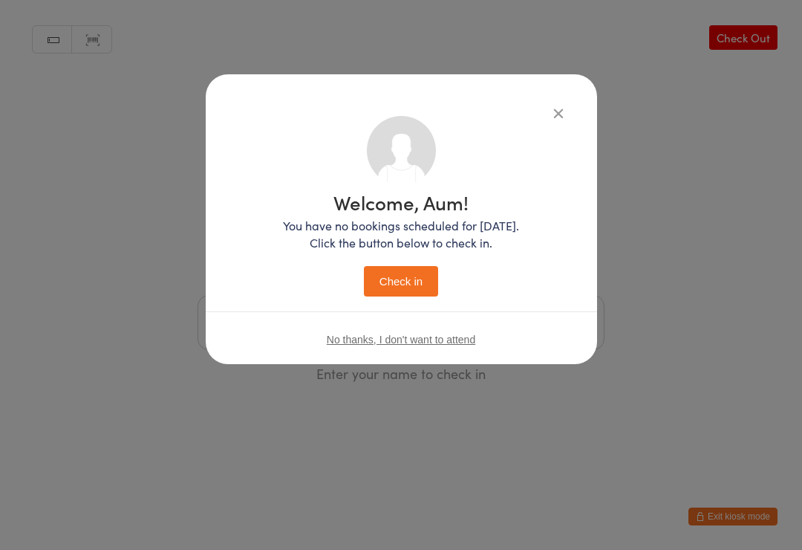
click at [406, 292] on button "Check in" at bounding box center [401, 281] width 74 height 30
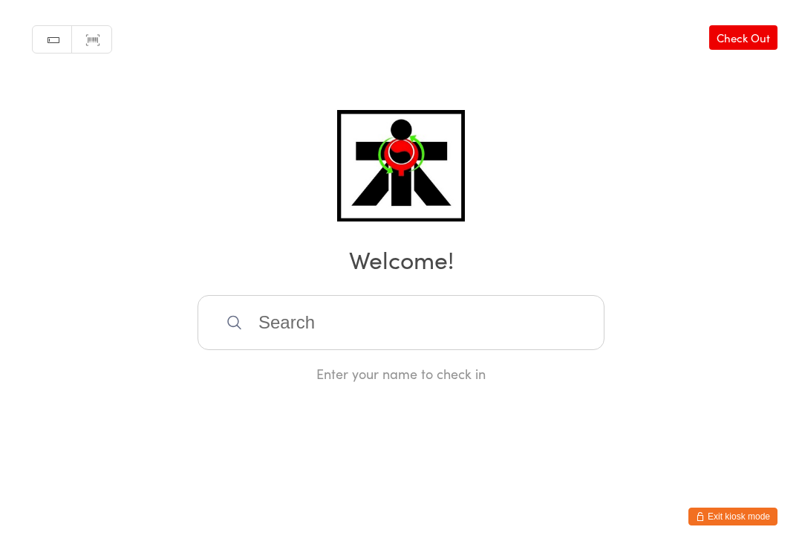
click at [775, 541] on footer "Exit kiosk mode" at bounding box center [787, 542] width 30 height 15
click at [231, 309] on input "search" at bounding box center [401, 322] width 407 height 55
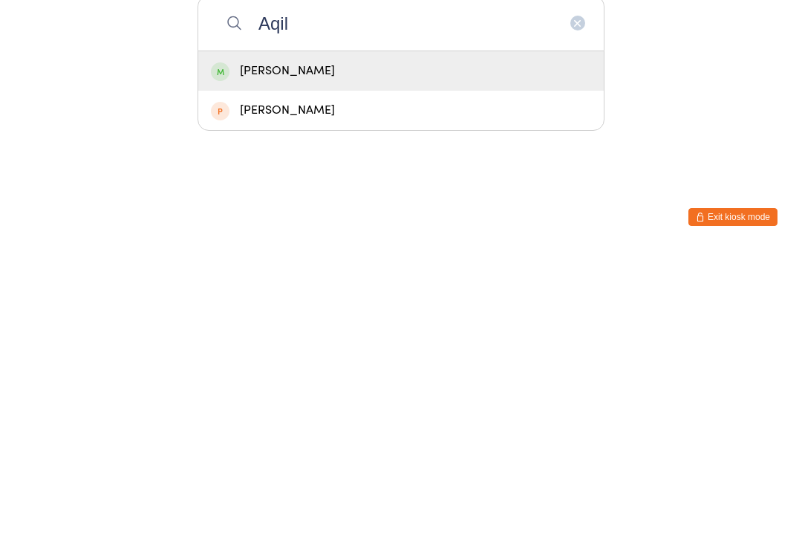
type input "Aqil"
click at [238, 360] on div "[PERSON_NAME]" at bounding box center [401, 370] width 380 height 20
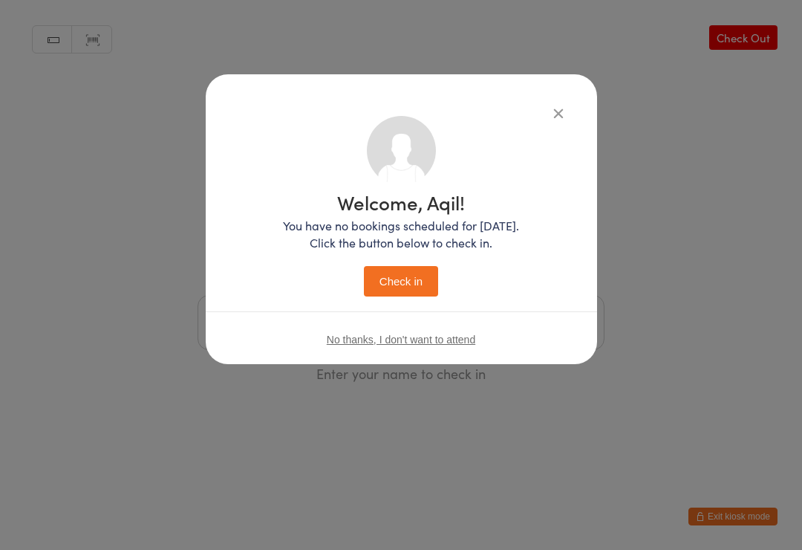
click at [428, 266] on button "Check in" at bounding box center [401, 281] width 74 height 30
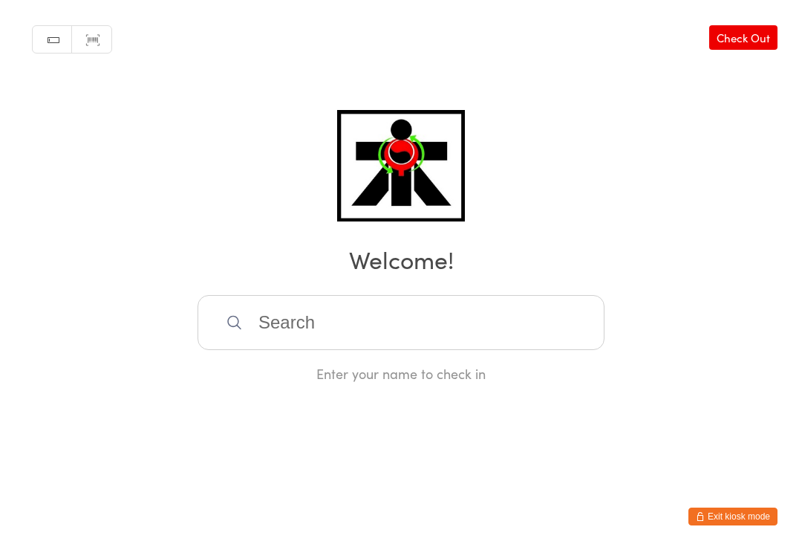
click at [546, 335] on input "search" at bounding box center [401, 322] width 407 height 55
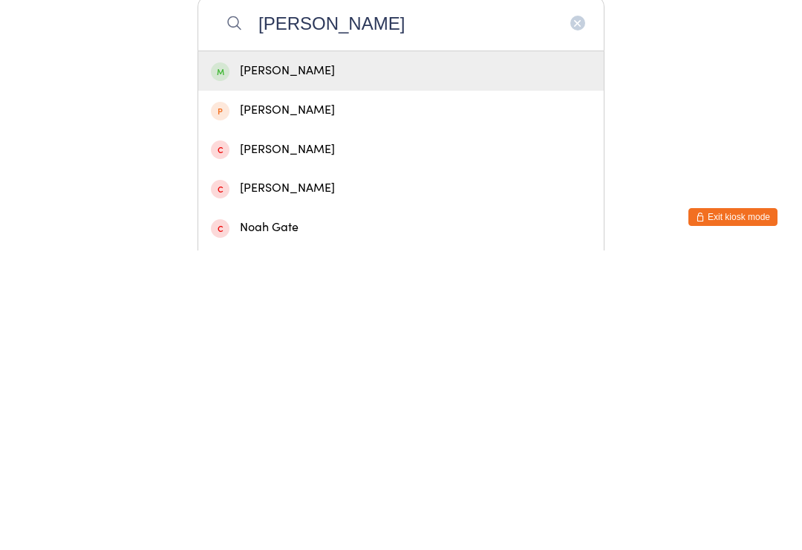
type input "[PERSON_NAME]"
click at [233, 360] on div "[PERSON_NAME]" at bounding box center [401, 370] width 380 height 20
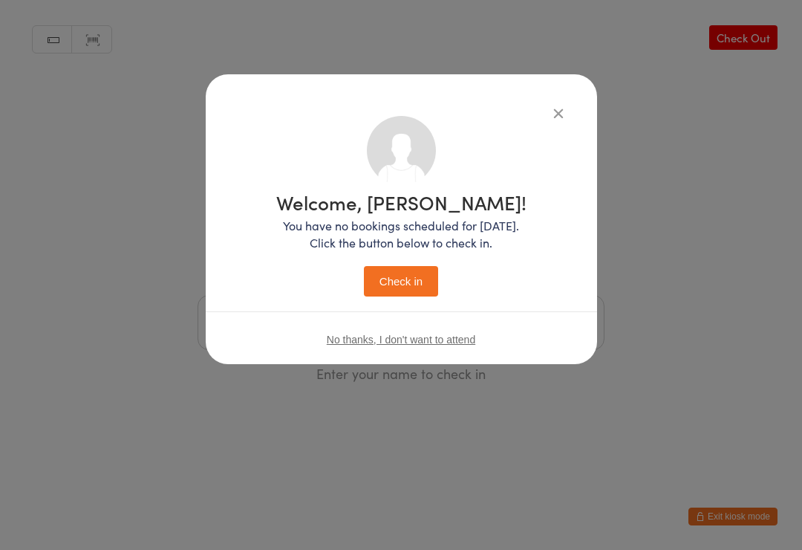
click at [405, 296] on button "Check in" at bounding box center [401, 281] width 74 height 30
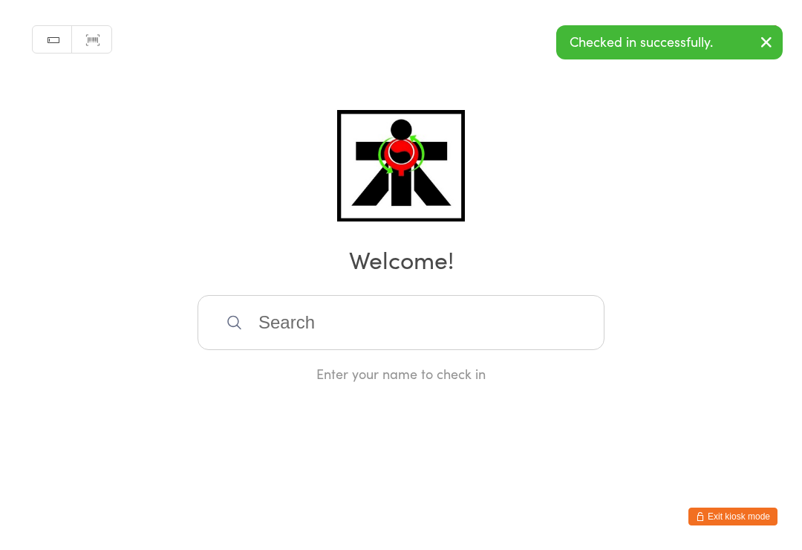
click at [407, 338] on input "search" at bounding box center [401, 322] width 407 height 55
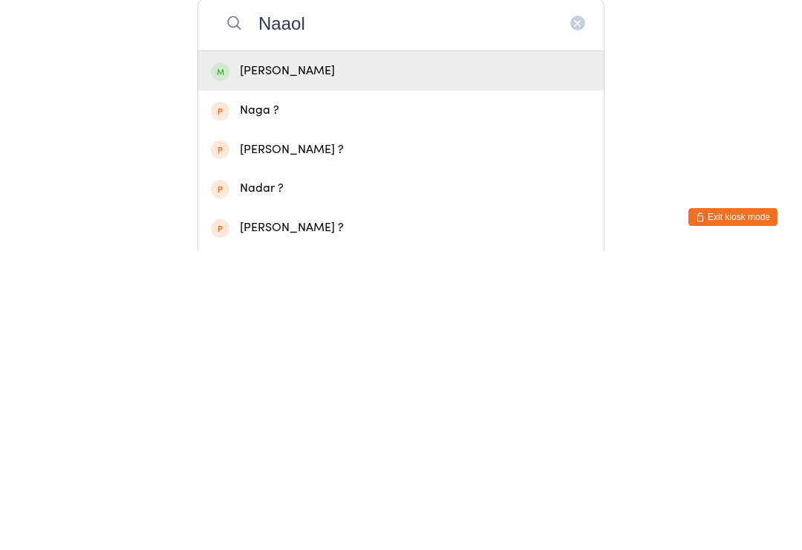
type input "Naaol"
click at [414, 360] on div "[PERSON_NAME]" at bounding box center [401, 370] width 380 height 20
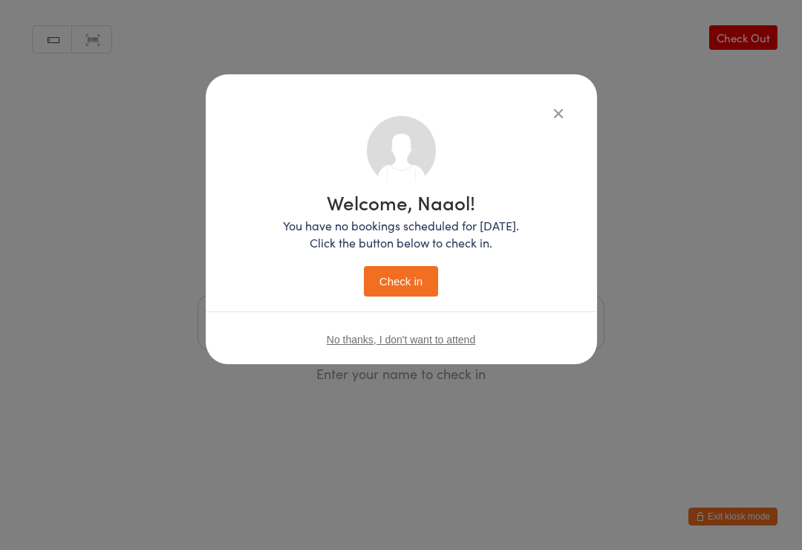
click at [413, 279] on button "Check in" at bounding box center [401, 281] width 74 height 30
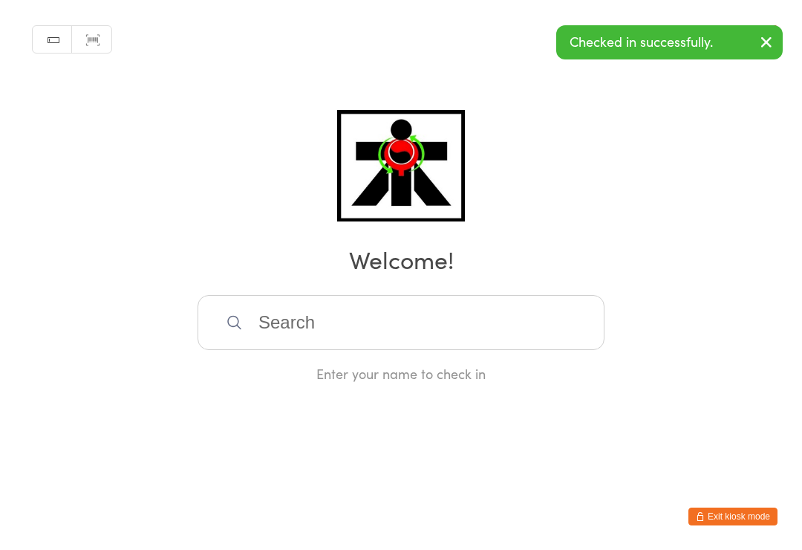
click at [280, 319] on input "search" at bounding box center [401, 322] width 407 height 55
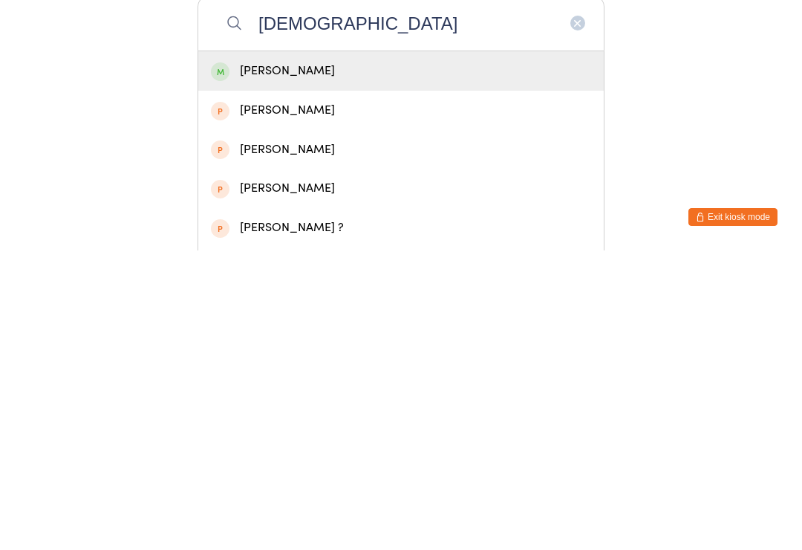
type input "[DEMOGRAPHIC_DATA]"
click at [270, 360] on div "[PERSON_NAME]" at bounding box center [401, 370] width 380 height 20
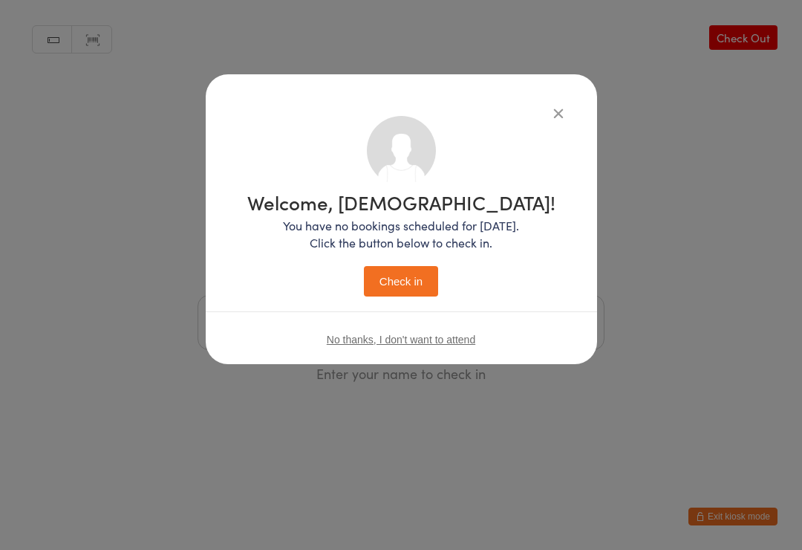
click at [403, 287] on button "Check in" at bounding box center [401, 281] width 74 height 30
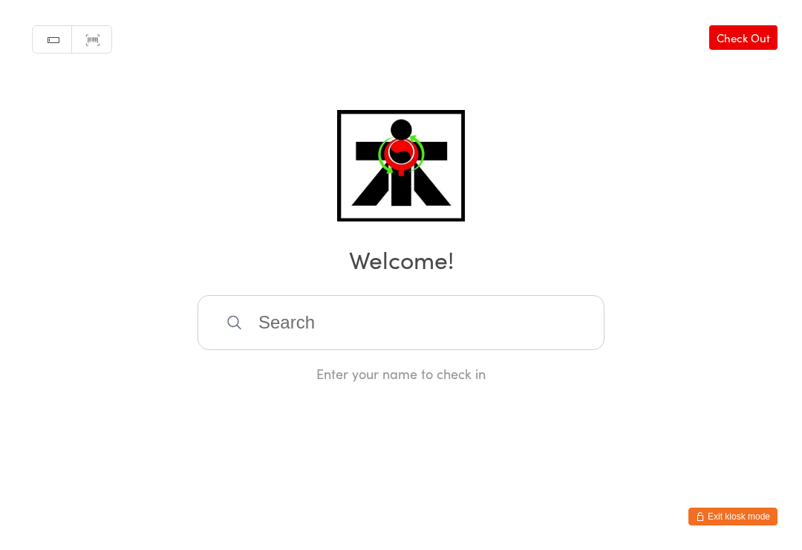
click at [378, 341] on input "search" at bounding box center [401, 322] width 407 height 55
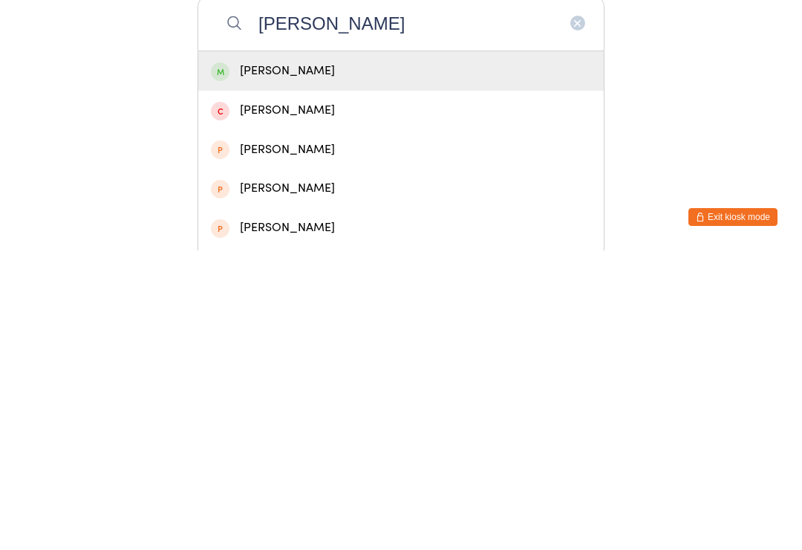
type input "[PERSON_NAME]"
click at [290, 360] on div "[PERSON_NAME]" at bounding box center [401, 370] width 380 height 20
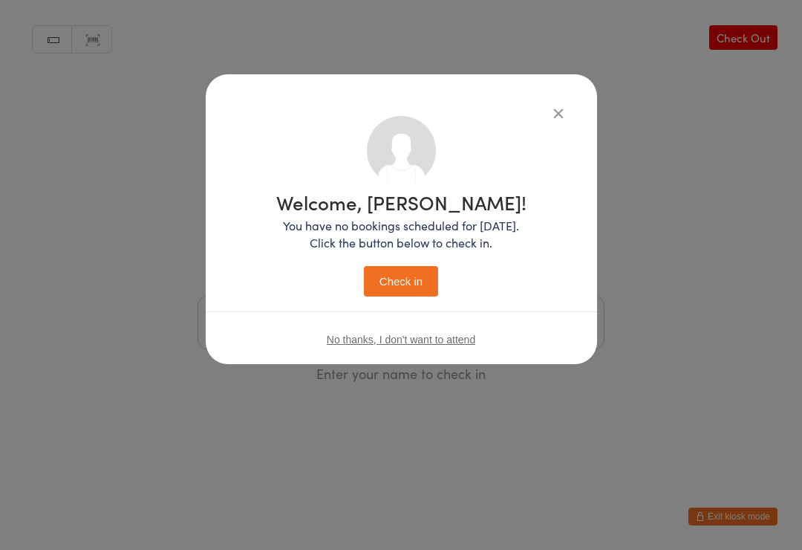
click at [409, 279] on button "Check in" at bounding box center [401, 281] width 74 height 30
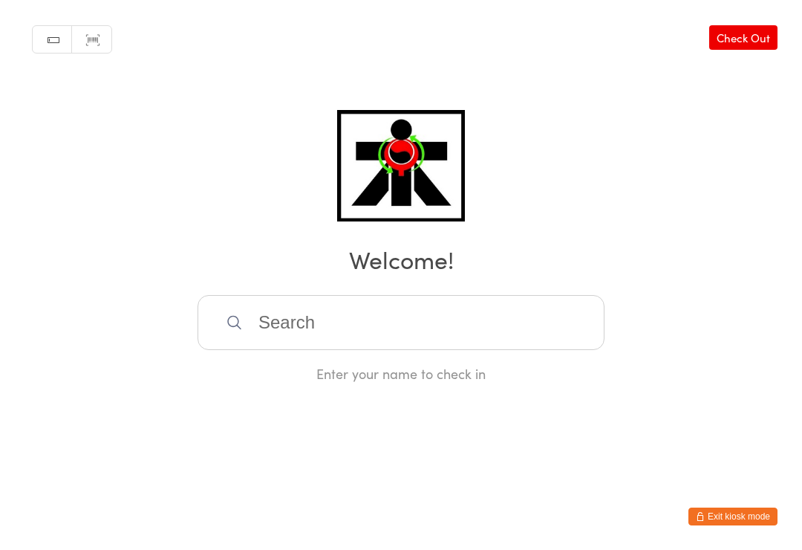
click at [238, 303] on input "search" at bounding box center [401, 322] width 407 height 55
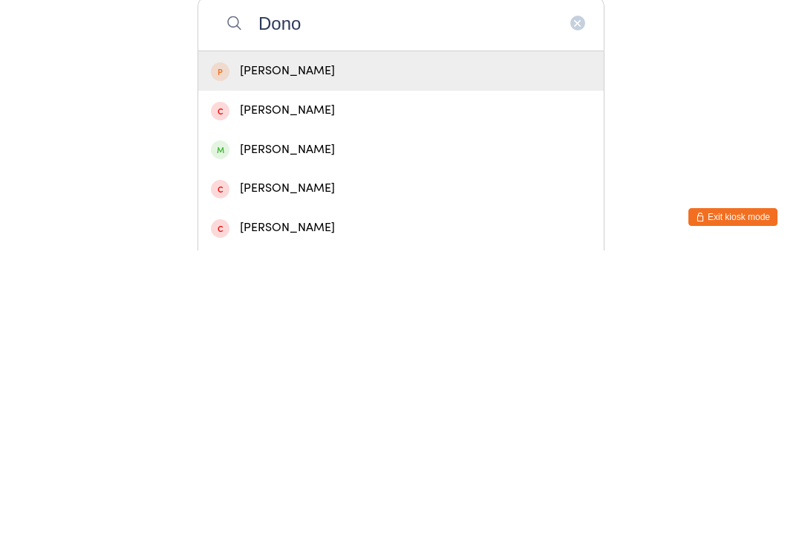
type input "Dono"
click at [290, 439] on div "[PERSON_NAME]" at bounding box center [401, 449] width 380 height 20
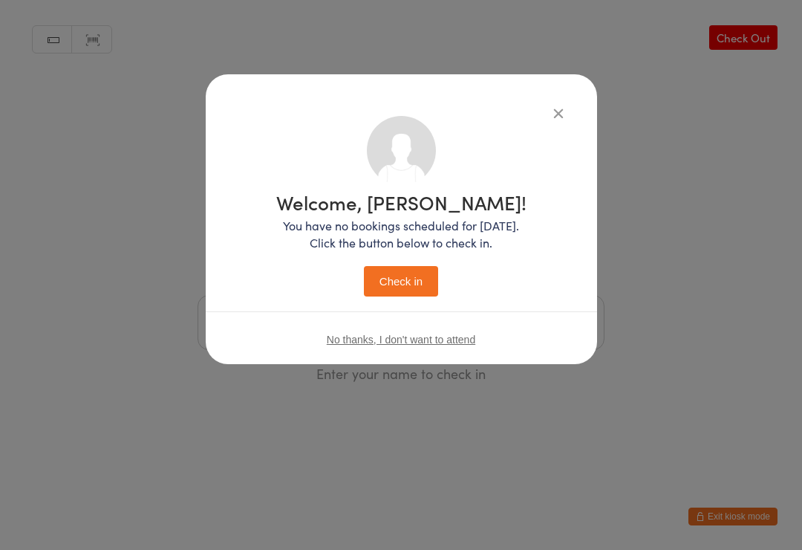
click at [414, 273] on button "Check in" at bounding box center [401, 281] width 74 height 30
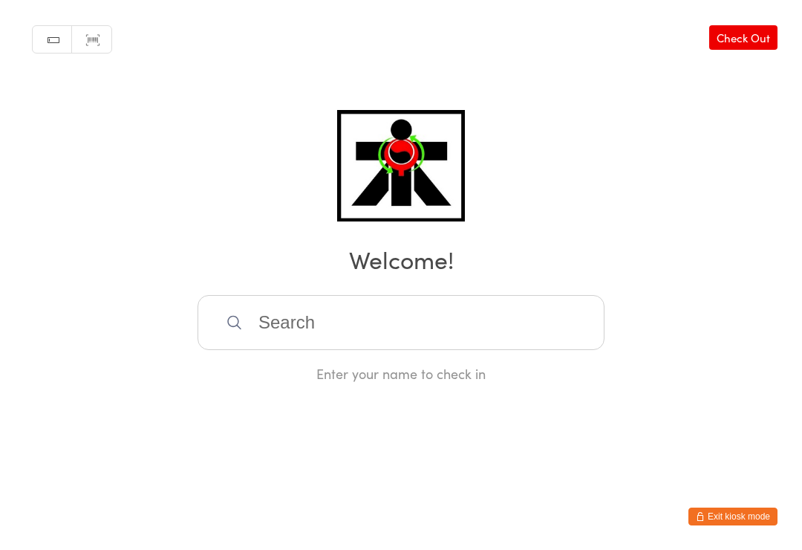
click at [259, 333] on input "search" at bounding box center [401, 322] width 407 height 55
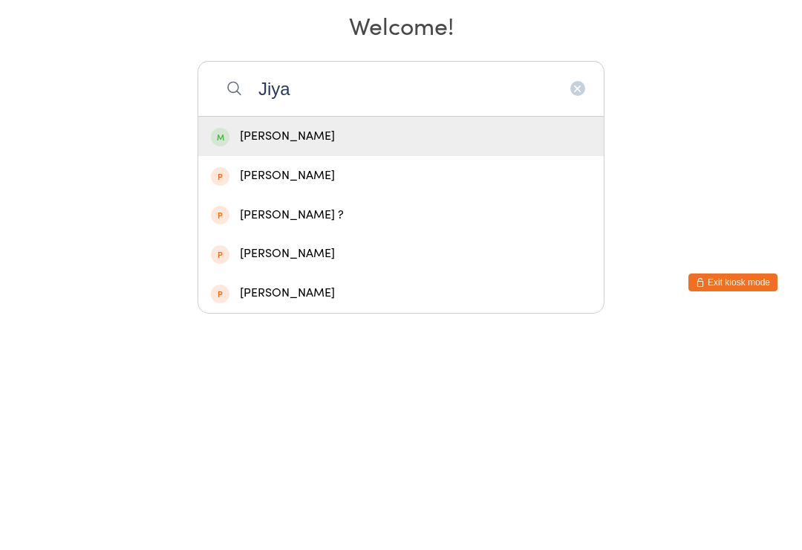
type input "Jiya"
click at [229, 351] on div "[PERSON_NAME]" at bounding box center [401, 370] width 406 height 39
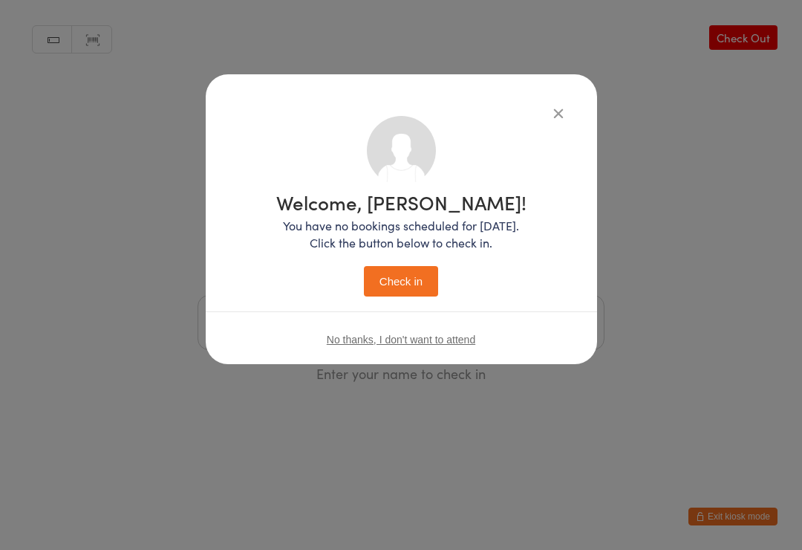
click at [383, 286] on button "Check in" at bounding box center [401, 281] width 74 height 30
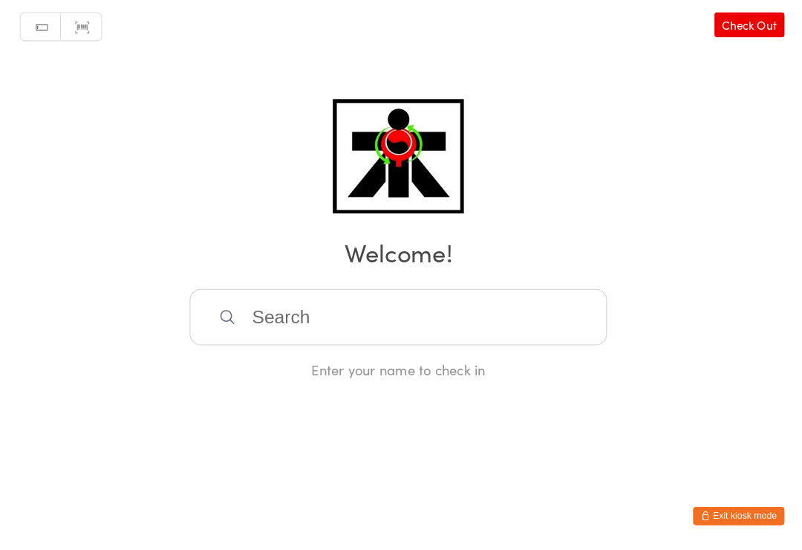
click at [385, 322] on input "search" at bounding box center [401, 322] width 407 height 55
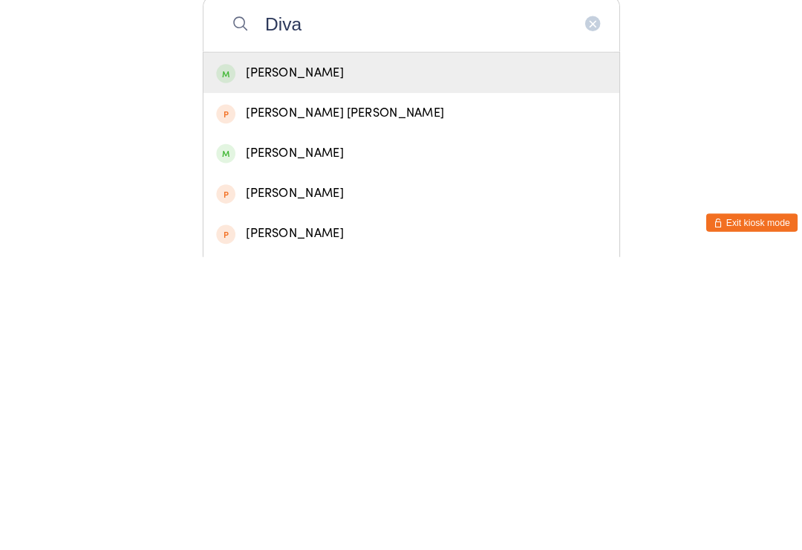
type input "Diva"
click at [306, 351] on div "[PERSON_NAME]" at bounding box center [401, 370] width 406 height 39
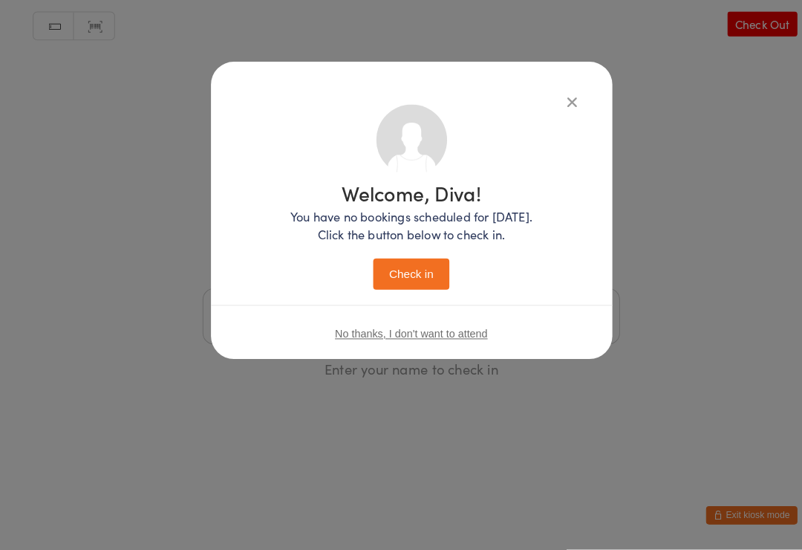
click at [411, 271] on button "Check in" at bounding box center [401, 281] width 74 height 30
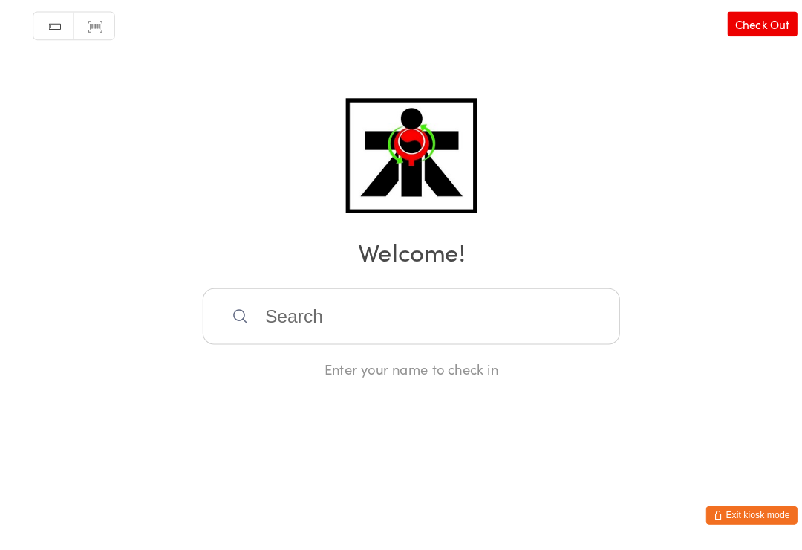
click at [450, 303] on input "search" at bounding box center [401, 322] width 407 height 55
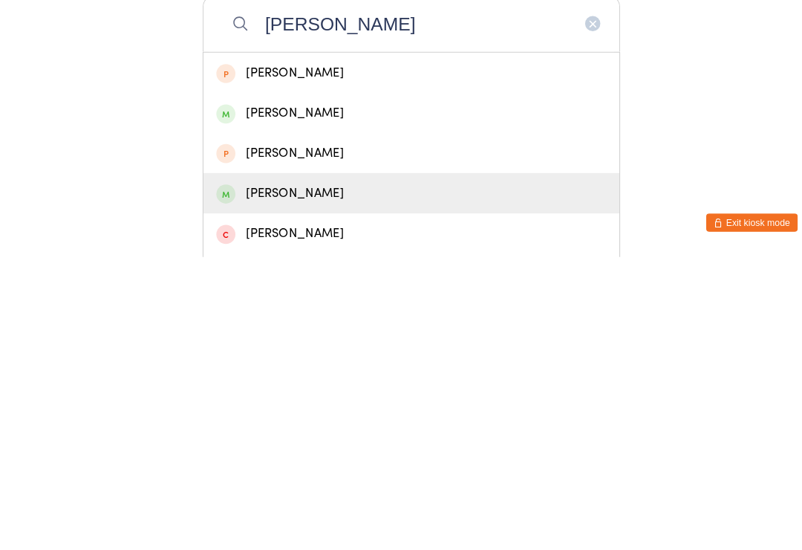
type input "[PERSON_NAME]"
click at [393, 478] on div "[PERSON_NAME]" at bounding box center [401, 488] width 380 height 20
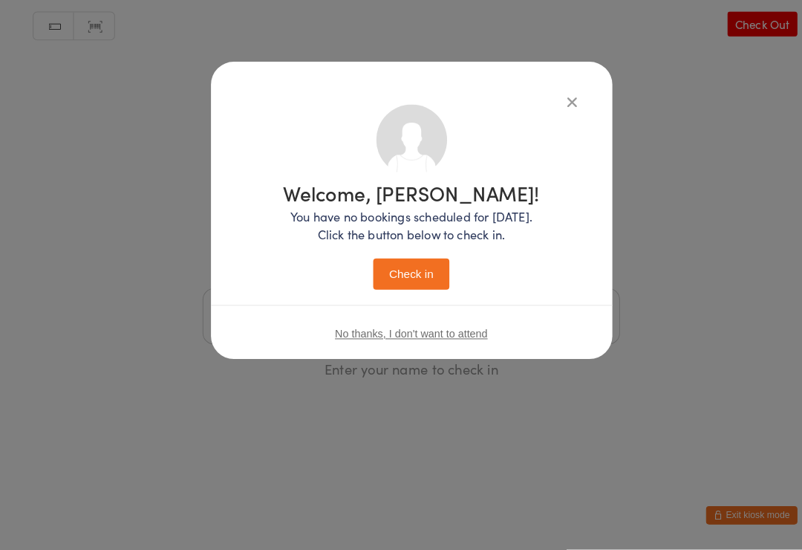
click at [425, 266] on button "Check in" at bounding box center [401, 281] width 74 height 30
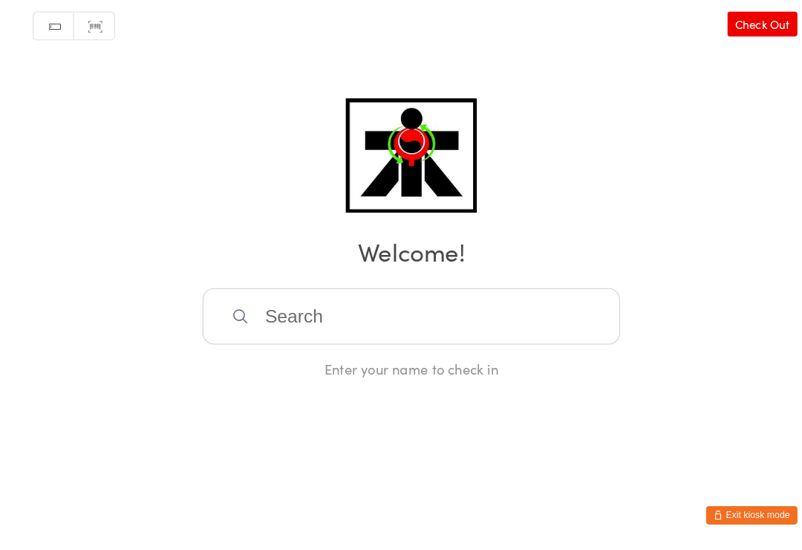
click at [322, 329] on input "search" at bounding box center [401, 322] width 407 height 55
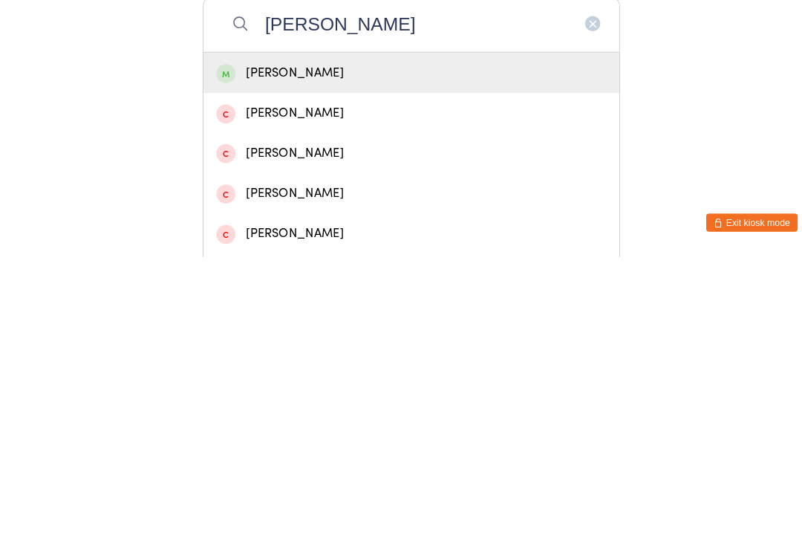
type input "[PERSON_NAME]"
click at [308, 360] on div "[PERSON_NAME]" at bounding box center [401, 370] width 380 height 20
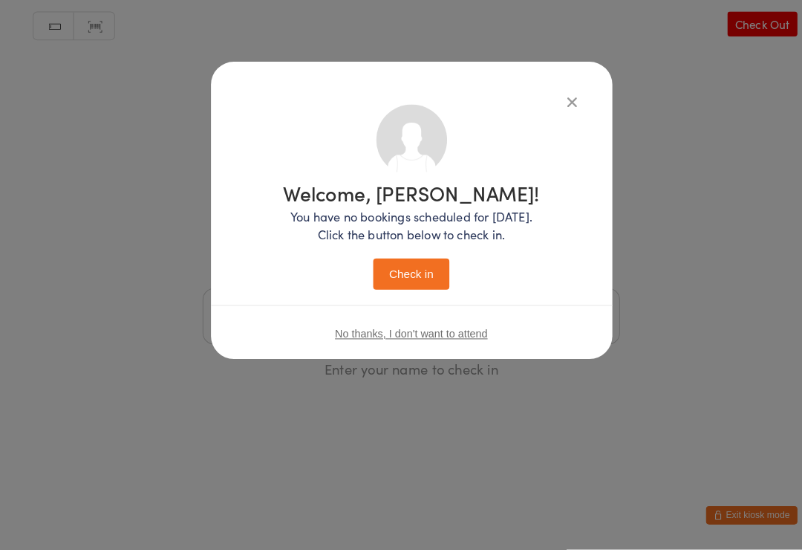
click at [408, 271] on button "Check in" at bounding box center [401, 281] width 74 height 30
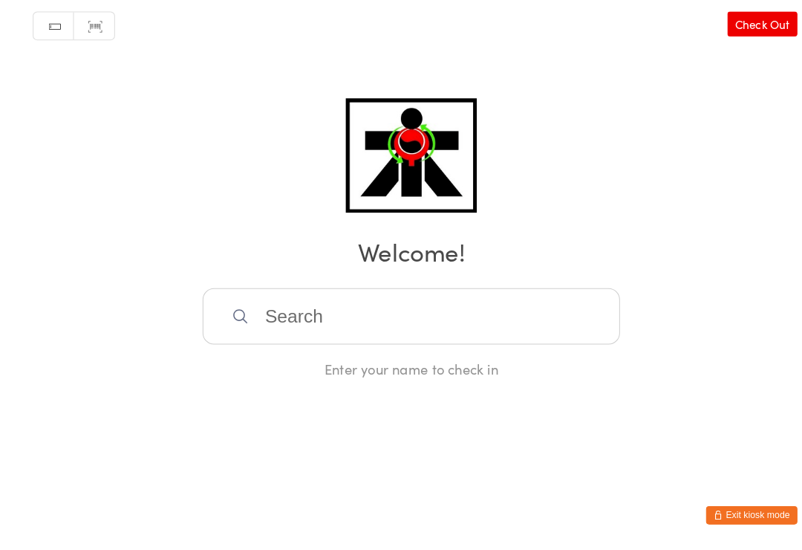
click at [353, 325] on input "search" at bounding box center [401, 322] width 407 height 55
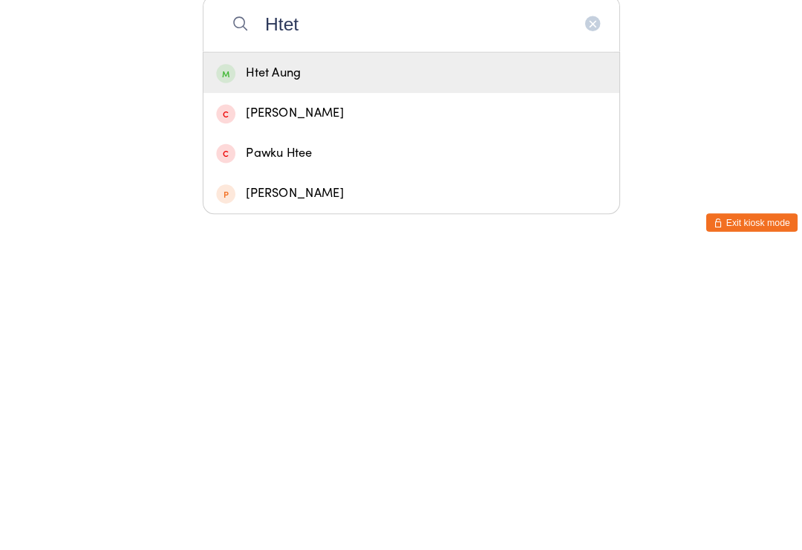
type input "Htet"
click at [350, 360] on div "Htet Aung" at bounding box center [401, 370] width 380 height 20
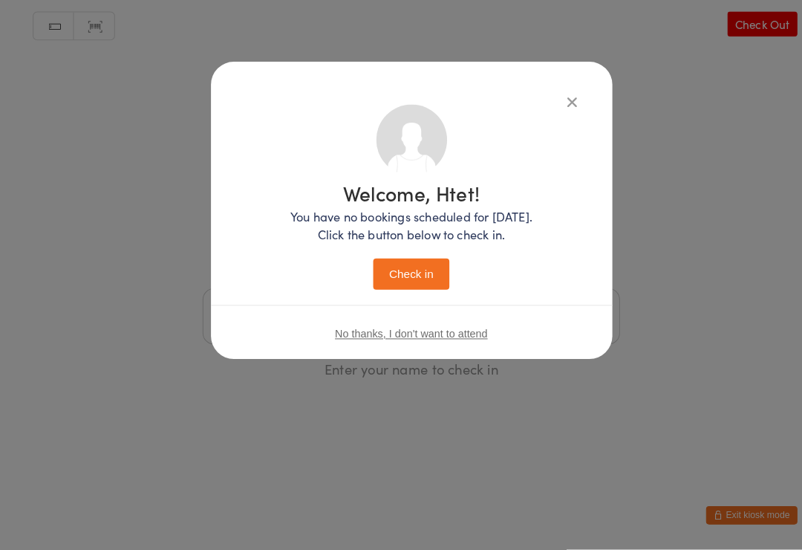
click at [425, 266] on button "Check in" at bounding box center [401, 281] width 74 height 30
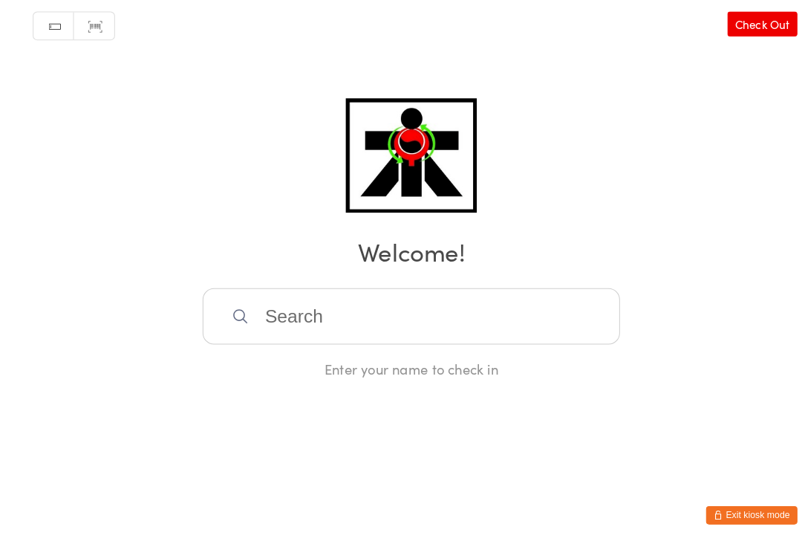
click at [265, 331] on input "search" at bounding box center [401, 322] width 407 height 55
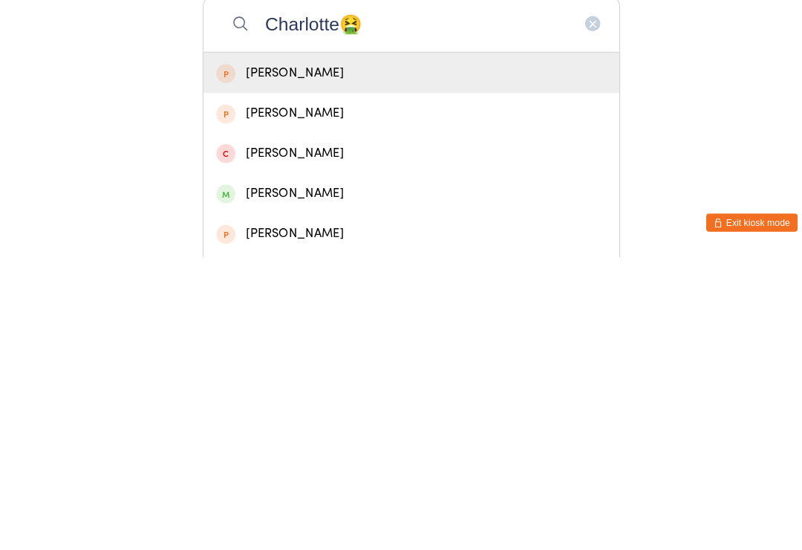
scroll to position [285, 0]
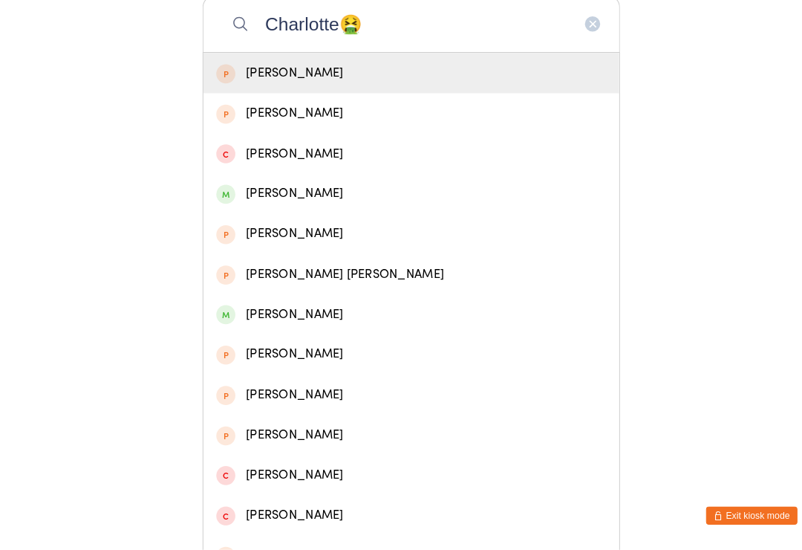
click at [406, 30] on input "Charlotte🤮" at bounding box center [401, 37] width 407 height 55
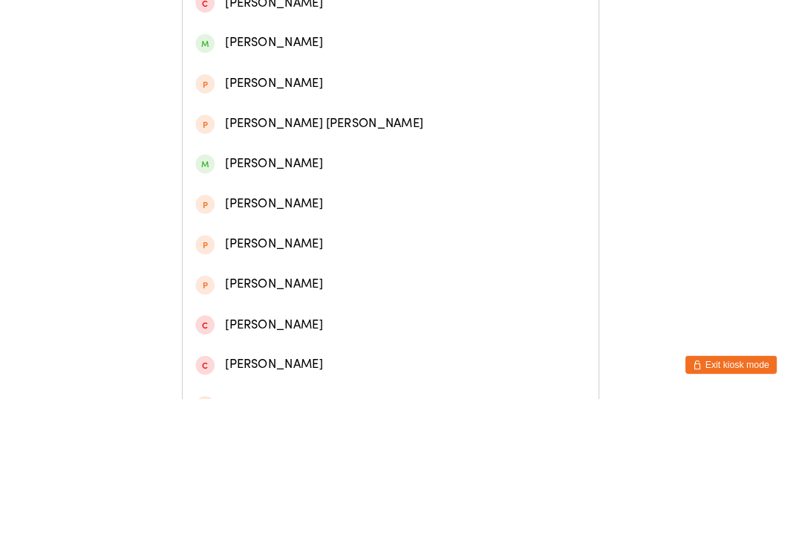
type input "Charlotte🤮"
click at [279, 310] on div "[PERSON_NAME]" at bounding box center [401, 320] width 380 height 20
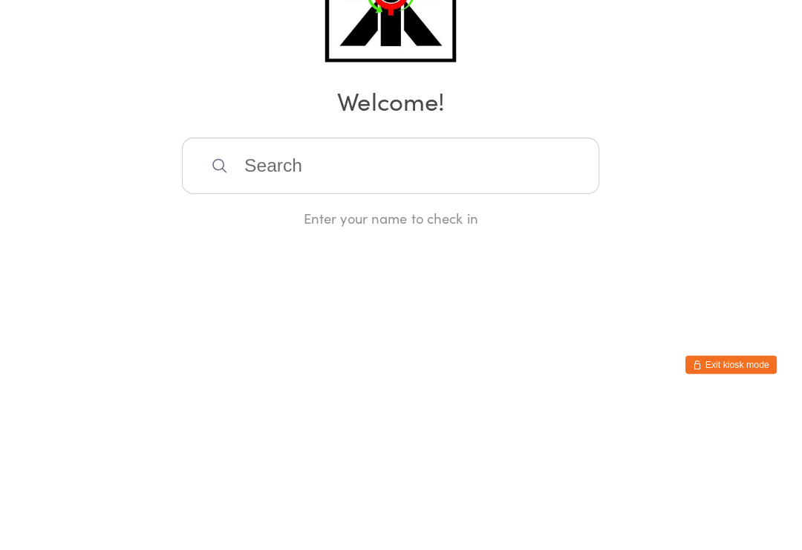
scroll to position [0, 0]
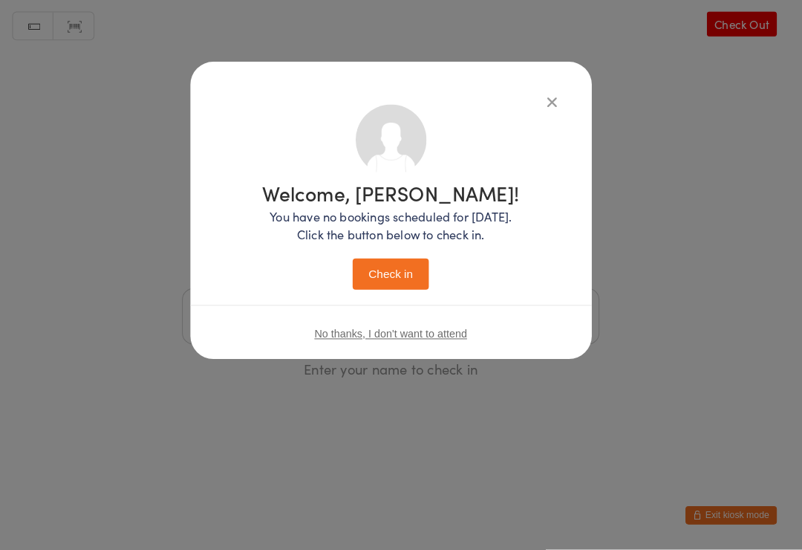
click at [392, 267] on button "Check in" at bounding box center [401, 281] width 74 height 30
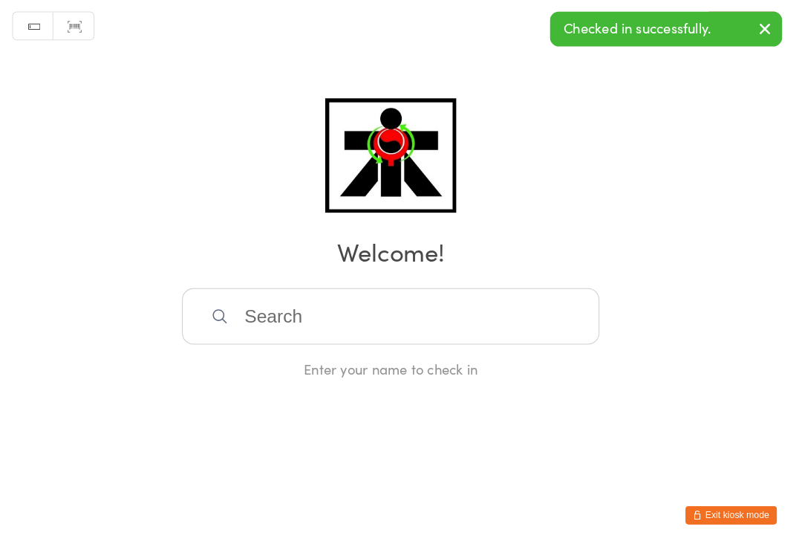
click at [500, 326] on input "search" at bounding box center [401, 322] width 407 height 55
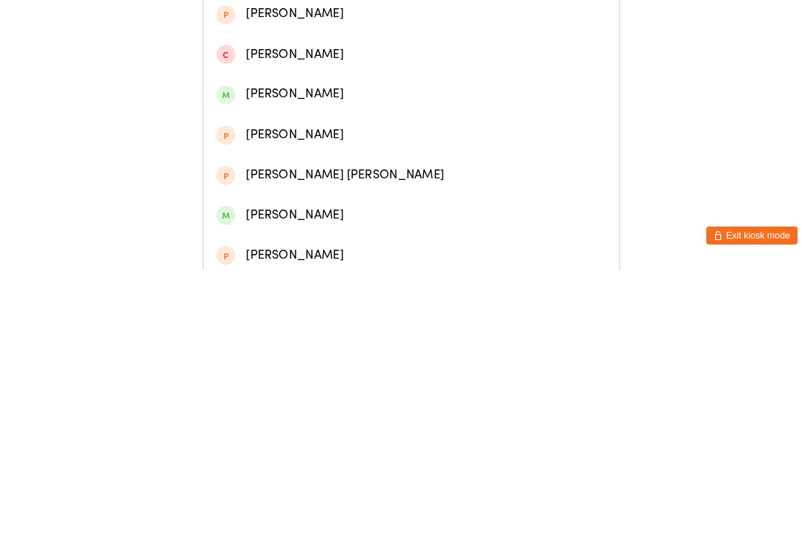
scroll to position [110, 0]
type input "Charlotte"
click at [317, 476] on div "[PERSON_NAME]" at bounding box center [401, 495] width 406 height 39
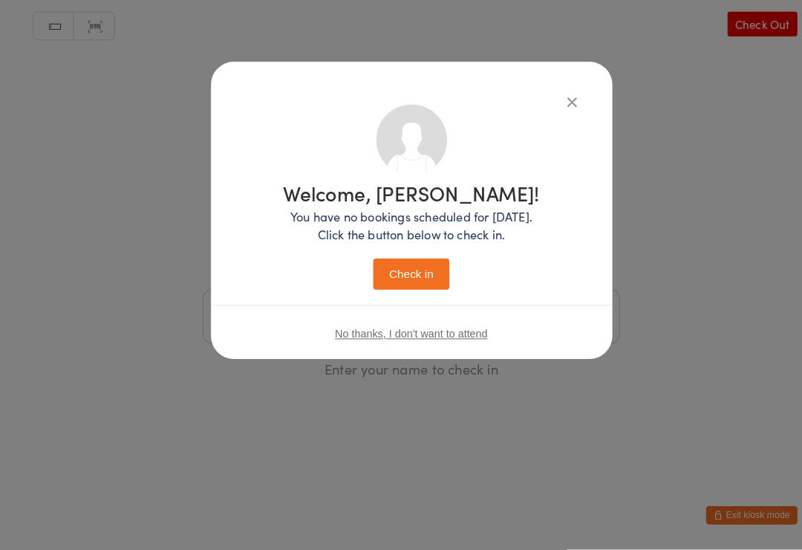
click at [403, 273] on button "Check in" at bounding box center [401, 281] width 74 height 30
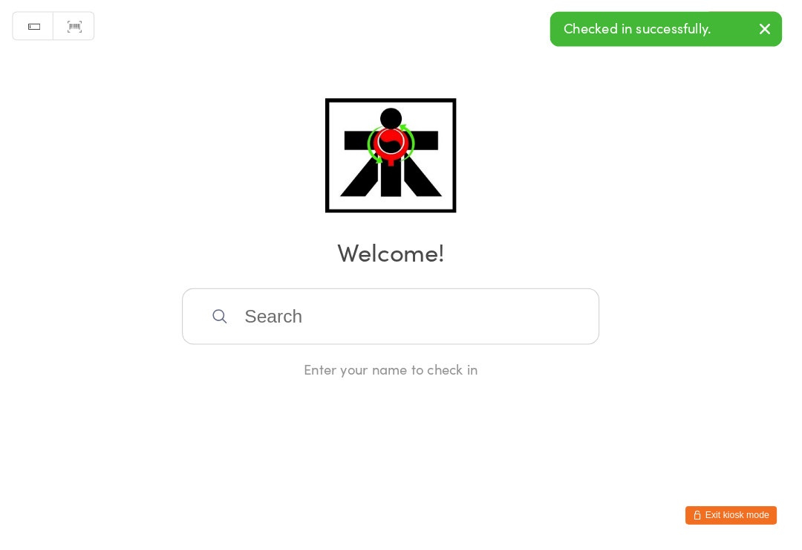
click at [395, 314] on input "search" at bounding box center [401, 322] width 407 height 55
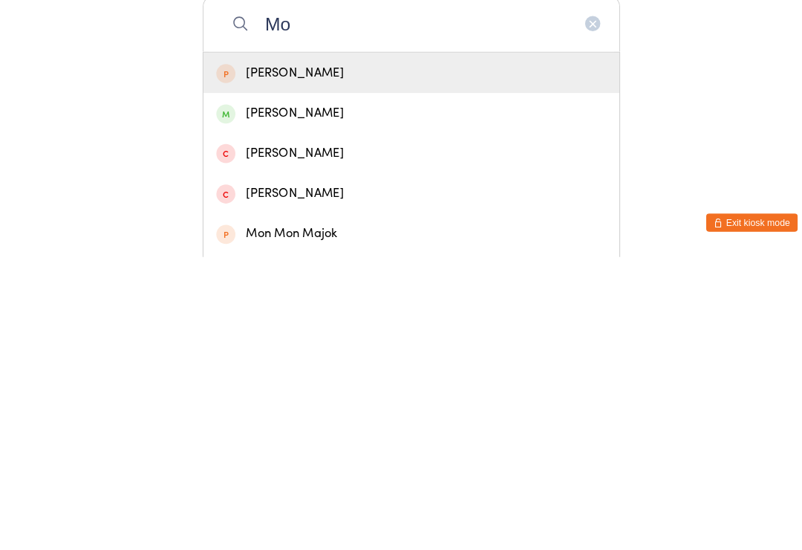
type input "M"
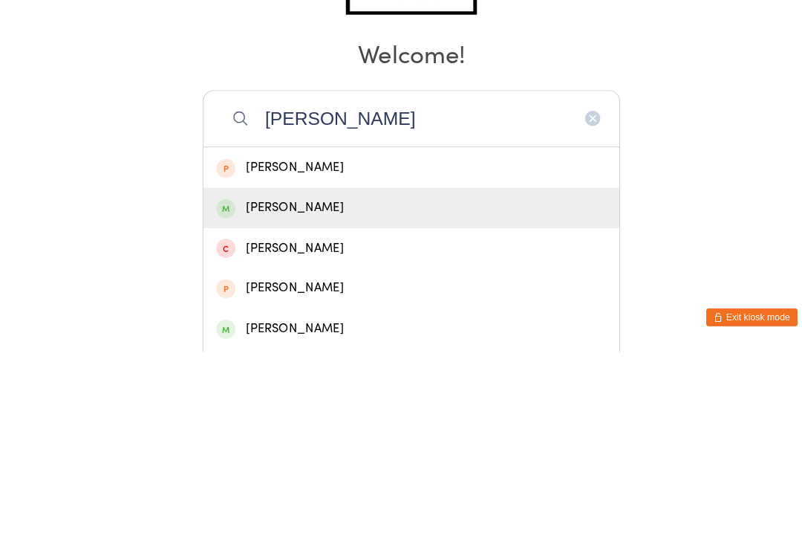
type input "[PERSON_NAME]"
click at [316, 400] on div "[PERSON_NAME]" at bounding box center [401, 410] width 380 height 20
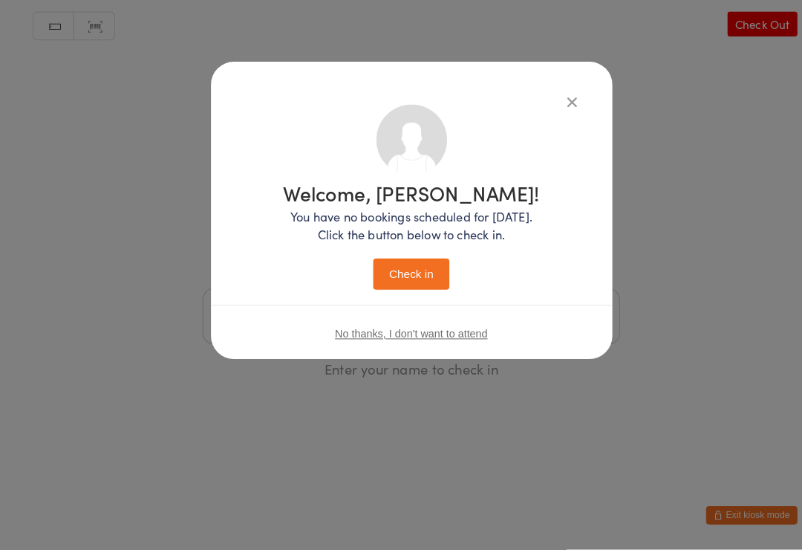
click at [400, 277] on button "Check in" at bounding box center [401, 281] width 74 height 30
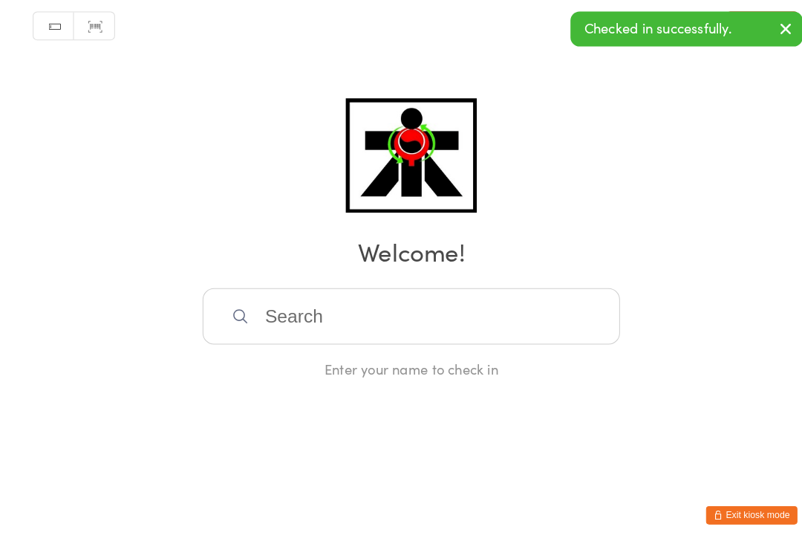
click at [502, 327] on input "search" at bounding box center [401, 322] width 407 height 55
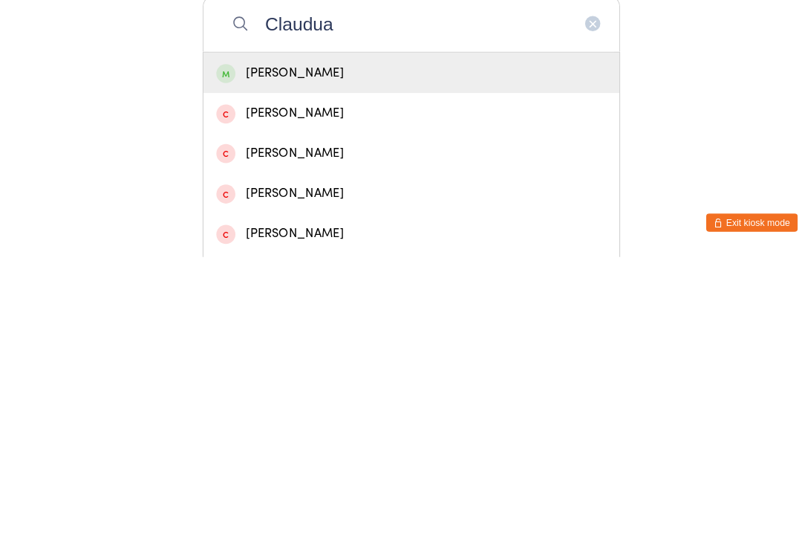
scroll to position [25, 0]
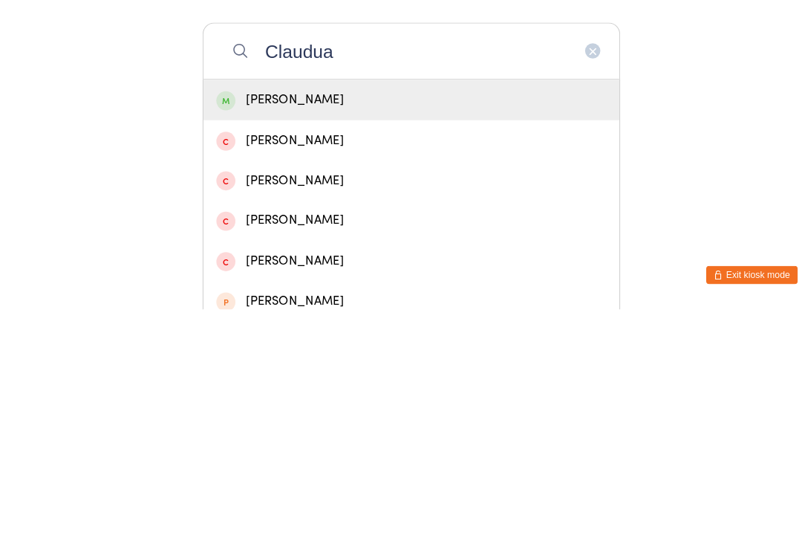
type input "Claudua"
click at [300, 336] on div "[PERSON_NAME]" at bounding box center [401, 346] width 380 height 20
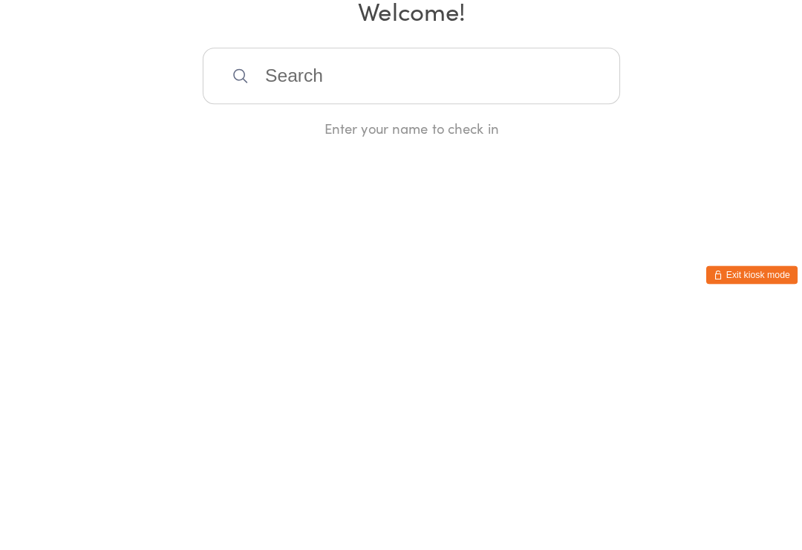
scroll to position [0, 0]
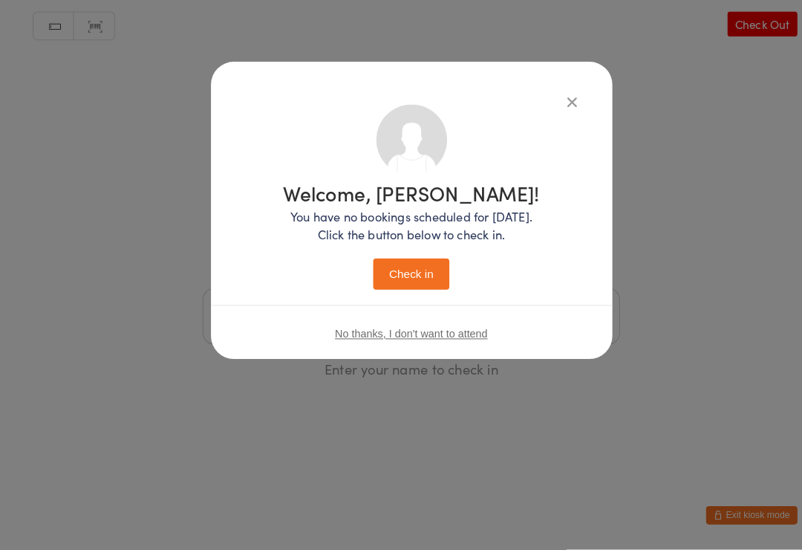
click at [411, 267] on button "Check in" at bounding box center [401, 281] width 74 height 30
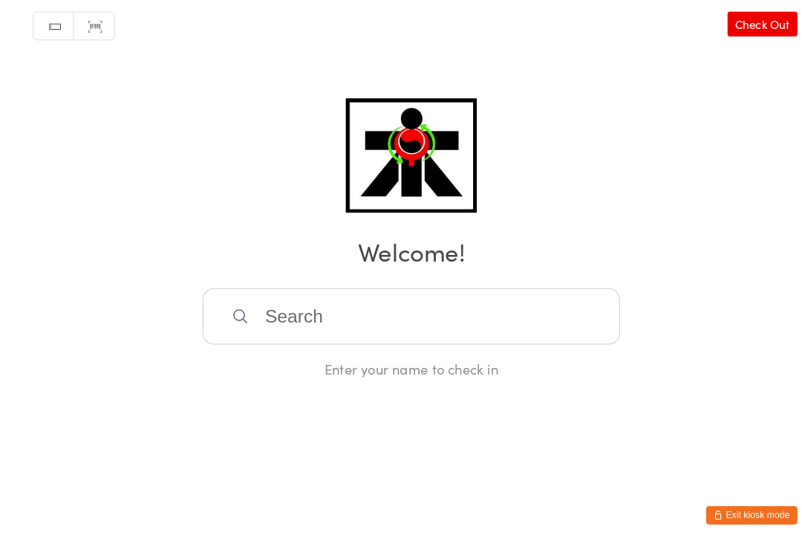
click at [399, 296] on input "search" at bounding box center [401, 322] width 407 height 55
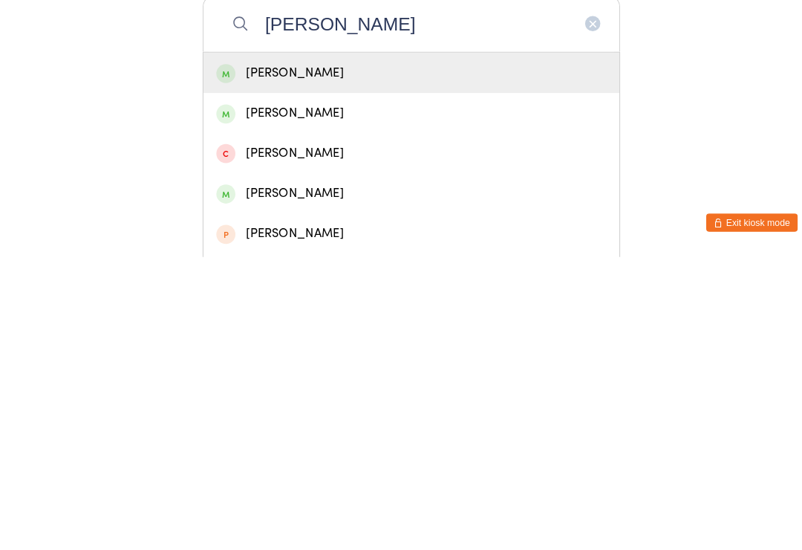
type input "[PERSON_NAME]"
click at [363, 360] on div "[PERSON_NAME]" at bounding box center [401, 370] width 380 height 20
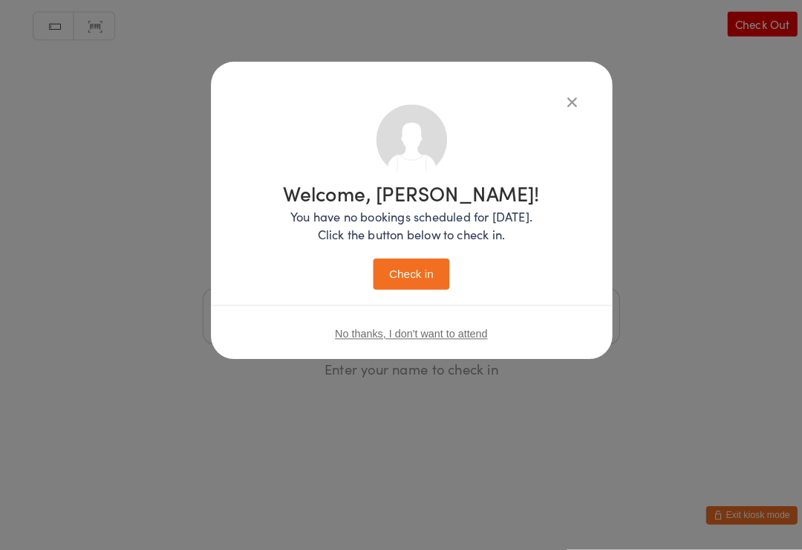
click at [411, 266] on button "Check in" at bounding box center [401, 281] width 74 height 30
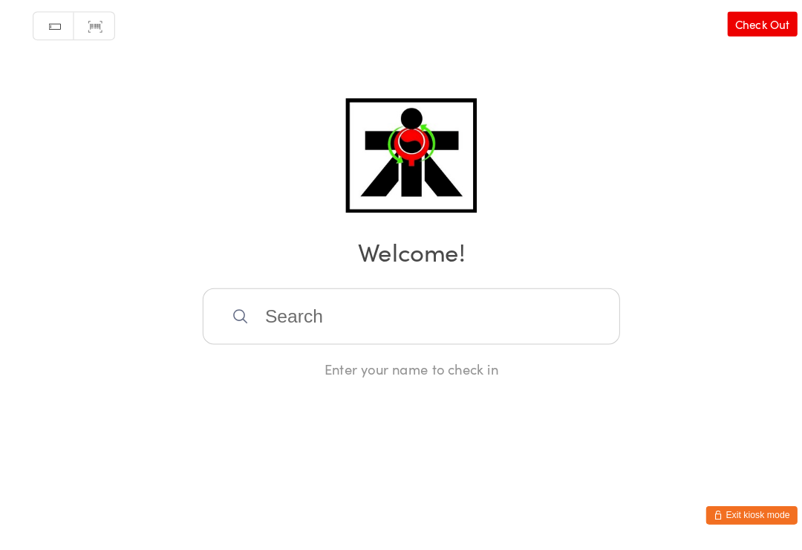
click at [533, 295] on input "search" at bounding box center [401, 322] width 407 height 55
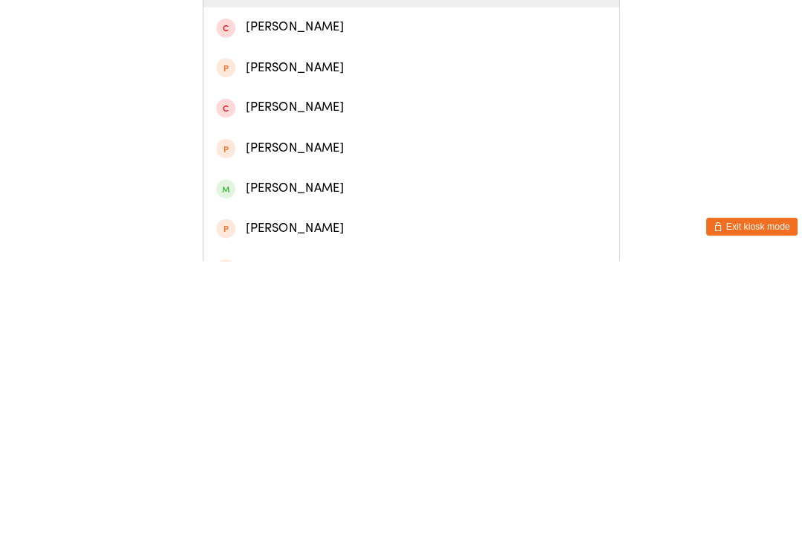
scroll to position [91, 0]
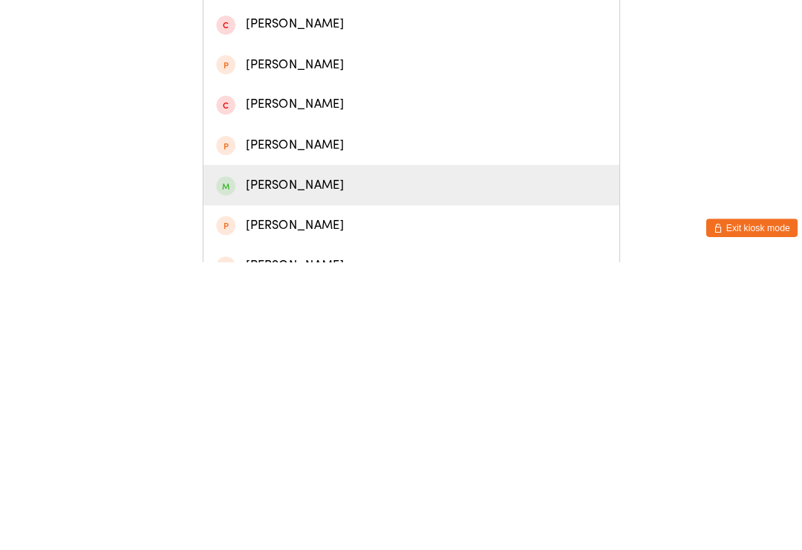
type input "[PERSON_NAME]"
click at [308, 465] on div "[PERSON_NAME]" at bounding box center [401, 475] width 380 height 20
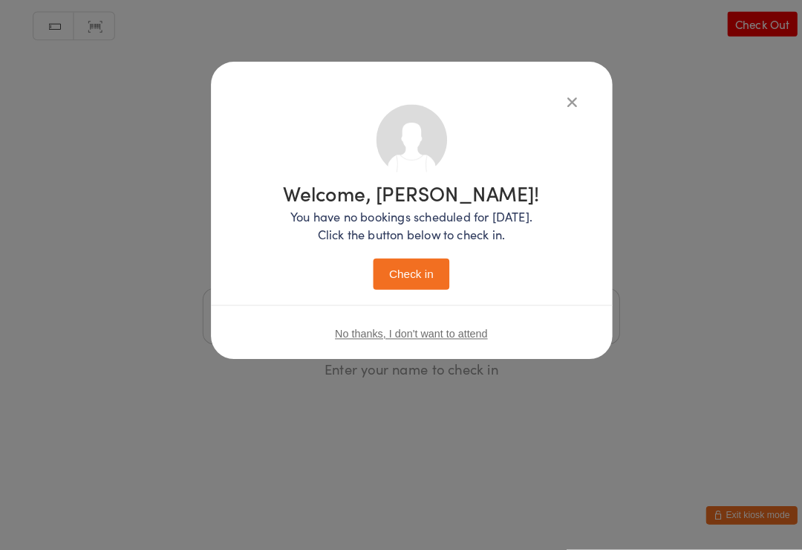
click at [395, 267] on button "Check in" at bounding box center [401, 281] width 74 height 30
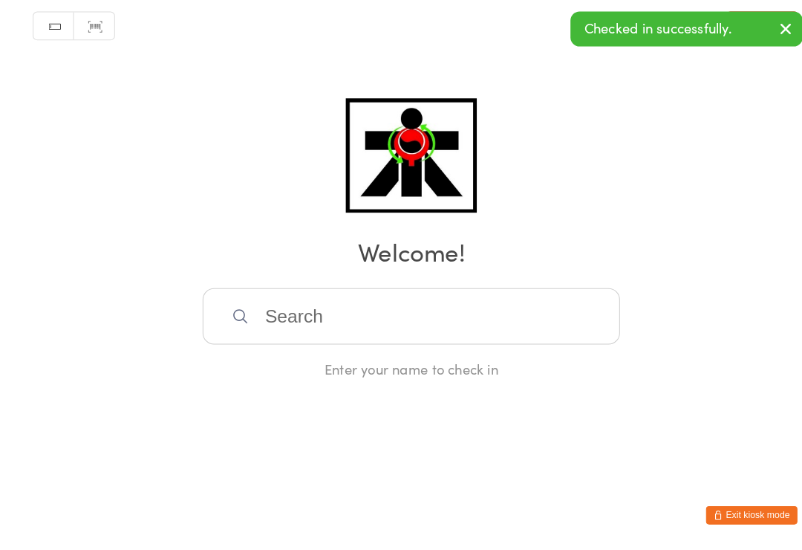
click at [56, 530] on html "You have now entered Kiosk Mode. Members will be able to check themselves in us…" at bounding box center [401, 275] width 802 height 550
click at [363, 319] on input "search" at bounding box center [401, 322] width 407 height 55
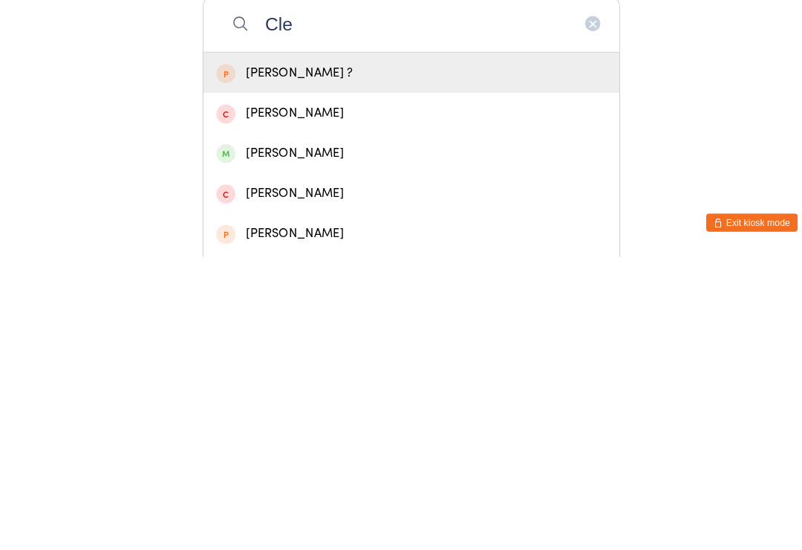
type input "Cle"
click at [281, 439] on div "[PERSON_NAME]" at bounding box center [401, 449] width 380 height 20
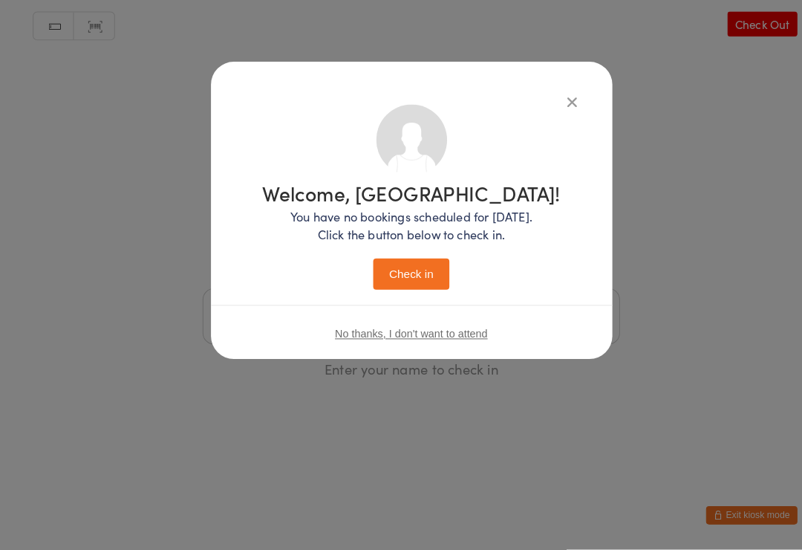
click at [395, 267] on button "Check in" at bounding box center [401, 281] width 74 height 30
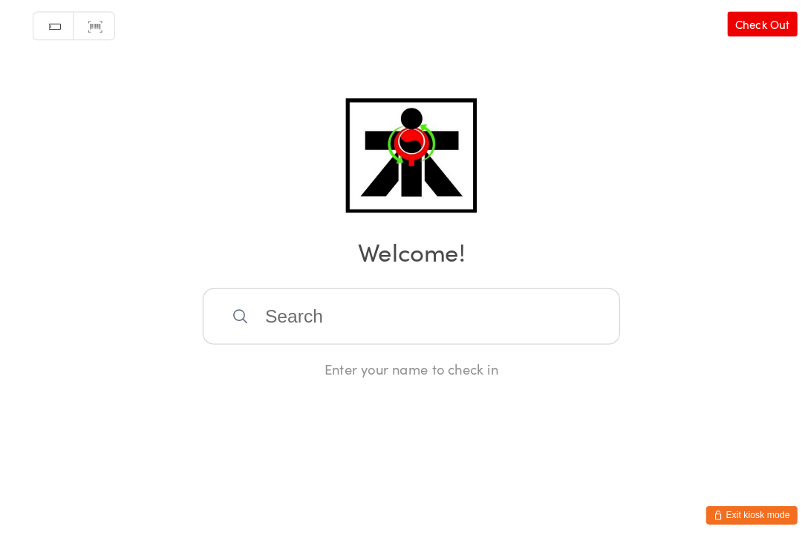
click at [389, 325] on input "search" at bounding box center [401, 322] width 407 height 55
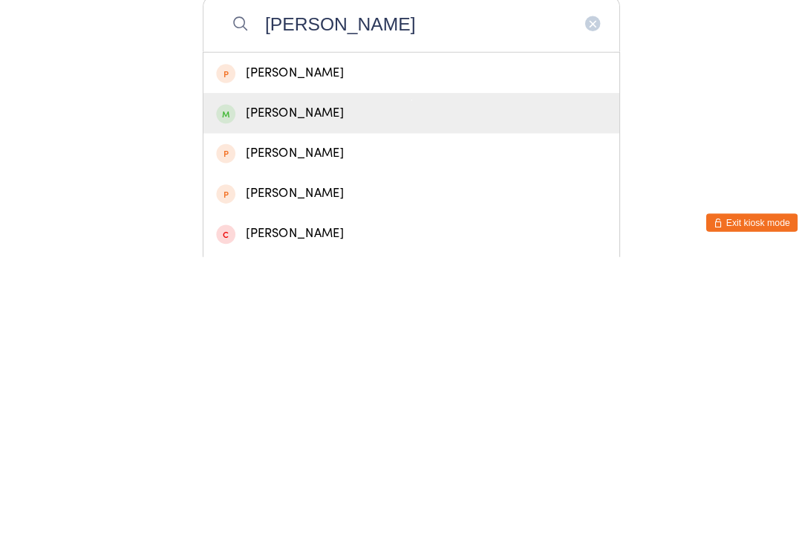
type input "[PERSON_NAME]"
click at [388, 400] on div "[PERSON_NAME]" at bounding box center [401, 410] width 380 height 20
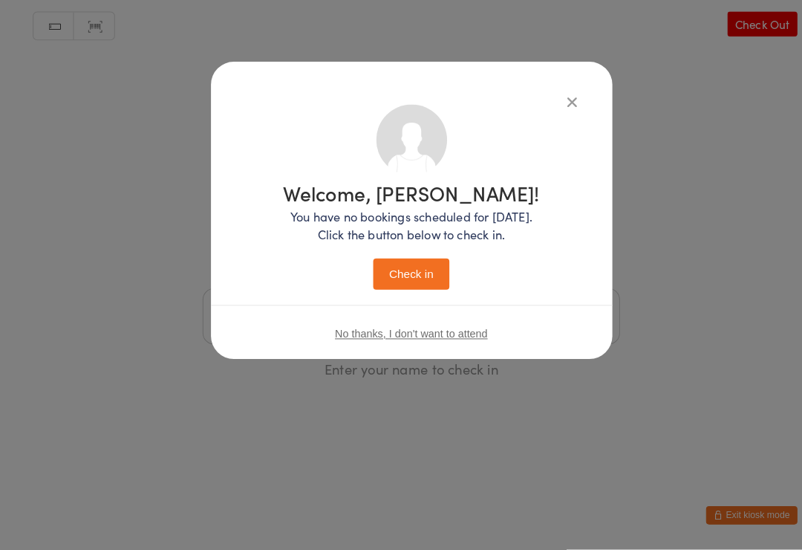
click at [400, 266] on button "Check in" at bounding box center [401, 281] width 74 height 30
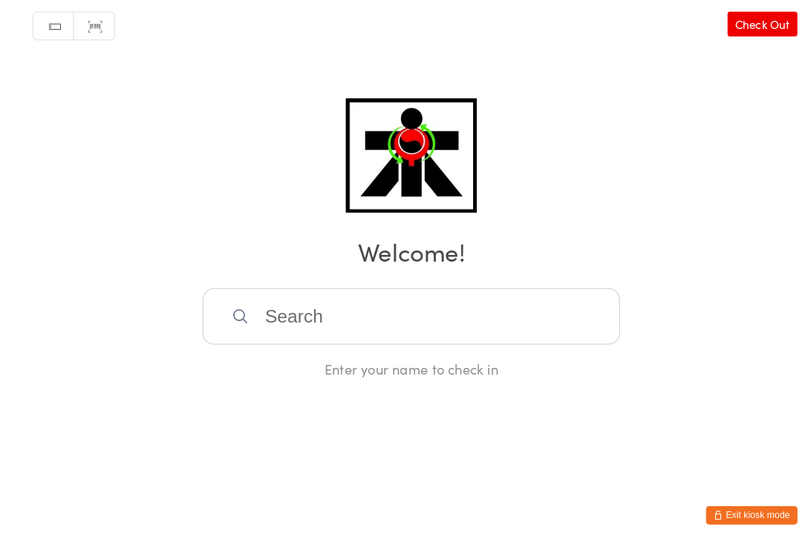
click at [541, 331] on input "search" at bounding box center [401, 322] width 407 height 55
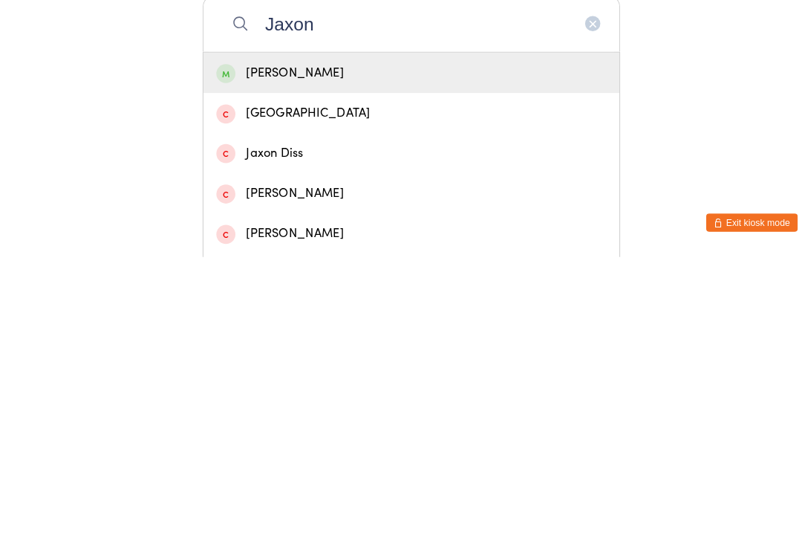
type input "Jaxon"
click at [242, 360] on div "[PERSON_NAME]" at bounding box center [401, 370] width 380 height 20
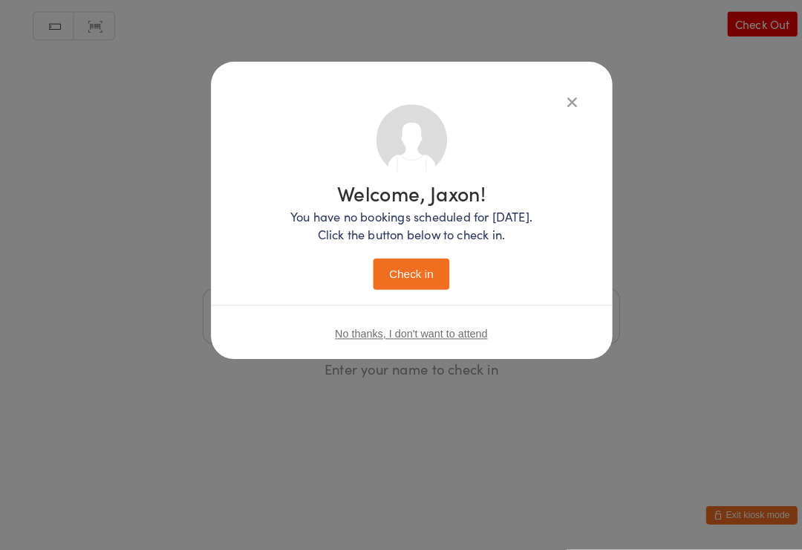
click at [372, 272] on button "Check in" at bounding box center [401, 281] width 74 height 30
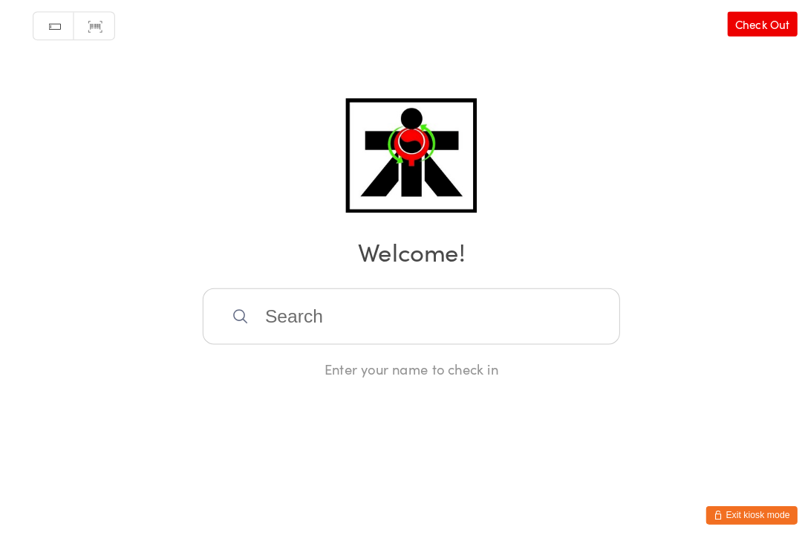
click at [512, 323] on input "search" at bounding box center [401, 322] width 407 height 55
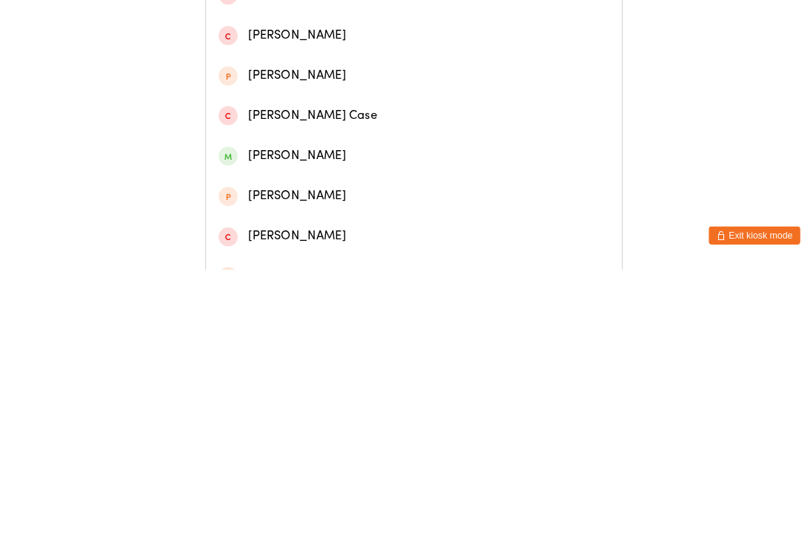
scroll to position [209, 0]
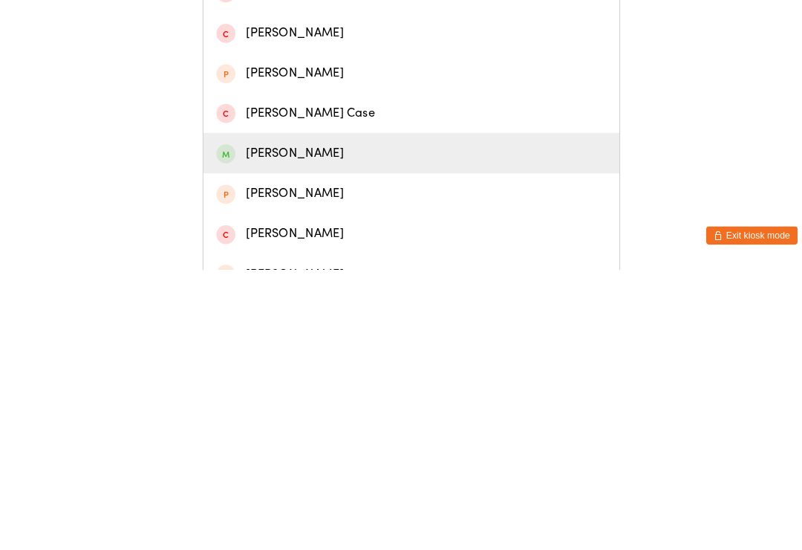
type input "[PERSON_NAME]"
click at [290, 426] on div "[PERSON_NAME]" at bounding box center [401, 436] width 380 height 20
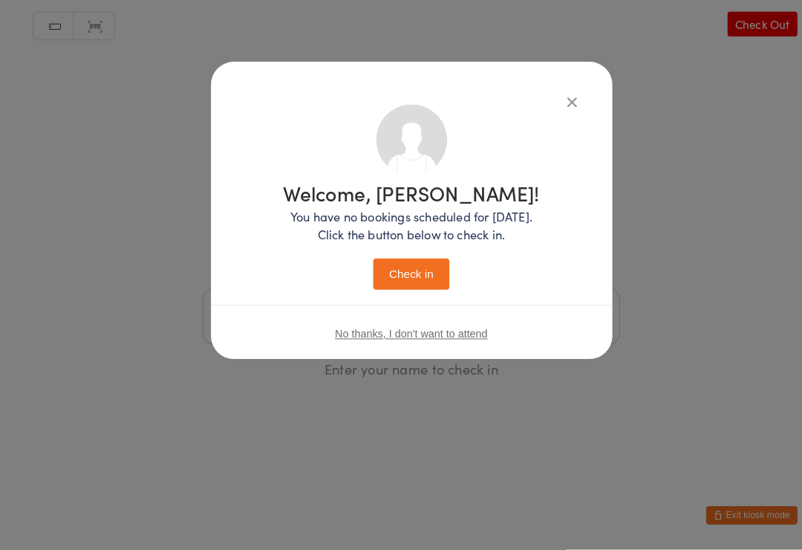
click at [414, 266] on button "Check in" at bounding box center [401, 281] width 74 height 30
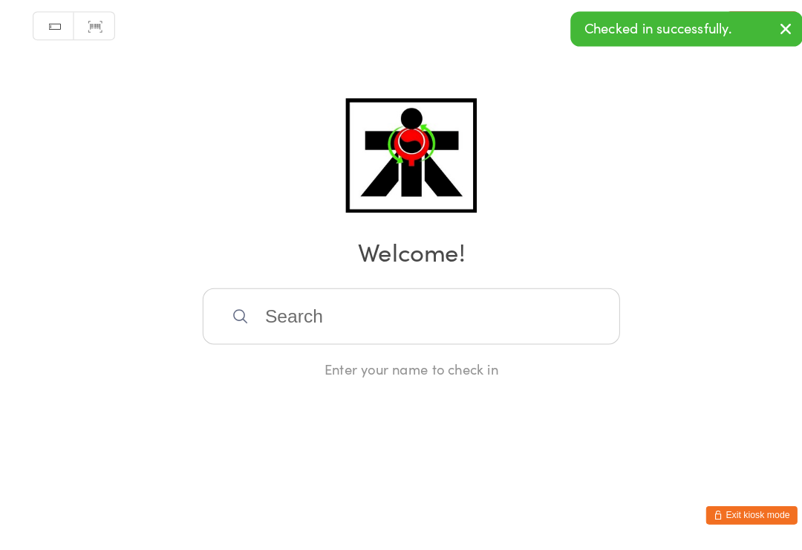
click at [355, 313] on input "search" at bounding box center [401, 322] width 407 height 55
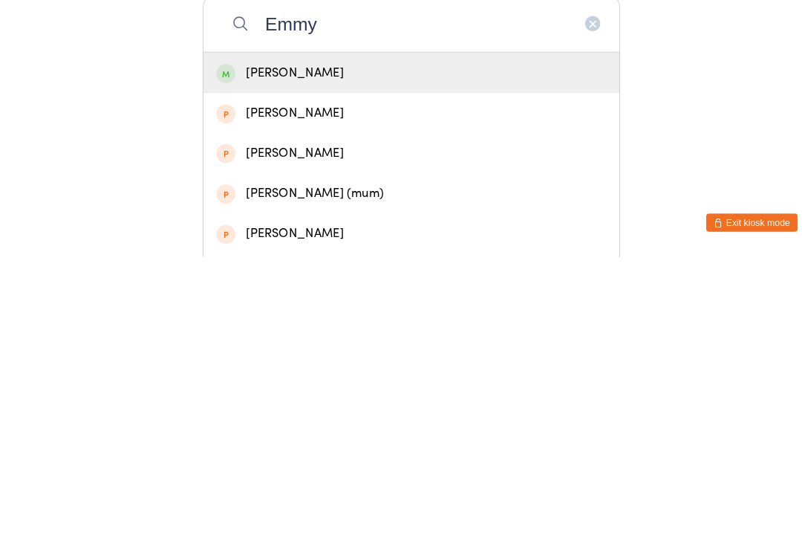
type input "Emmy"
click at [320, 360] on div "[PERSON_NAME]" at bounding box center [401, 370] width 380 height 20
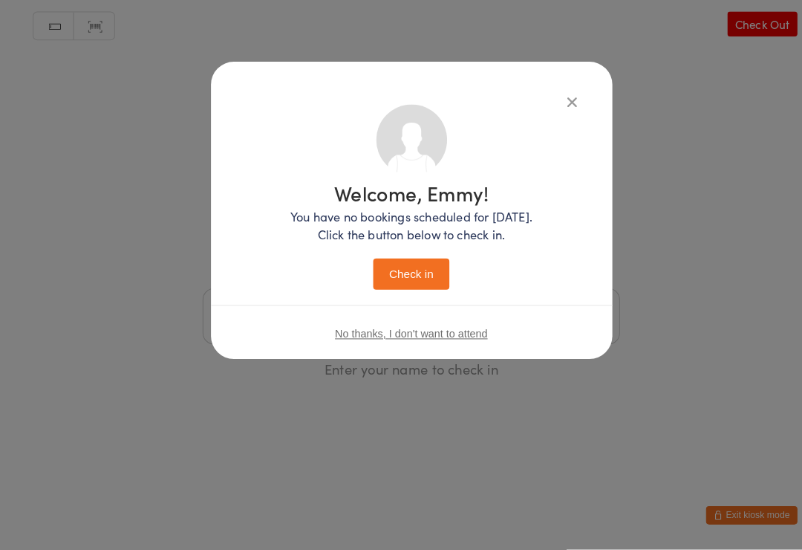
click at [420, 266] on button "Check in" at bounding box center [401, 281] width 74 height 30
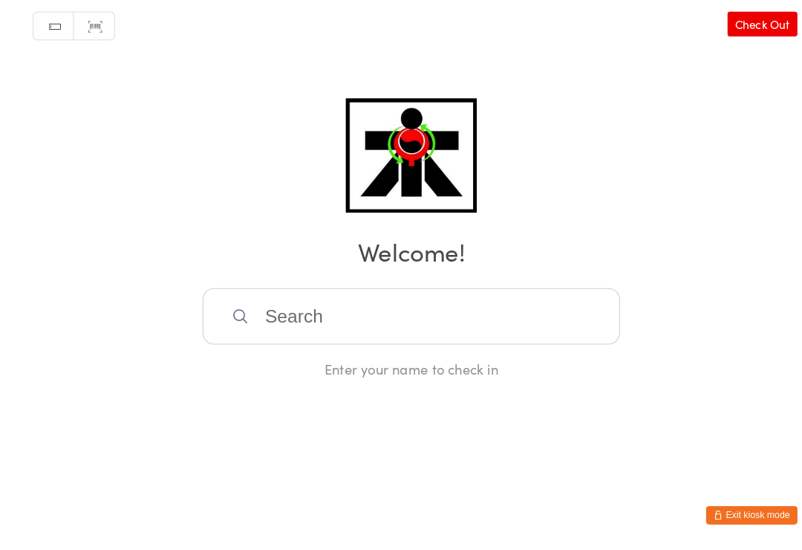
click at [276, 320] on input "search" at bounding box center [401, 322] width 407 height 55
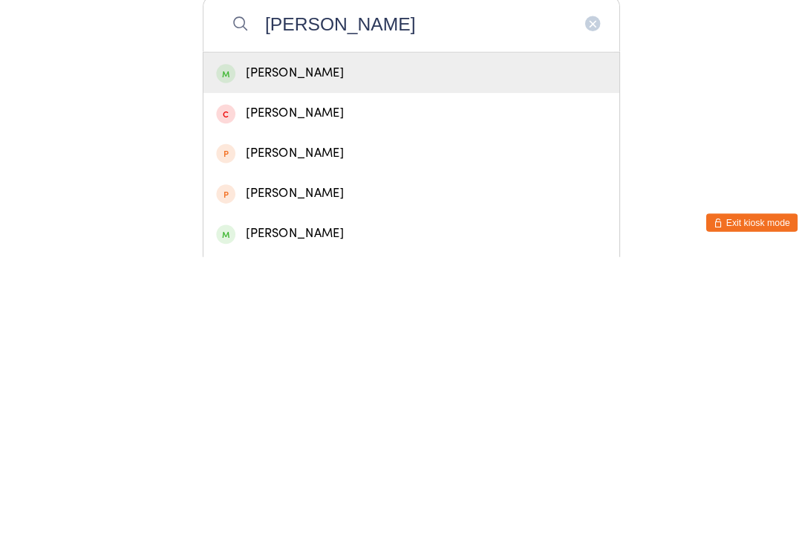
type input "[PERSON_NAME]"
click at [507, 360] on div "[PERSON_NAME]" at bounding box center [401, 370] width 380 height 20
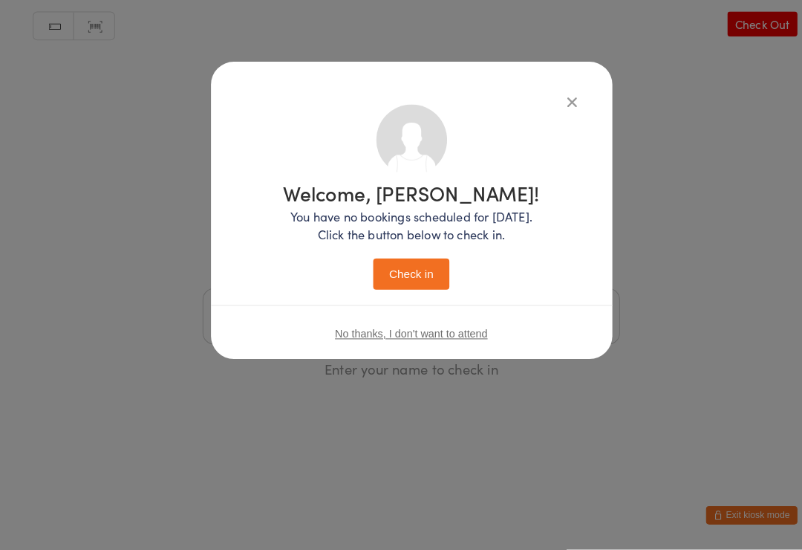
click at [422, 270] on button "Check in" at bounding box center [401, 281] width 74 height 30
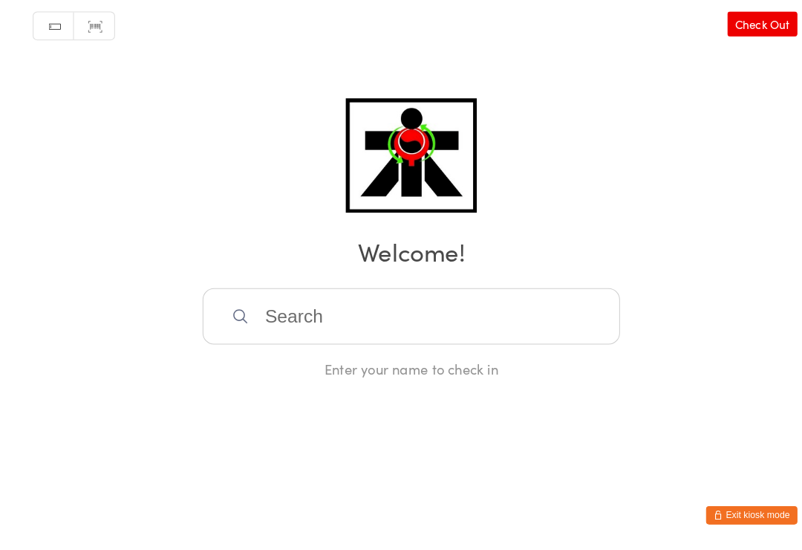
click at [531, 316] on input "search" at bounding box center [401, 322] width 407 height 55
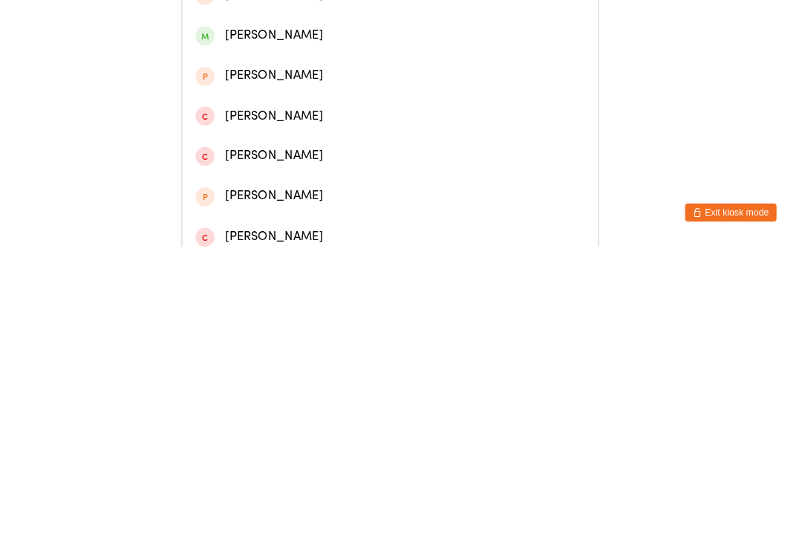
scroll to position [368, 0]
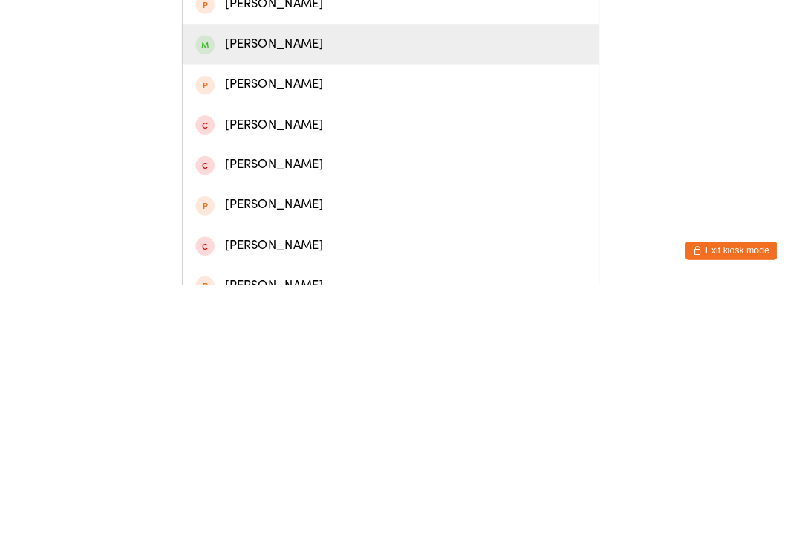
type input "[PERSON_NAME]"
click at [221, 305] on div "[PERSON_NAME]" at bounding box center [401, 315] width 380 height 20
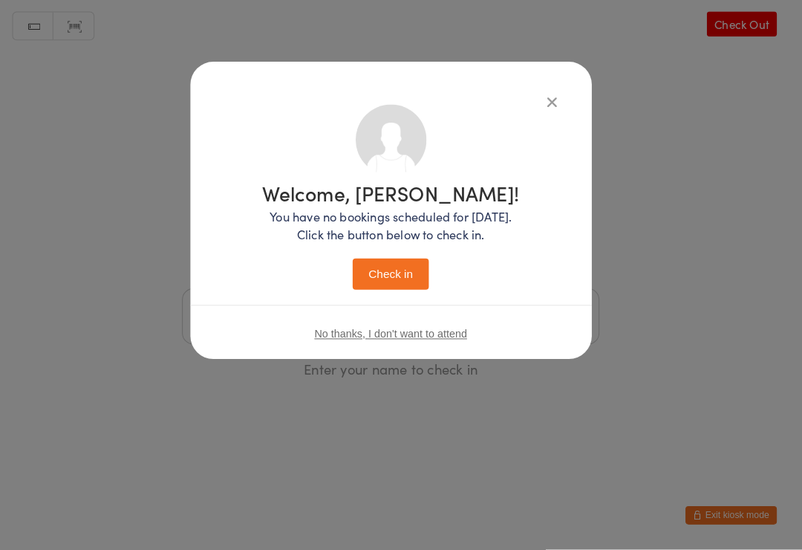
click at [405, 266] on button "Check in" at bounding box center [401, 281] width 74 height 30
click at [395, 266] on button "Check in" at bounding box center [401, 281] width 74 height 30
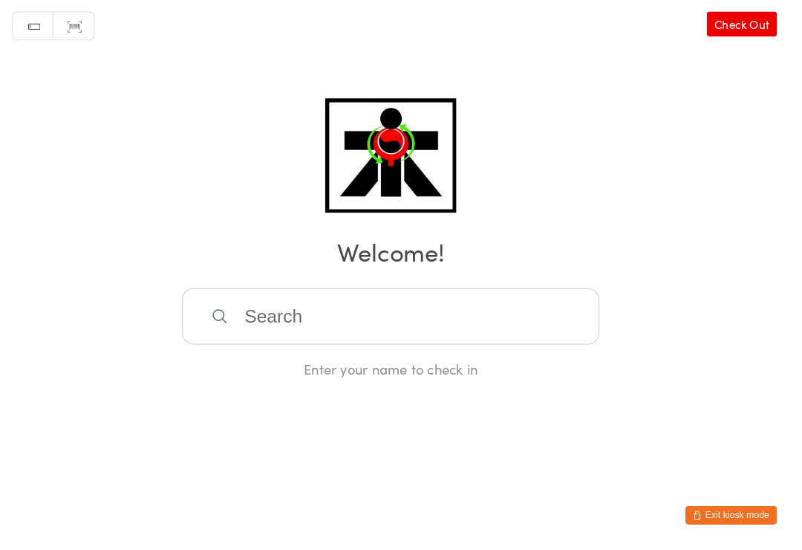
click at [318, 336] on input "search" at bounding box center [401, 322] width 407 height 55
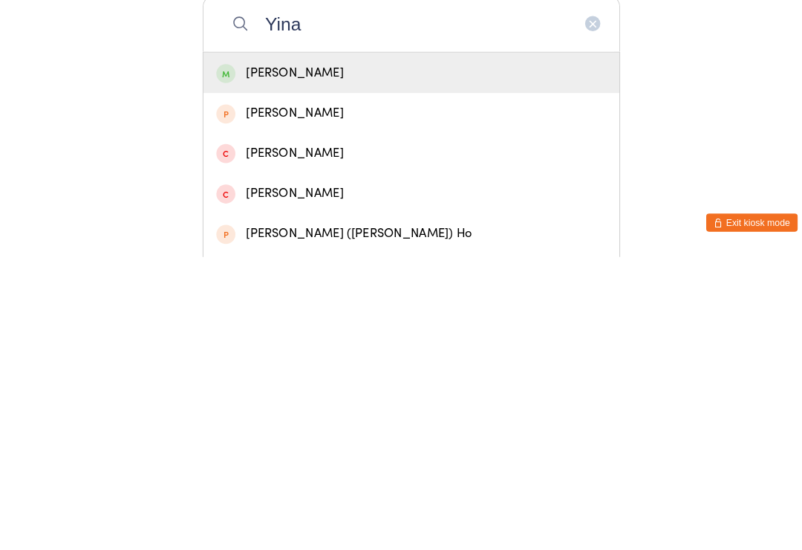
type input "Yina"
click at [290, 360] on div "[PERSON_NAME]" at bounding box center [401, 370] width 380 height 20
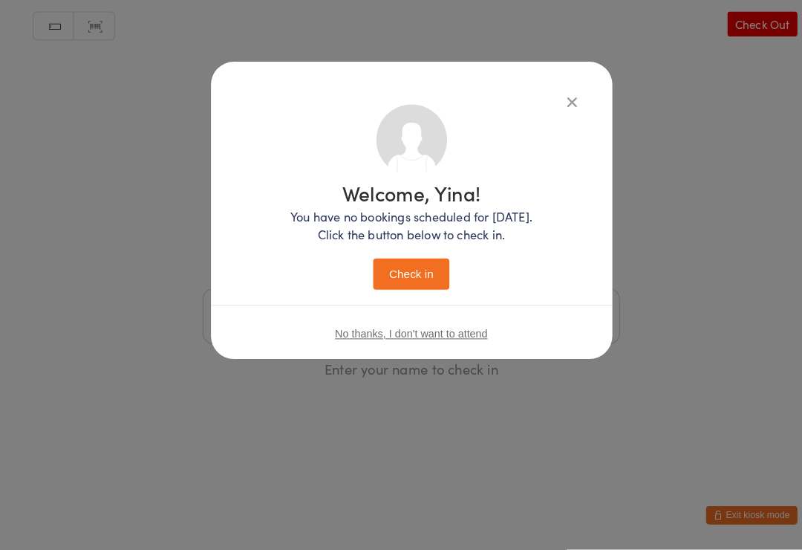
click at [407, 271] on button "Check in" at bounding box center [401, 281] width 74 height 30
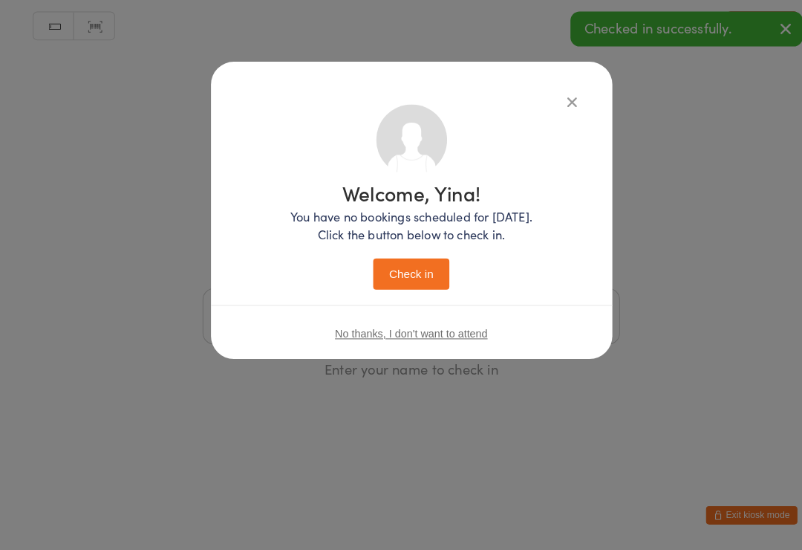
click at [415, 266] on button "Check in" at bounding box center [401, 281] width 74 height 30
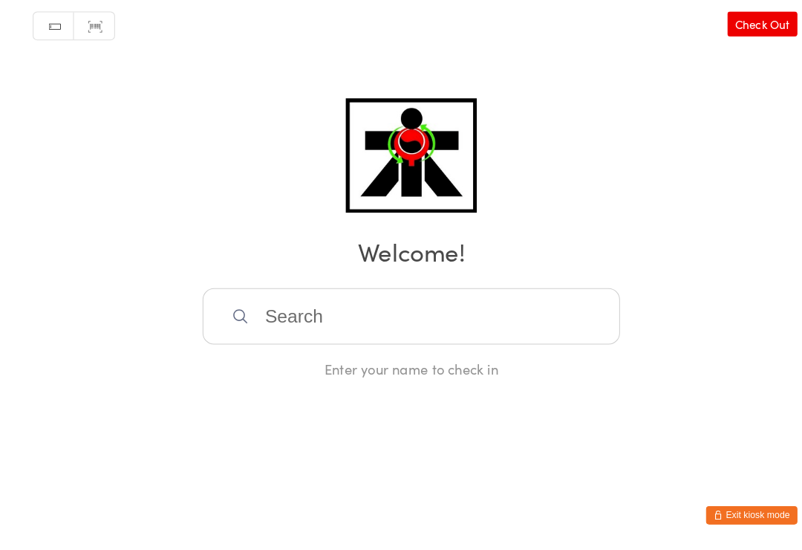
click at [298, 316] on input "search" at bounding box center [401, 322] width 407 height 55
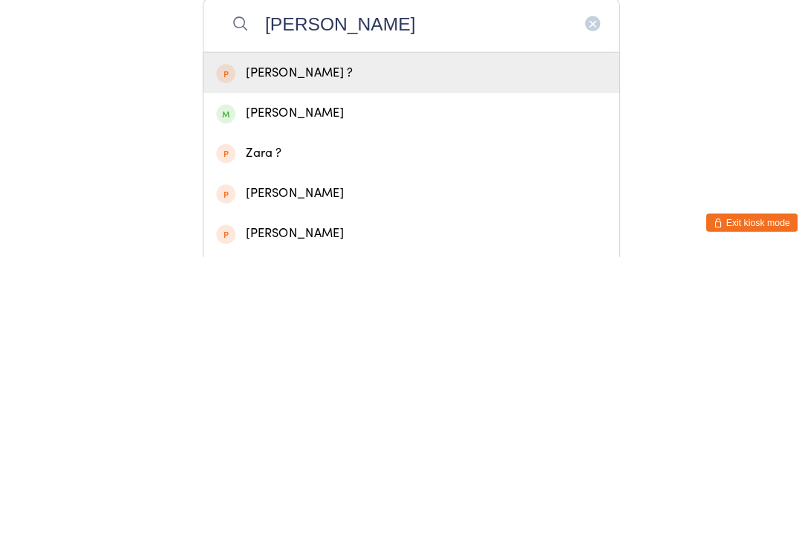
type input "[PERSON_NAME]"
click at [307, 400] on div "[PERSON_NAME]" at bounding box center [401, 410] width 380 height 20
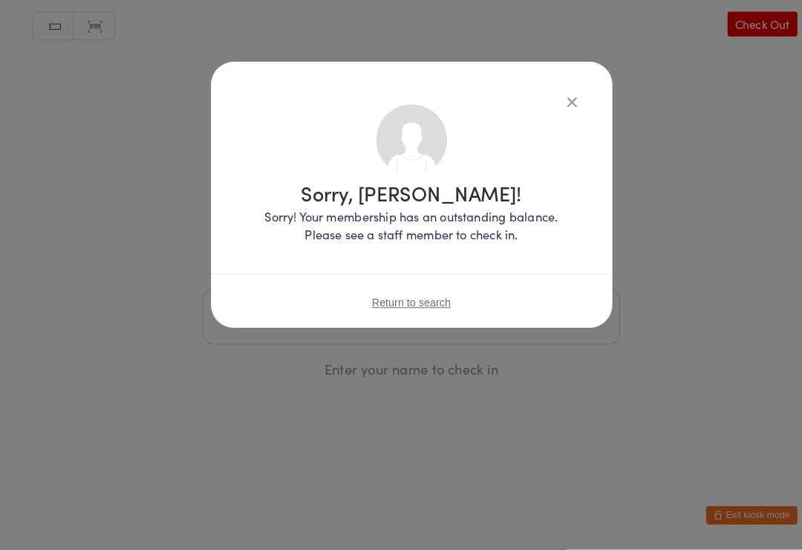
click at [563, 105] on icon "button" at bounding box center [558, 113] width 16 height 16
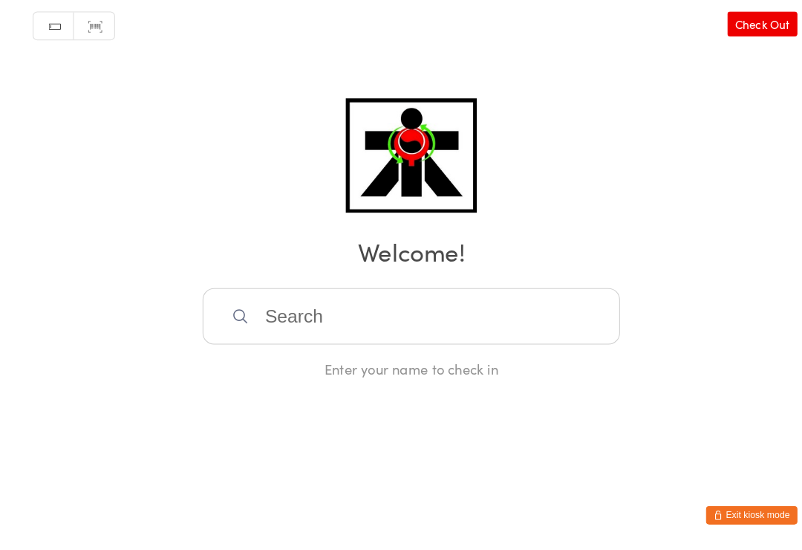
click at [247, 320] on input "search" at bounding box center [401, 322] width 407 height 55
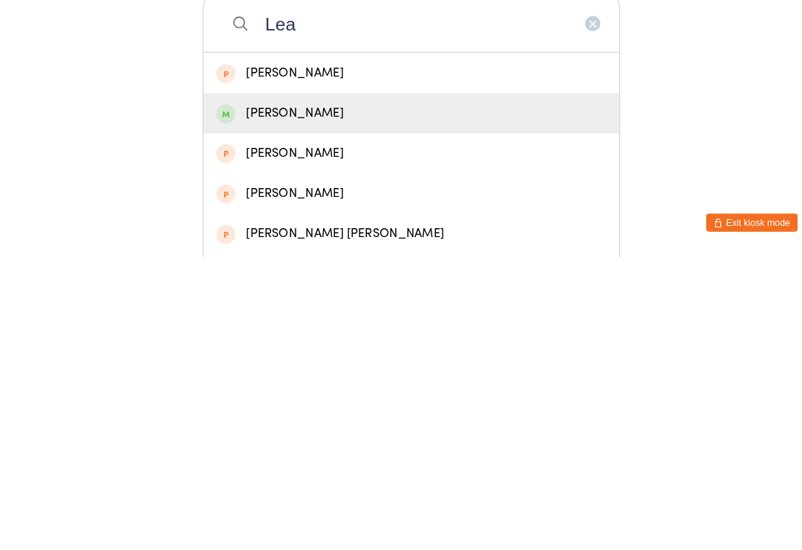
type input "Lea"
click at [254, 400] on div "[PERSON_NAME]" at bounding box center [401, 410] width 380 height 20
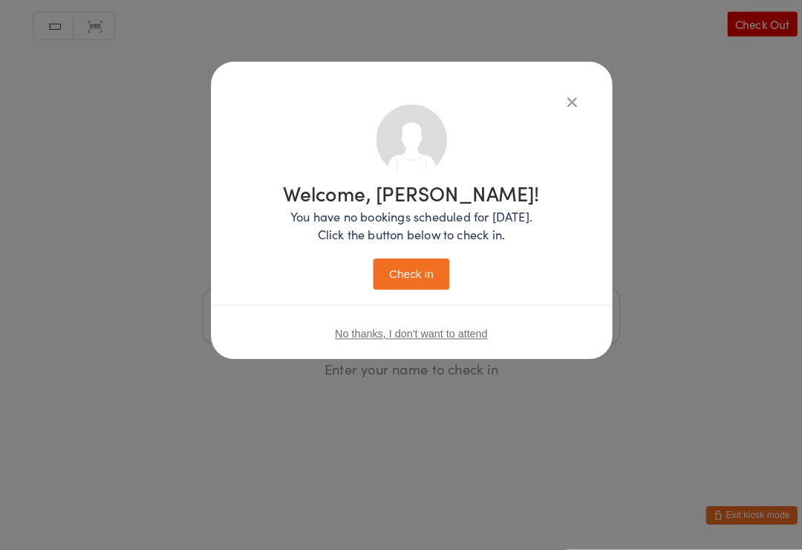
click at [417, 270] on button "Check in" at bounding box center [401, 281] width 74 height 30
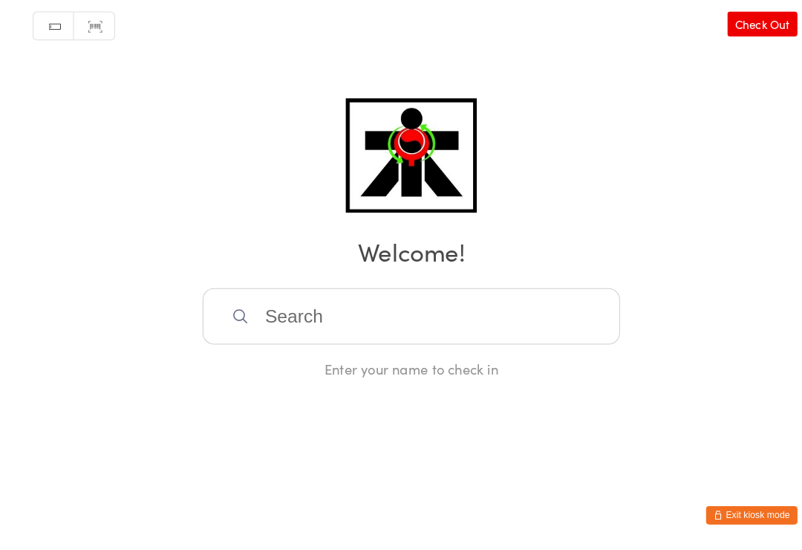
click at [294, 329] on input "search" at bounding box center [401, 322] width 407 height 55
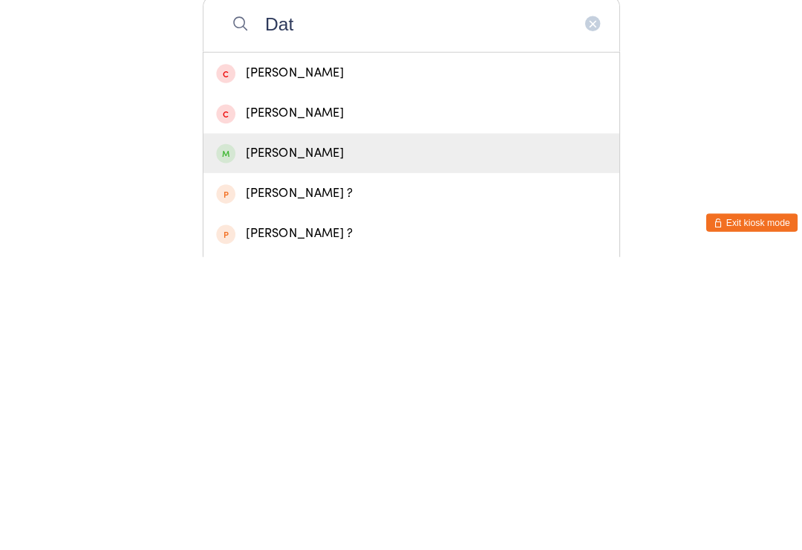
type input "Dat"
click at [249, 439] on div "[PERSON_NAME]" at bounding box center [401, 449] width 380 height 20
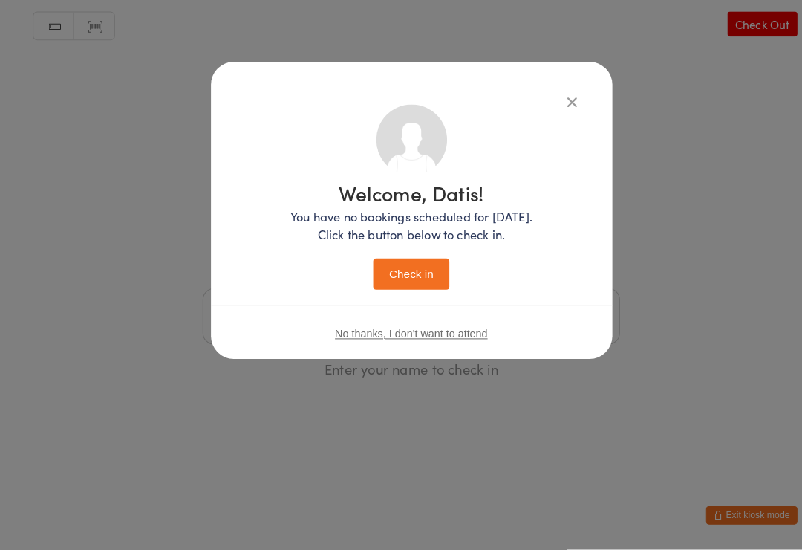
click at [384, 273] on button "Check in" at bounding box center [401, 281] width 74 height 30
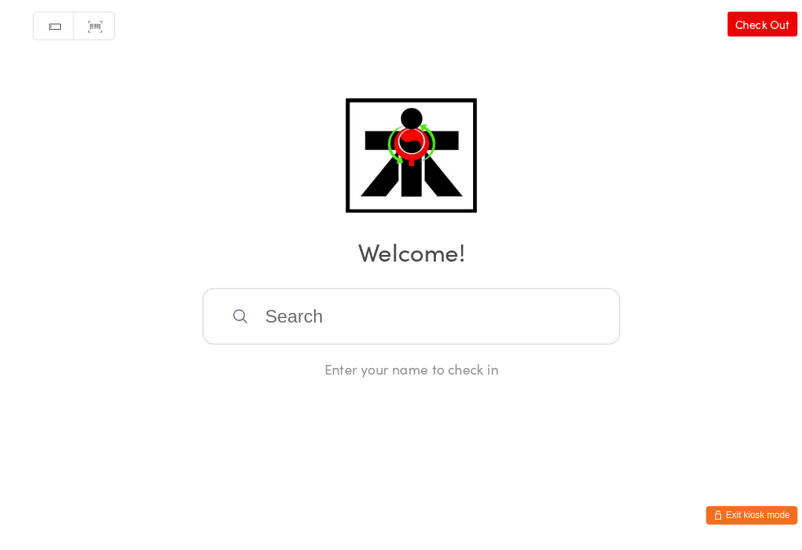
click at [538, 310] on input "search" at bounding box center [401, 322] width 407 height 55
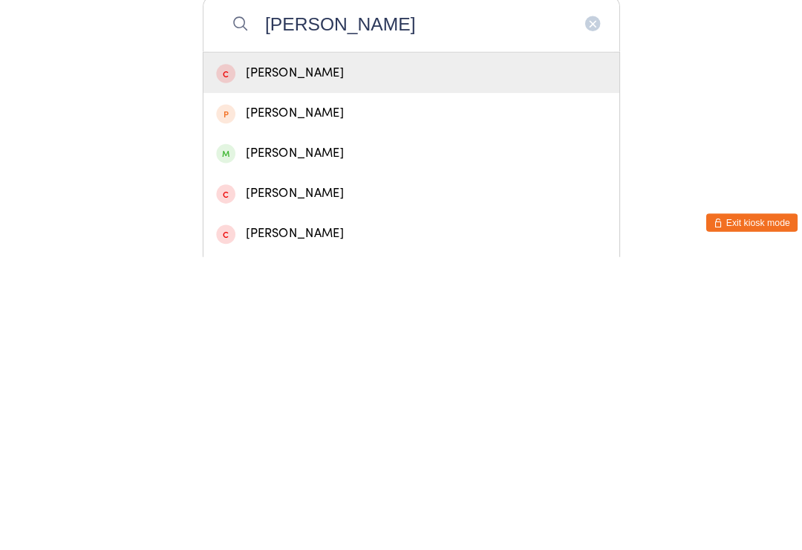
type input "[PERSON_NAME]"
click at [283, 439] on div "[PERSON_NAME]" at bounding box center [401, 449] width 380 height 20
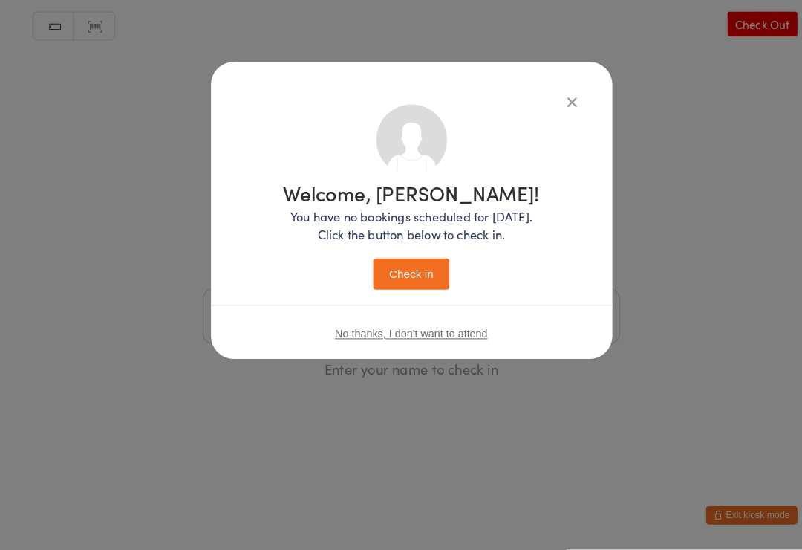
click at [390, 266] on button "Check in" at bounding box center [401, 281] width 74 height 30
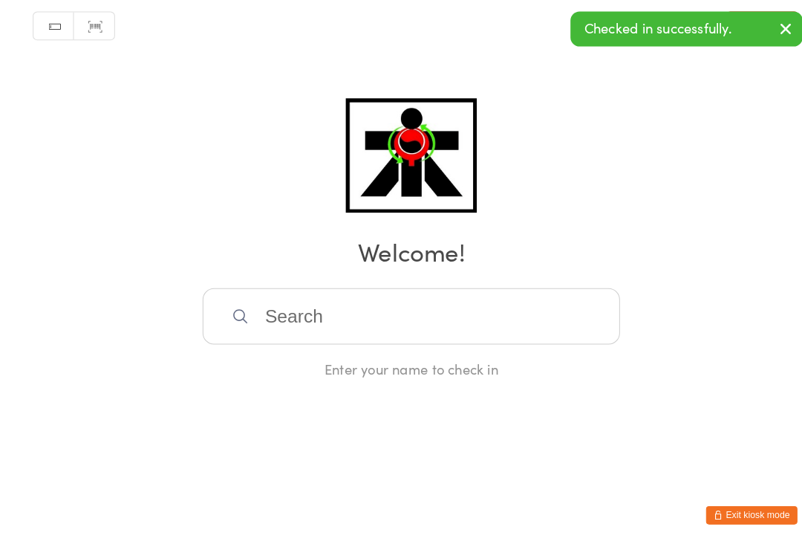
click at [373, 300] on input "search" at bounding box center [401, 322] width 407 height 55
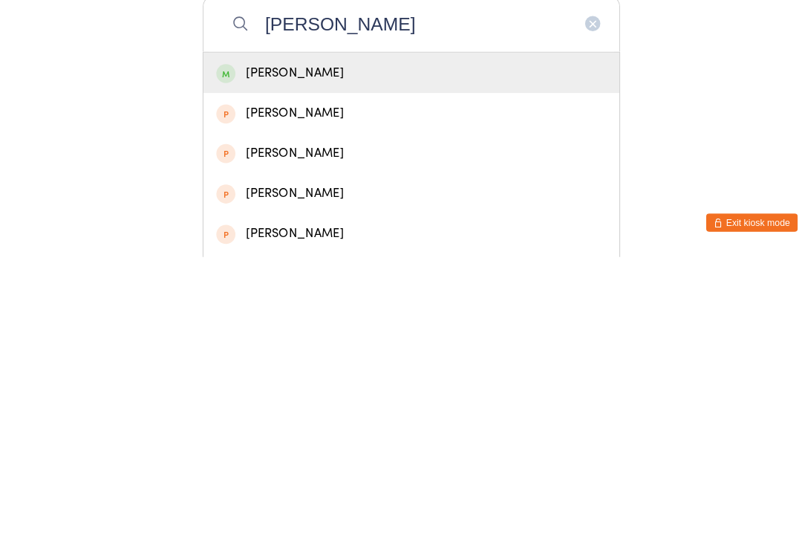
type input "[PERSON_NAME]"
click at [354, 360] on div "[PERSON_NAME]" at bounding box center [401, 370] width 380 height 20
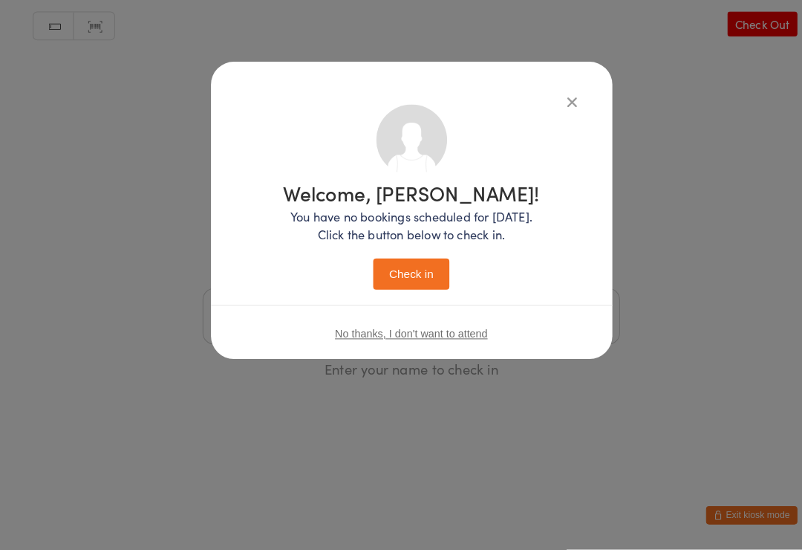
click at [415, 276] on button "Check in" at bounding box center [401, 281] width 74 height 30
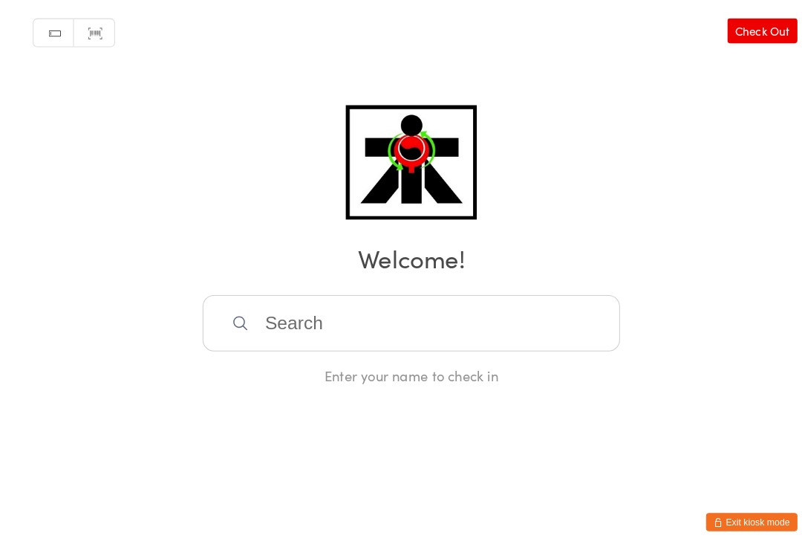
click at [296, 339] on input "search" at bounding box center [401, 322] width 407 height 55
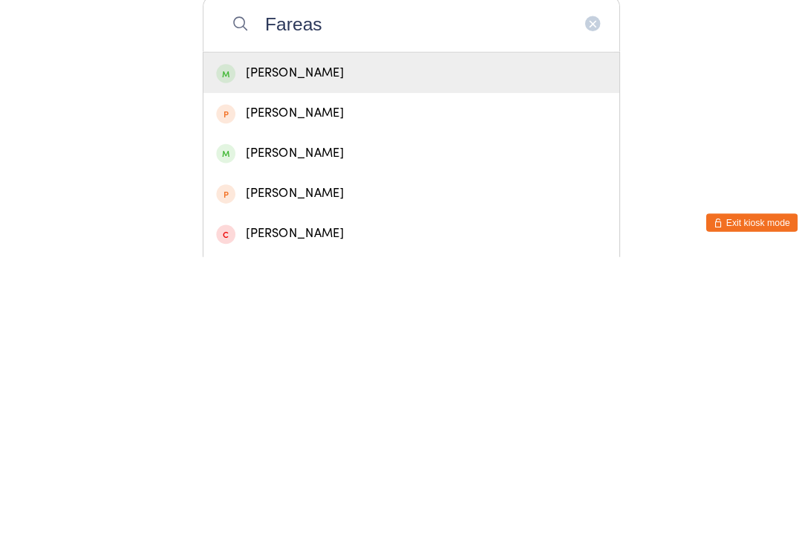
type input "Fareas"
click at [299, 360] on div "[PERSON_NAME]" at bounding box center [401, 370] width 380 height 20
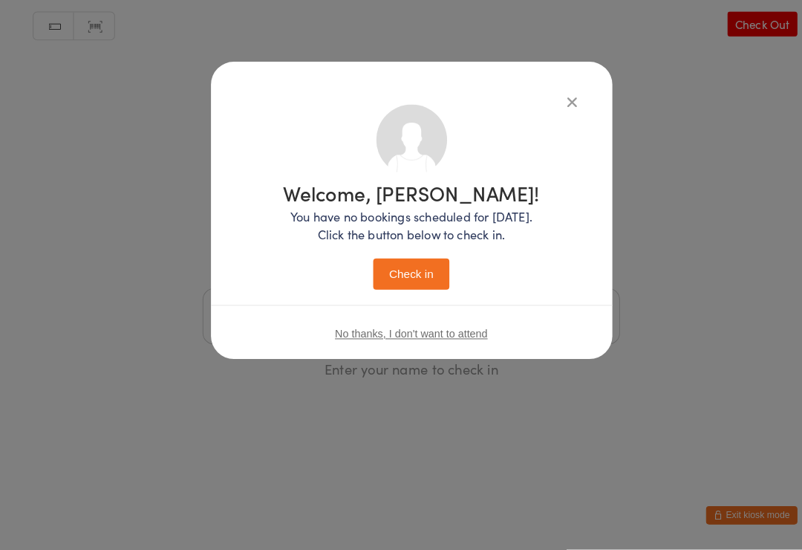
click at [390, 269] on button "Check in" at bounding box center [401, 281] width 74 height 30
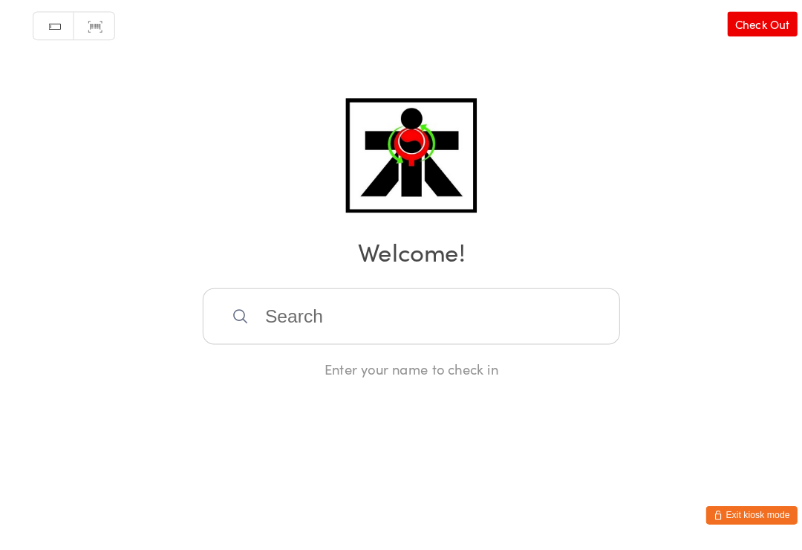
click at [299, 316] on input "search" at bounding box center [401, 322] width 407 height 55
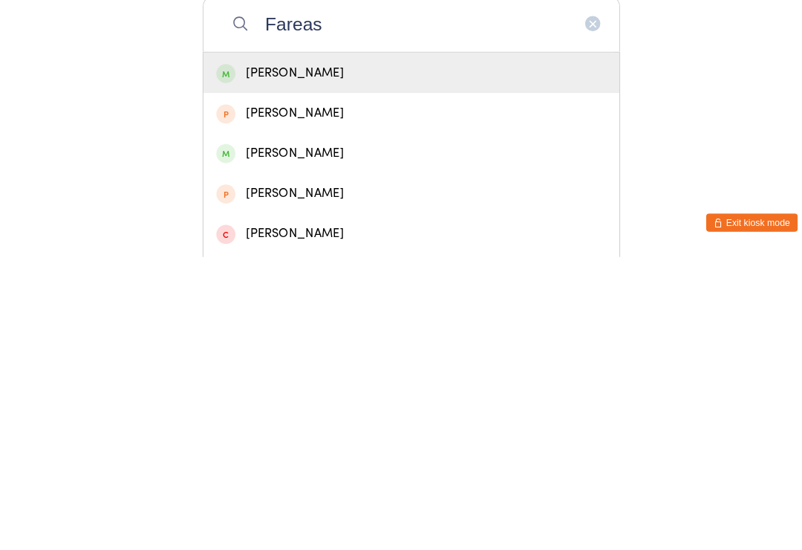
type input "Fareas"
click at [297, 360] on div "[PERSON_NAME]" at bounding box center [401, 370] width 380 height 20
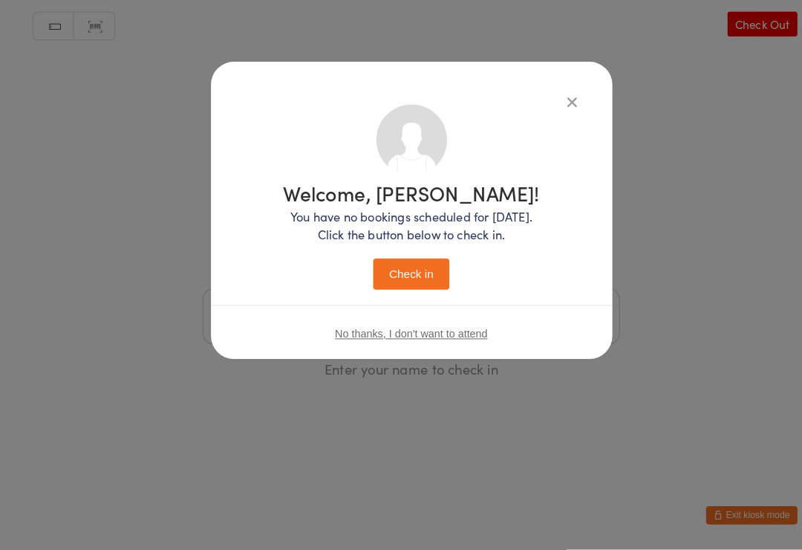
click at [415, 274] on button "Check in" at bounding box center [401, 281] width 74 height 30
